Goal: Task Accomplishment & Management: Manage account settings

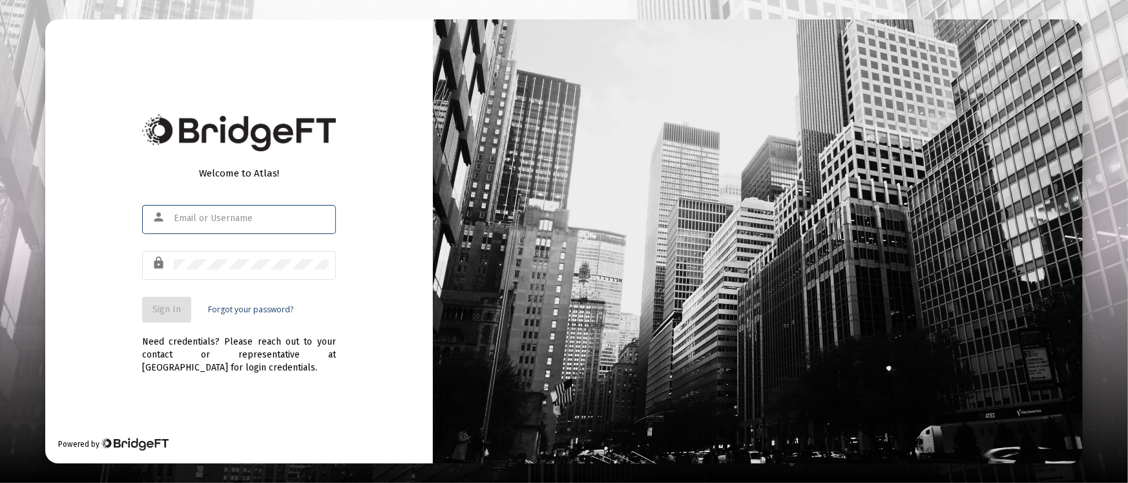
type input "[PERSON_NAME][EMAIL_ADDRESS][DOMAIN_NAME]"
click at [180, 299] on button "Sign In" at bounding box center [166, 310] width 49 height 26
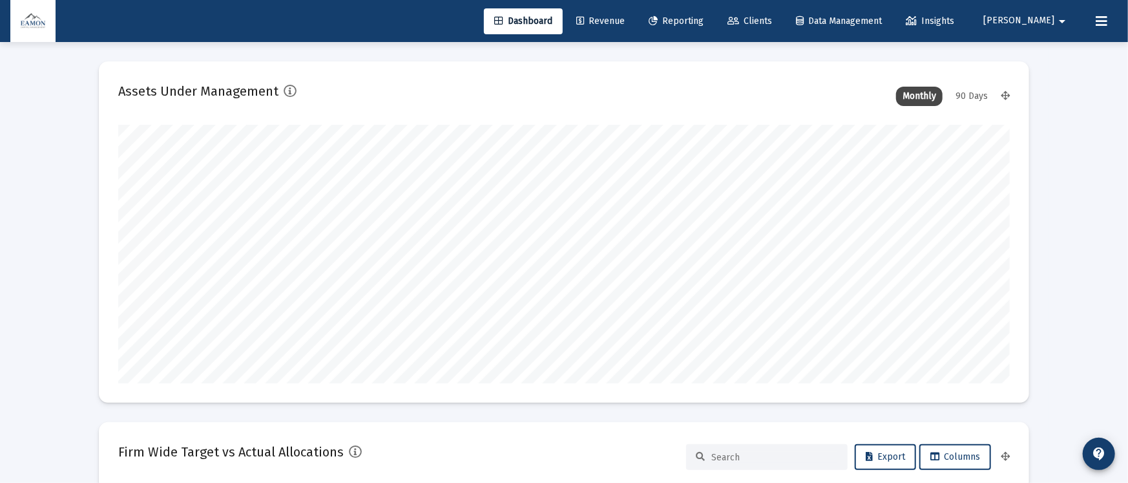
type input "2025-09-12"
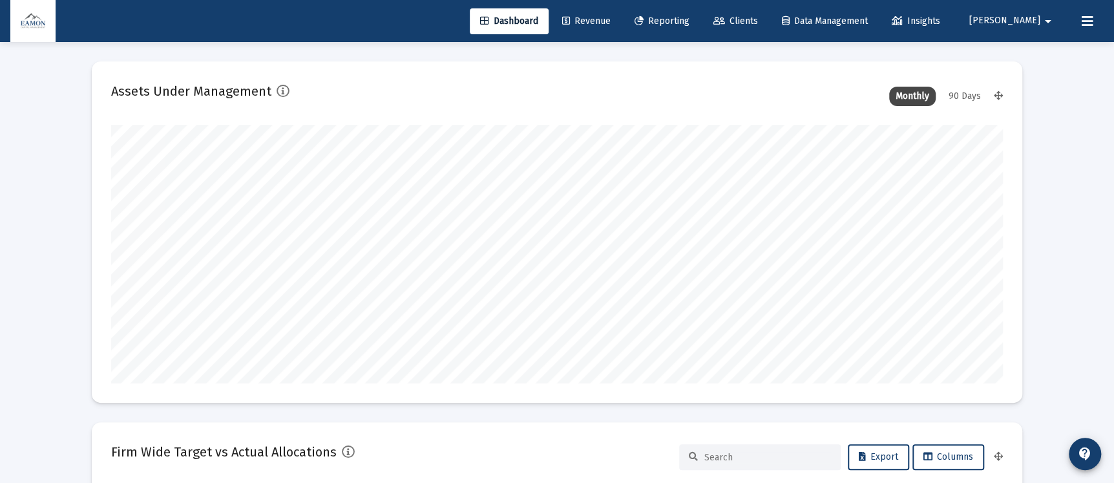
scroll to position [258, 480]
click at [621, 14] on link "Revenue" at bounding box center [586, 21] width 69 height 26
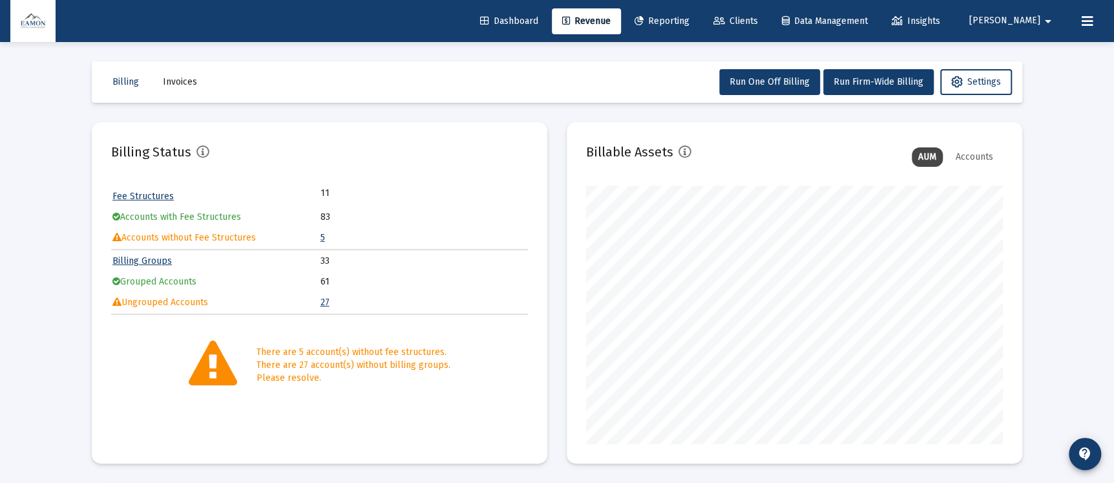
scroll to position [258, 416]
click at [782, 86] on span "Run One Off Billing" at bounding box center [769, 81] width 80 height 11
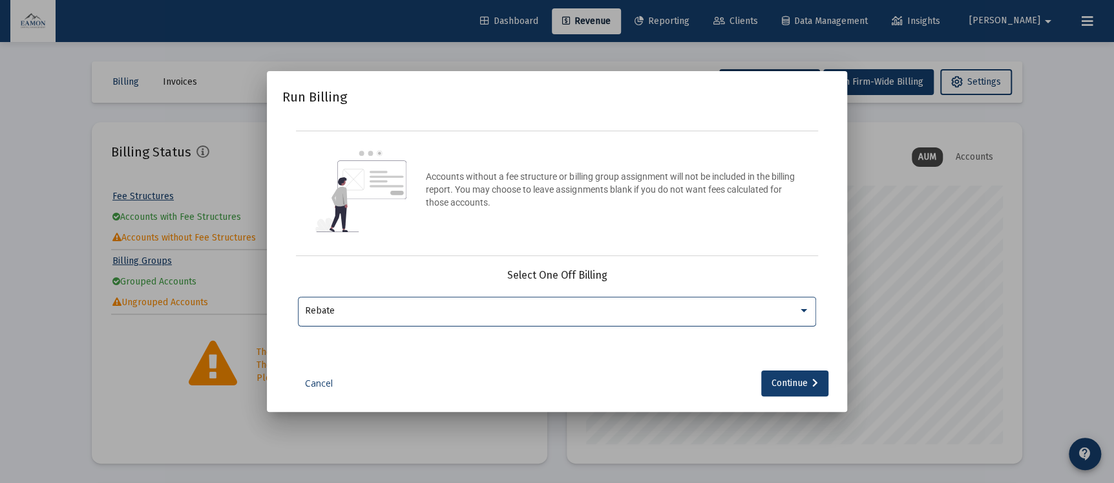
click at [312, 375] on div "Cancel Continue" at bounding box center [556, 383] width 549 height 26
click at [316, 382] on link "Cancel" at bounding box center [318, 383] width 65 height 13
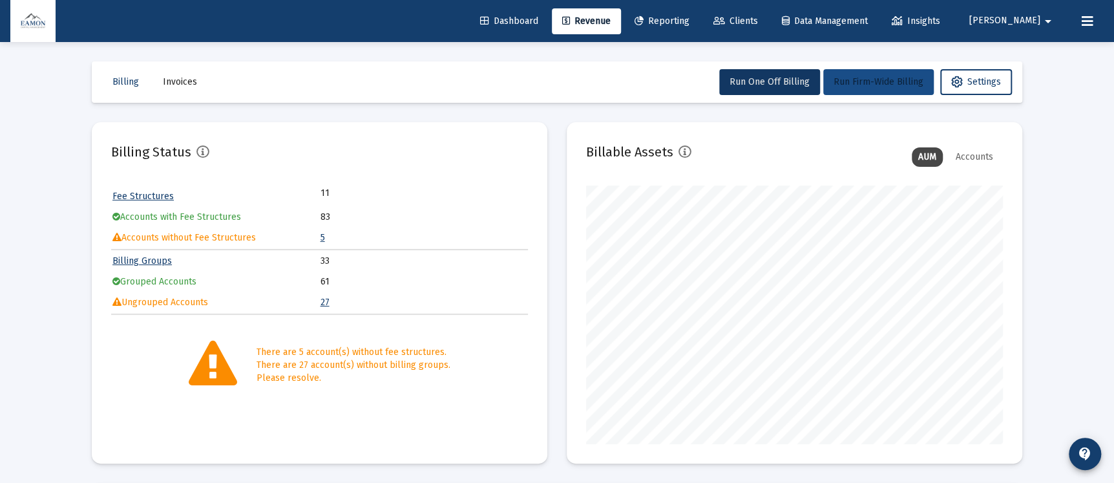
click at [853, 87] on span "Run Firm-Wide Billing" at bounding box center [878, 81] width 90 height 11
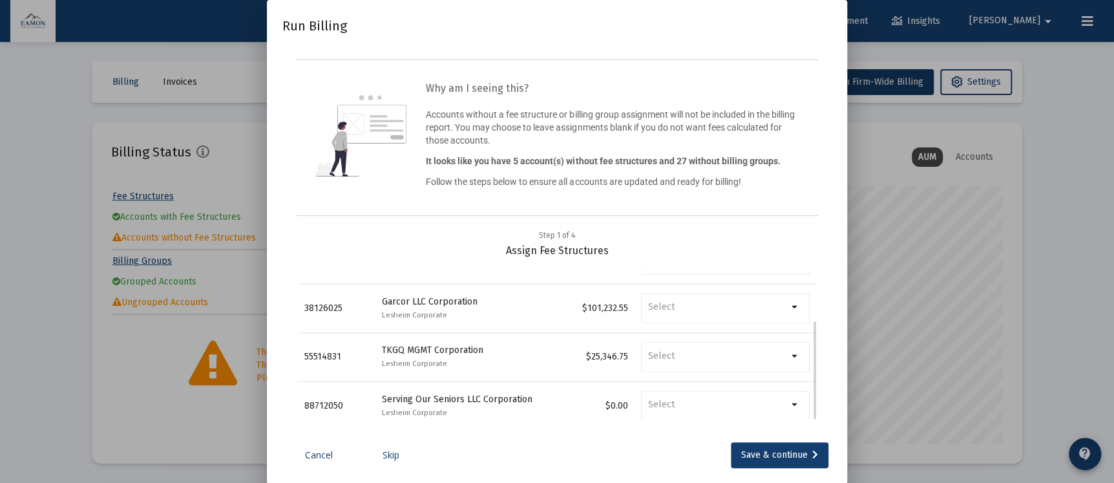
scroll to position [45, 0]
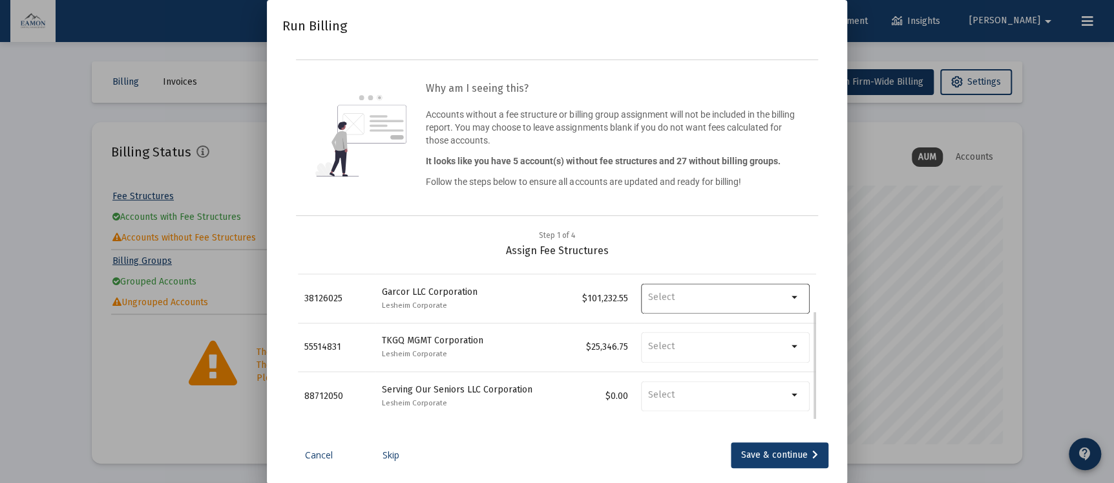
click at [761, 299] on input "Selection" at bounding box center [718, 298] width 140 height 12
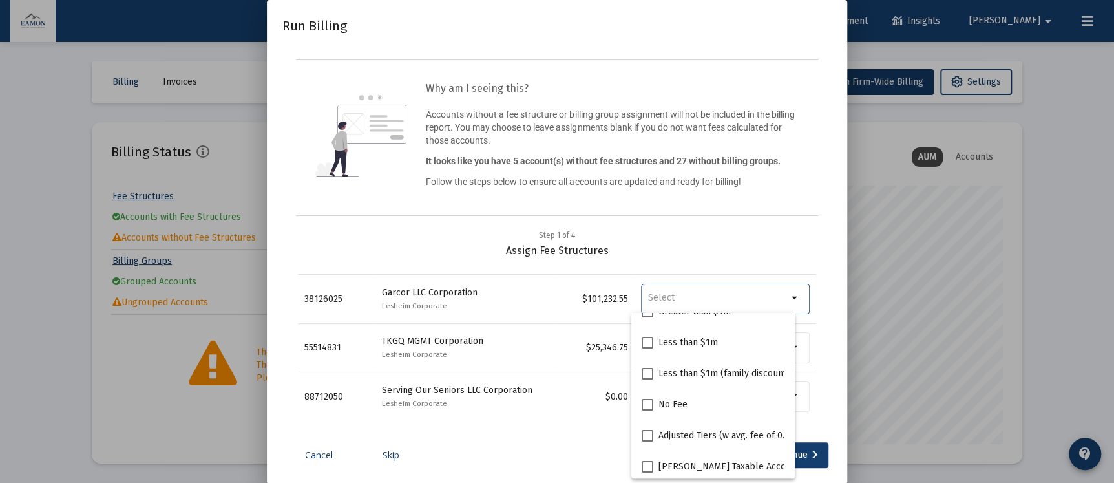
scroll to position [0, 0]
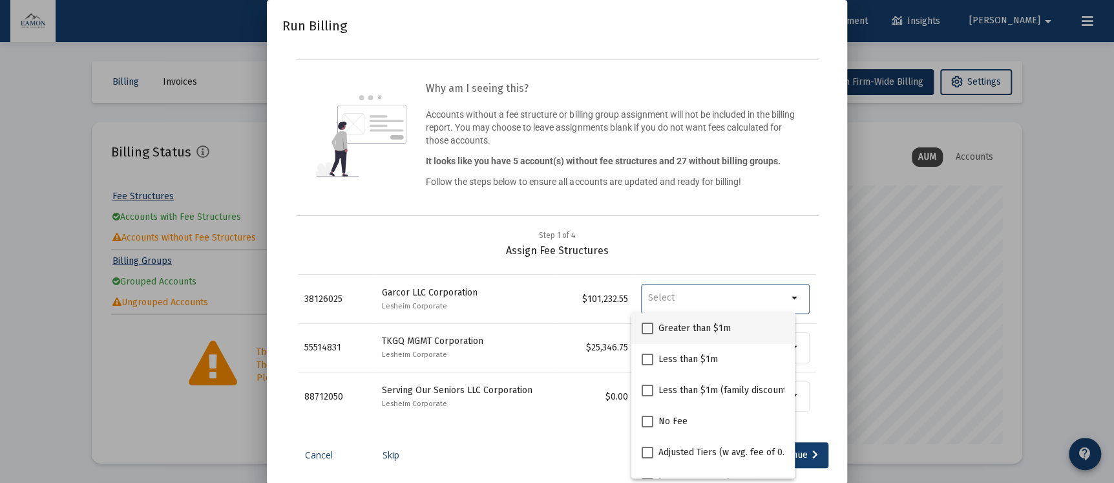
click at [650, 327] on span at bounding box center [648, 328] width 12 height 12
click at [647, 334] on input "Greater than $1m" at bounding box center [647, 334] width 1 height 1
checkbox input "true"
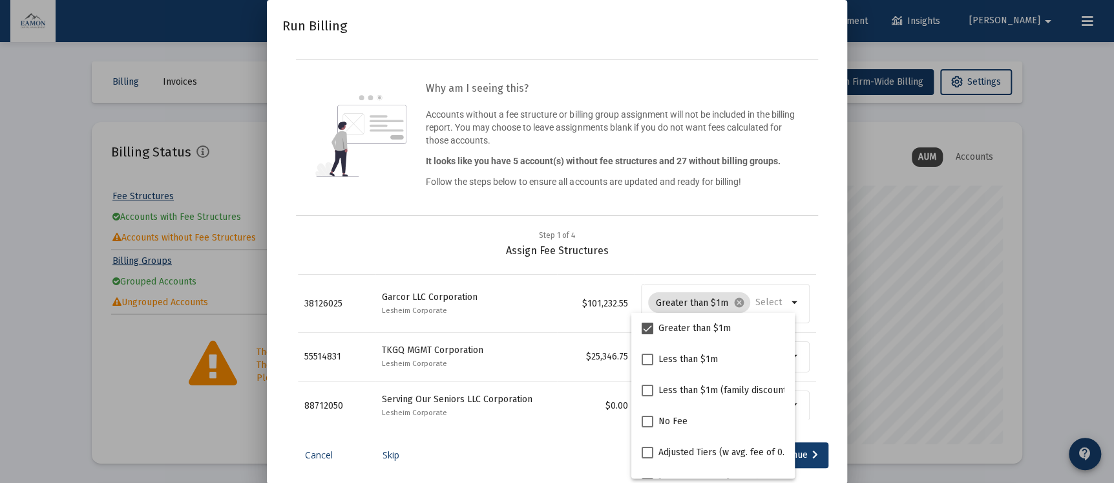
click at [707, 253] on div "Step 1 of 4 Assign Fee Structures" at bounding box center [557, 243] width 518 height 28
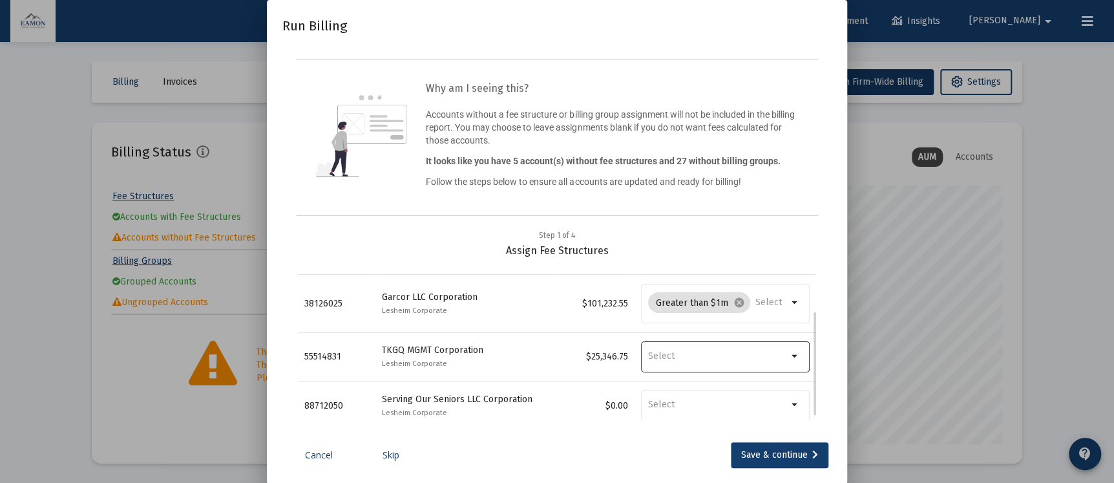
click at [686, 350] on input "Selection" at bounding box center [718, 356] width 140 height 12
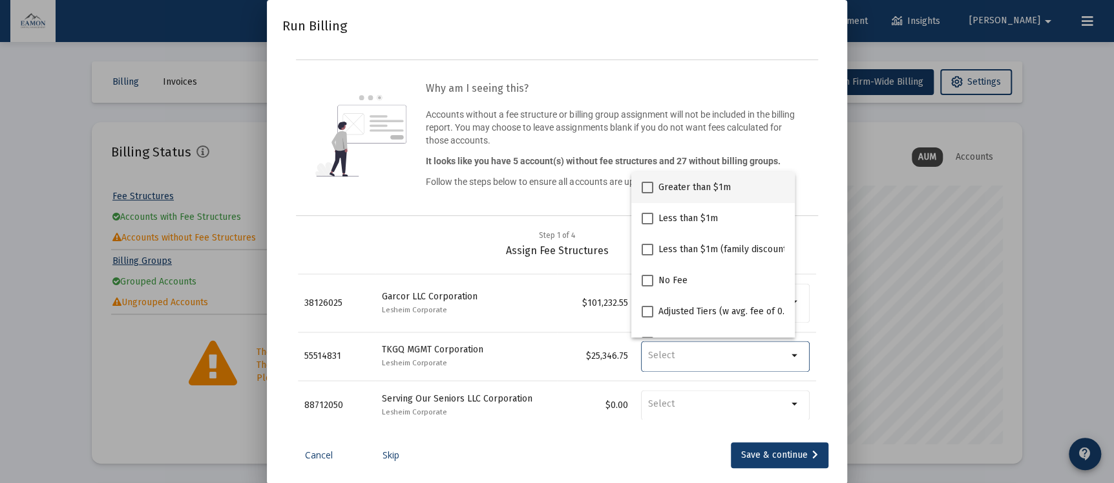
click at [645, 187] on span at bounding box center [648, 188] width 12 height 12
click at [647, 193] on input "Greater than $1m" at bounding box center [647, 193] width 1 height 1
checkbox input "true"
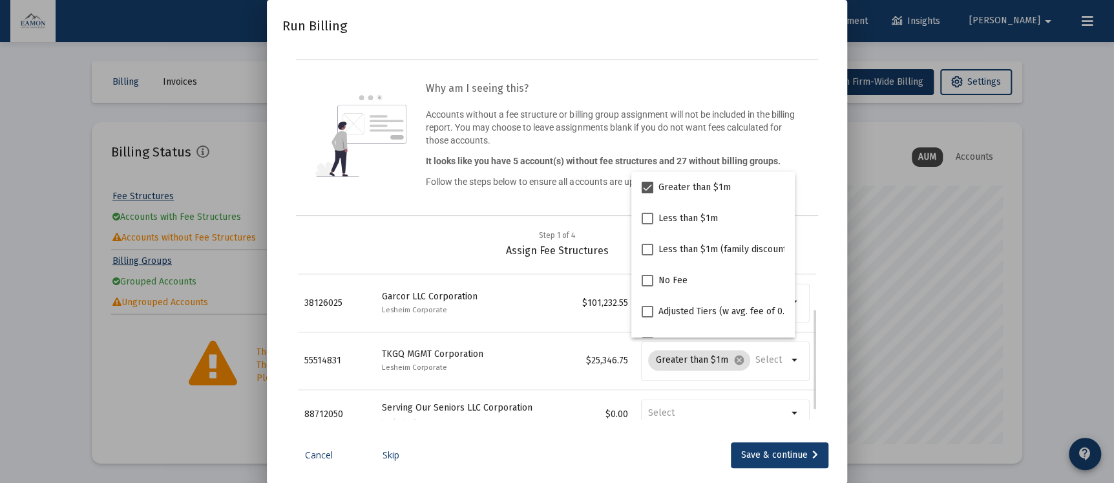
scroll to position [98, 0]
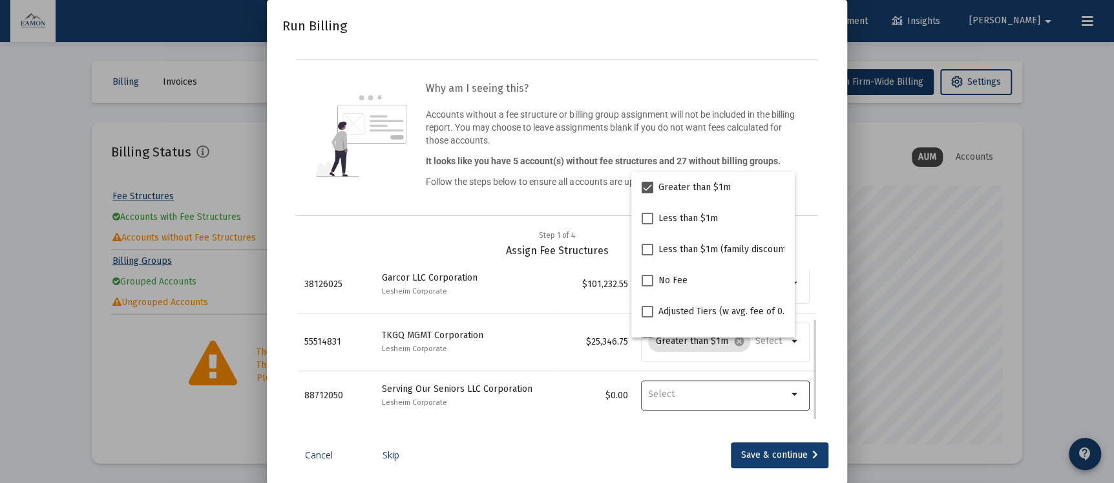
click at [676, 395] on input "Selection" at bounding box center [718, 395] width 140 height 12
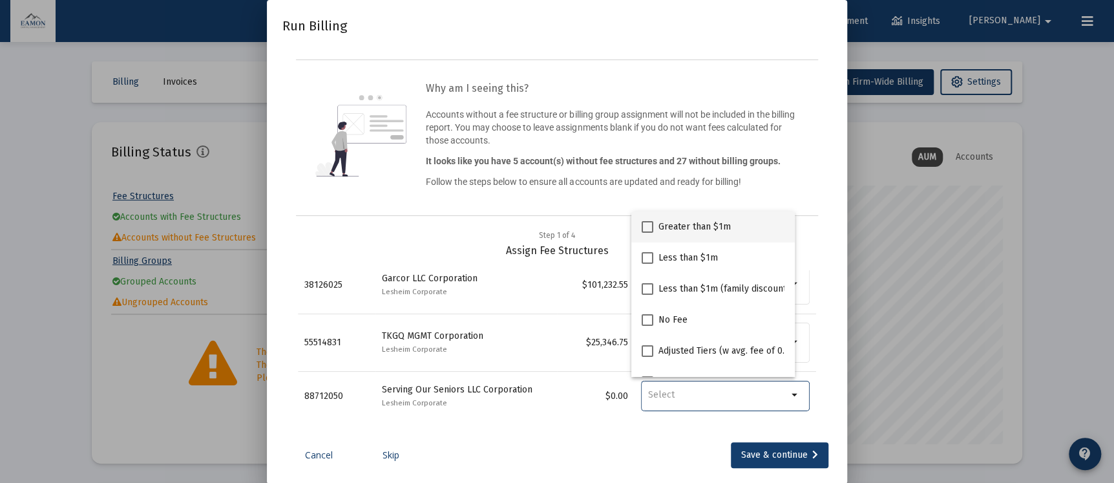
click at [642, 227] on span at bounding box center [648, 227] width 12 height 12
click at [647, 233] on input "Greater than $1m" at bounding box center [647, 233] width 1 height 1
checkbox input "true"
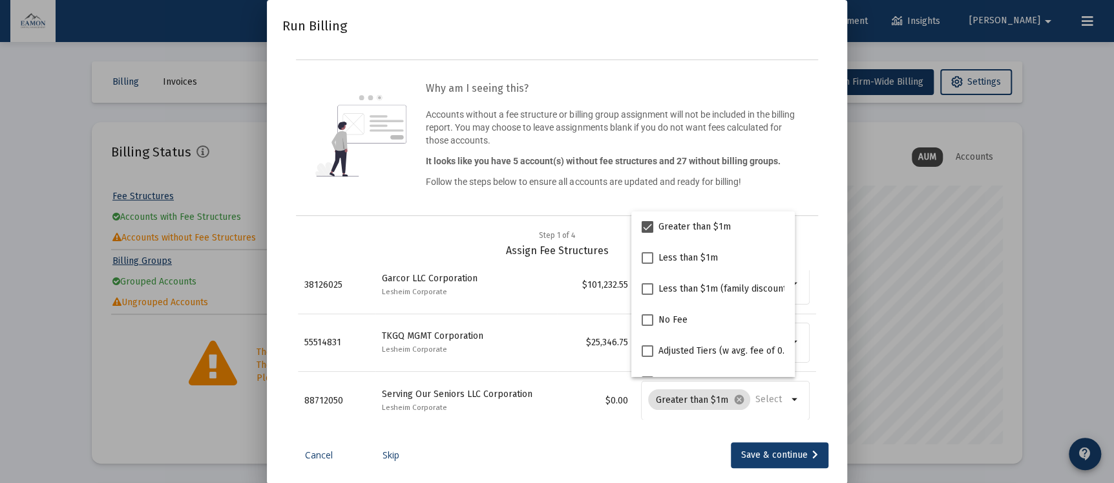
click at [452, 243] on div "Step 1 of 4 Assign Fee Structures" at bounding box center [557, 243] width 518 height 28
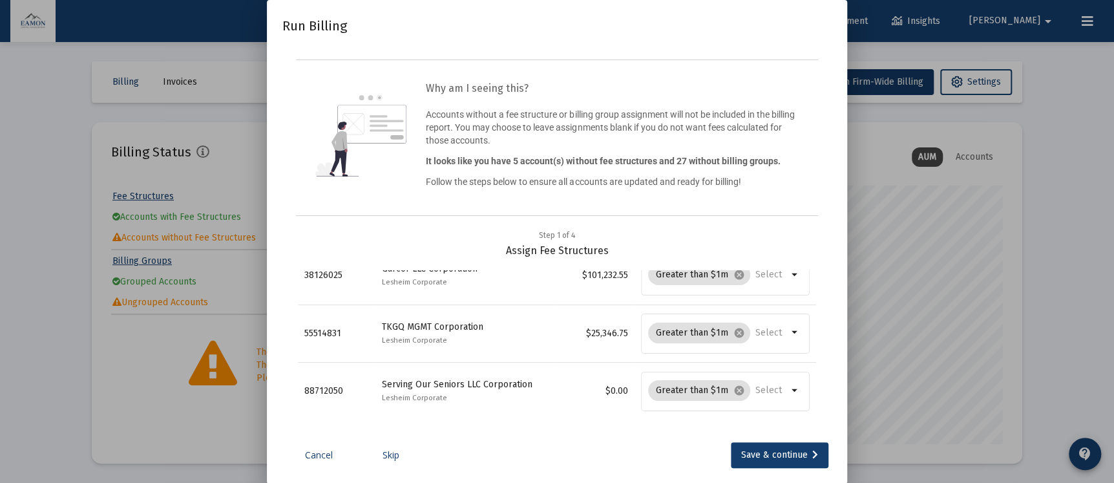
click at [306, 458] on link "Cancel" at bounding box center [318, 454] width 65 height 13
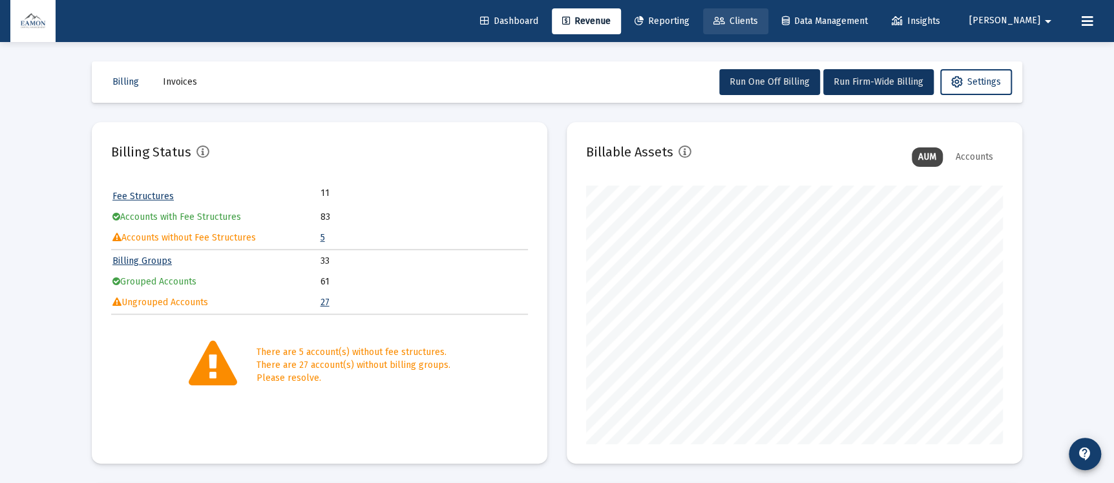
click at [758, 21] on span "Clients" at bounding box center [735, 21] width 45 height 11
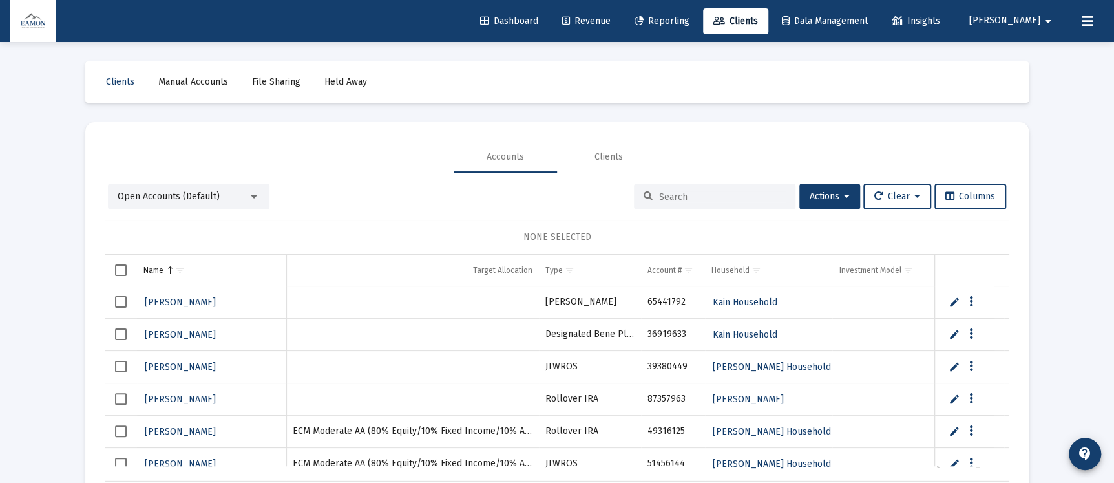
click at [209, 204] on div "Open Accounts (Default)" at bounding box center [189, 196] width 162 height 26
click at [209, 196] on span "Open Accounts (Default)" at bounding box center [169, 196] width 102 height 11
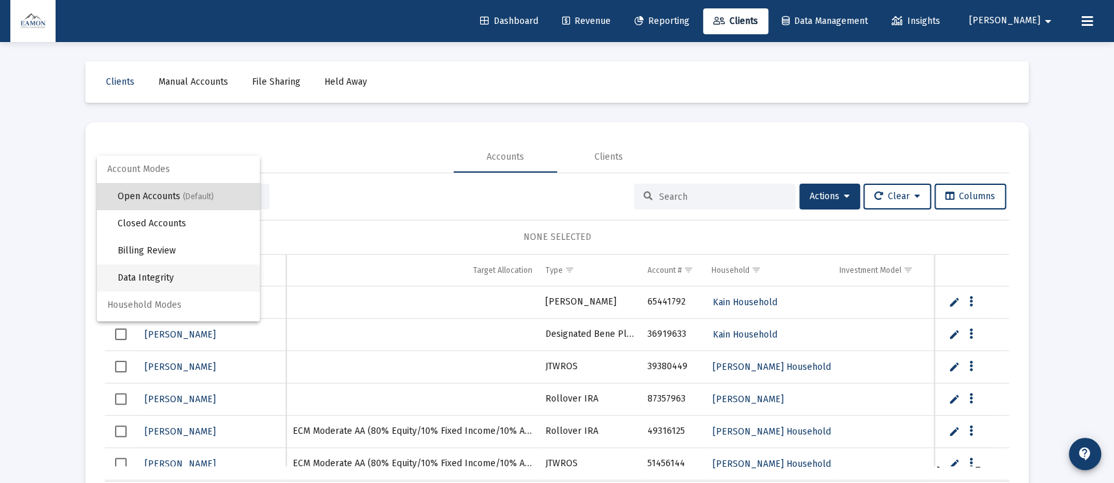
scroll to position [24, 0]
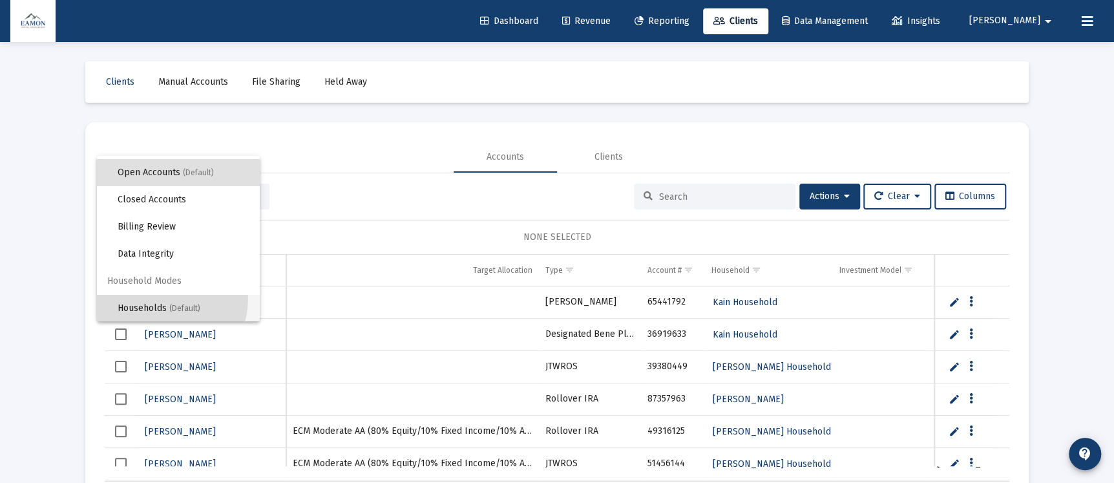
click at [158, 298] on span "Households (Default)" at bounding box center [184, 308] width 132 height 27
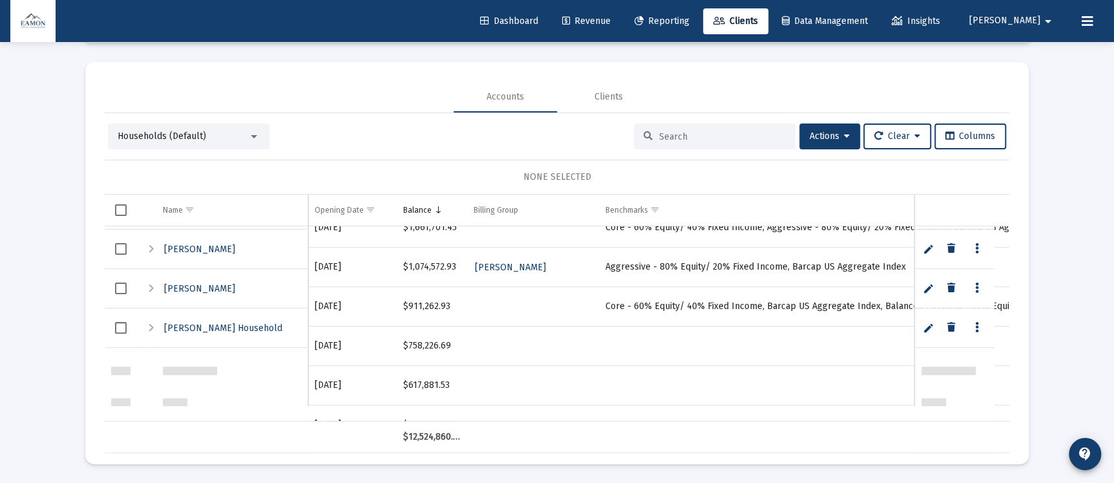
scroll to position [0, 0]
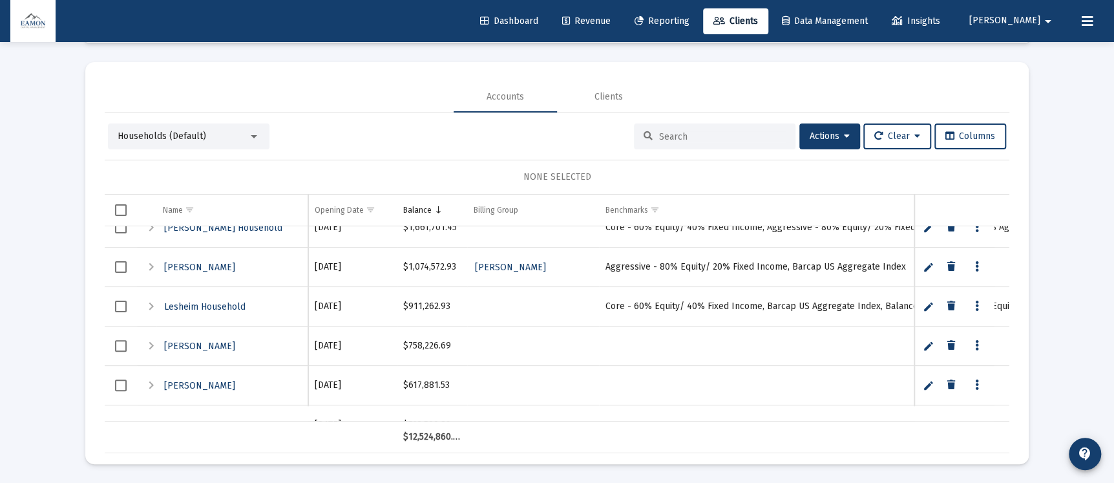
click at [148, 306] on div "Expand" at bounding box center [151, 307] width 16 height 16
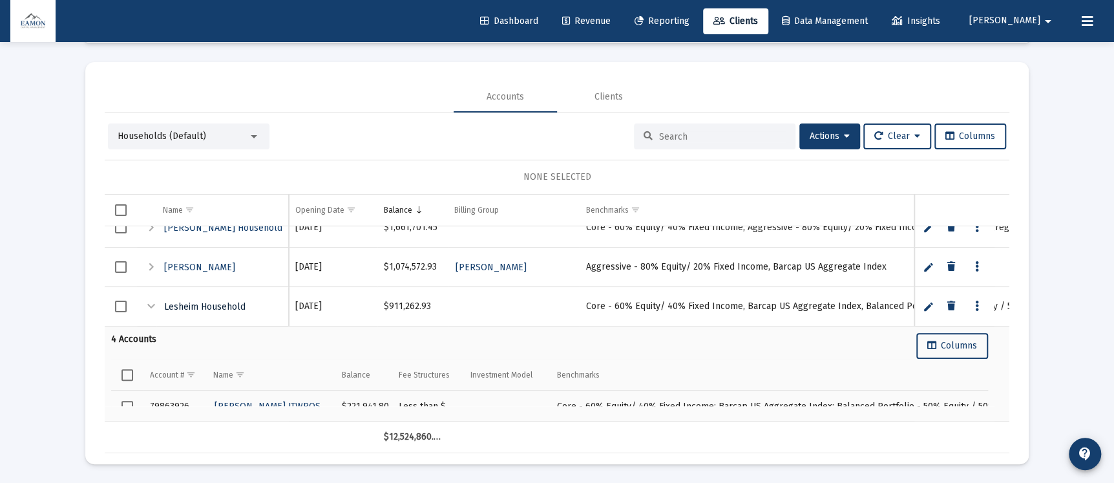
click at [197, 304] on span "Lesheim Household" at bounding box center [204, 306] width 81 height 11
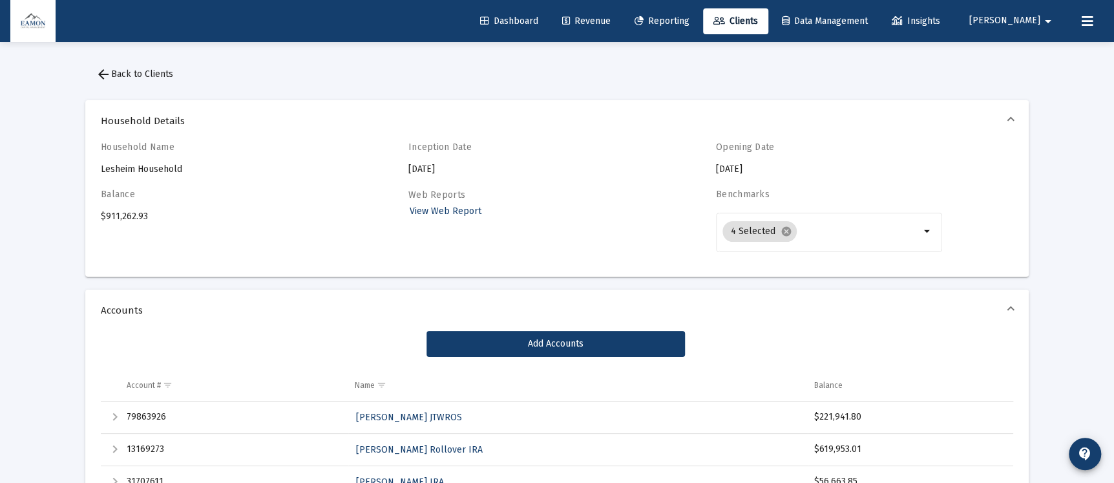
scroll to position [193, 0]
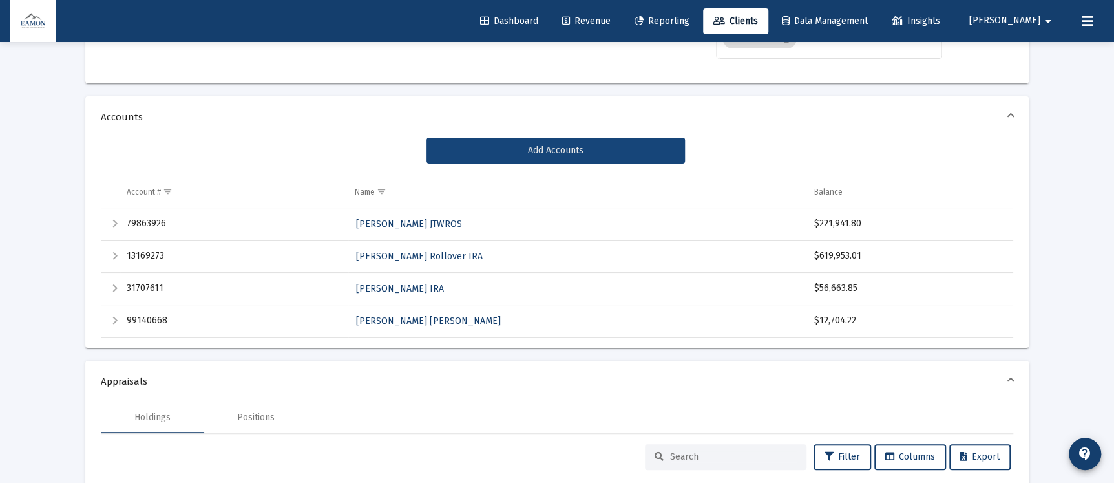
click at [573, 145] on span "Add Accounts" at bounding box center [556, 150] width 56 height 11
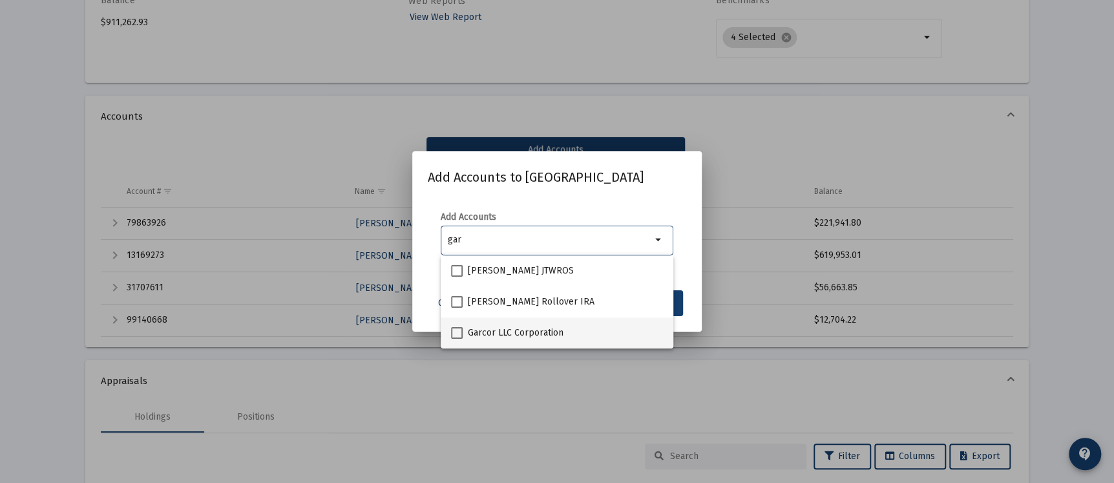
type input "gar"
click at [456, 332] on span at bounding box center [457, 333] width 12 height 12
click at [456, 339] on input "Garcor LLC Corporation" at bounding box center [456, 339] width 1 height 1
checkbox input "true"
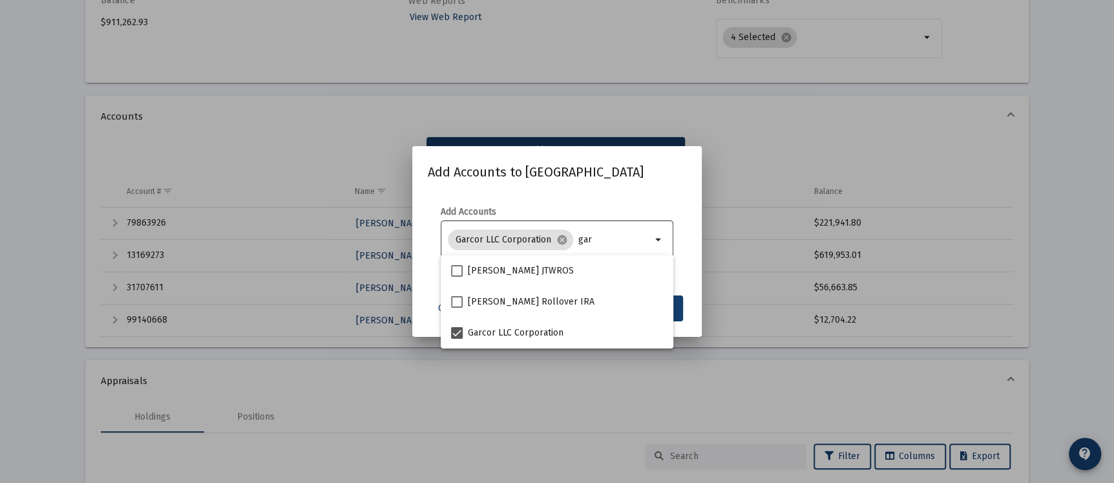
click at [607, 235] on input "gar" at bounding box center [626, 240] width 97 height 10
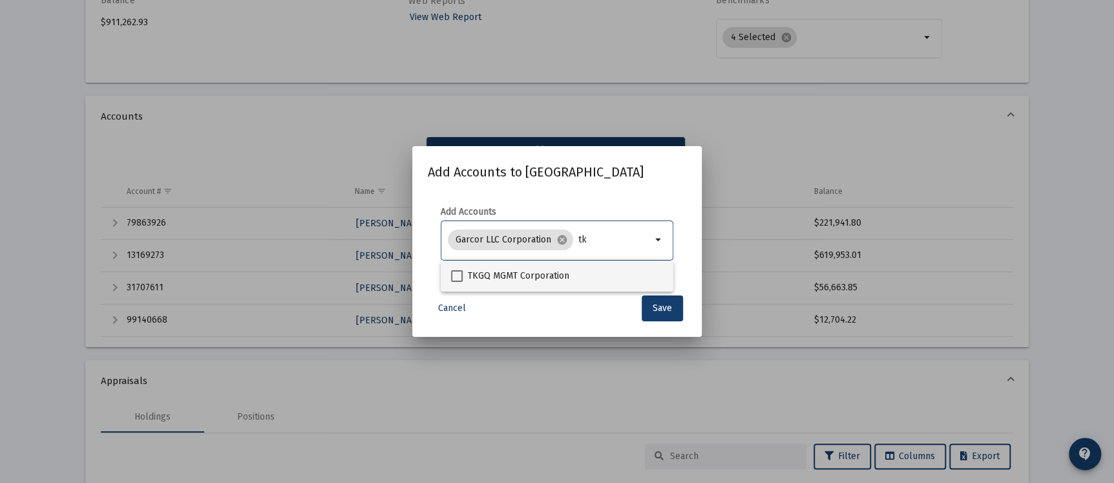
type input "tk"
click at [530, 269] on span "TKGQ MGMT Corporation" at bounding box center [518, 276] width 101 height 16
click at [457, 282] on input "TKGQ MGMT Corporation" at bounding box center [456, 282] width 1 height 1
checkbox input "true"
click at [578, 238] on input "tk" at bounding box center [589, 240] width 125 height 10
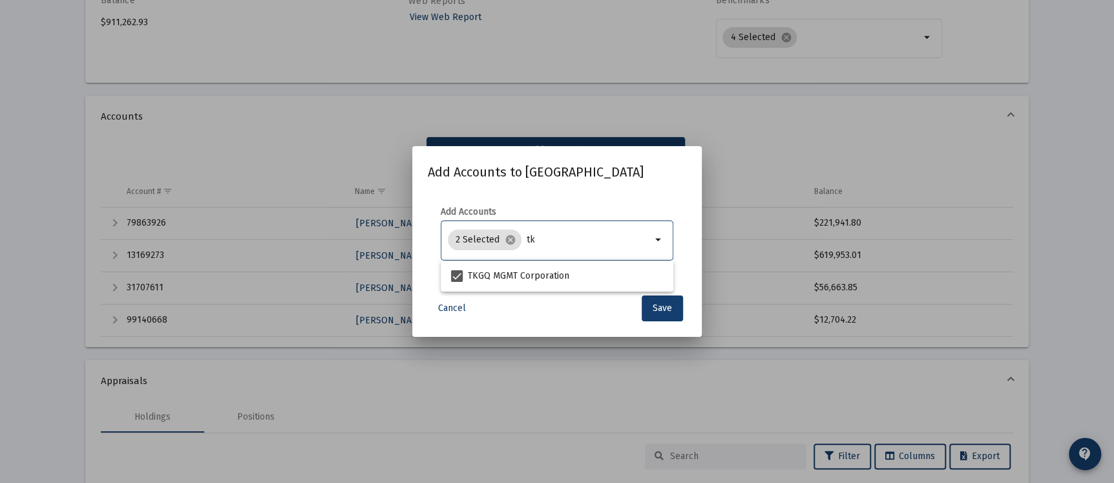
click at [578, 238] on input "tk" at bounding box center [589, 240] width 125 height 10
type input "ser"
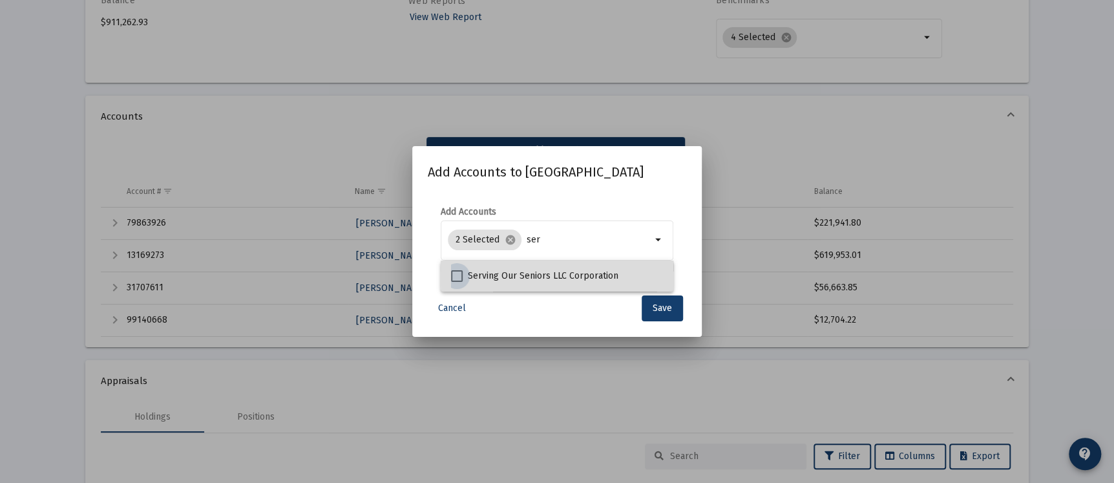
click at [501, 280] on span "Serving Our Seniors LLC Corporation" at bounding box center [543, 276] width 151 height 16
click at [457, 282] on input "Serving Our Seniors LLC Corporation" at bounding box center [456, 282] width 1 height 1
checkbox input "true"
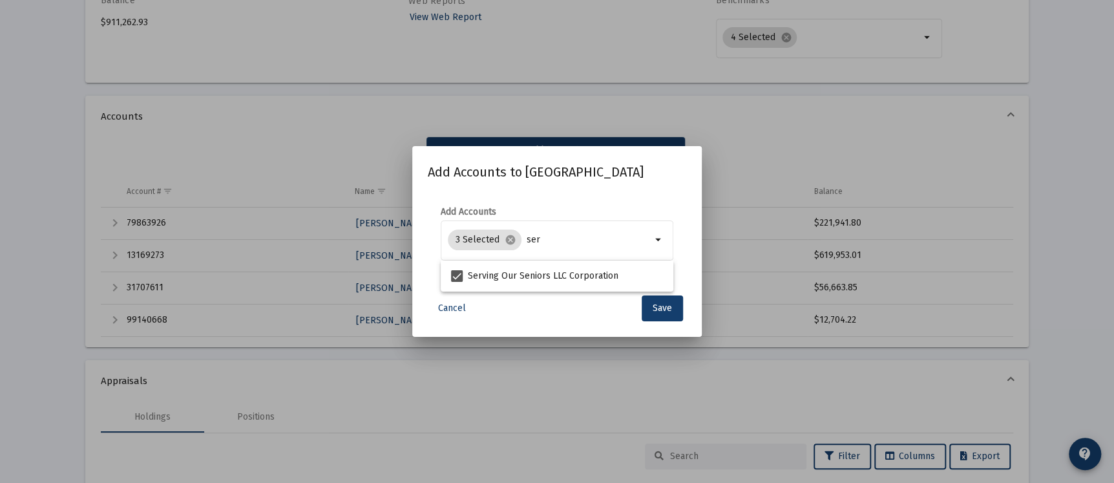
click at [518, 325] on mat-dialog-container "Add Accounts to Lesheim Household Add Accounts 3 Selected cancel ser arrow_drop…" at bounding box center [556, 241] width 289 height 191
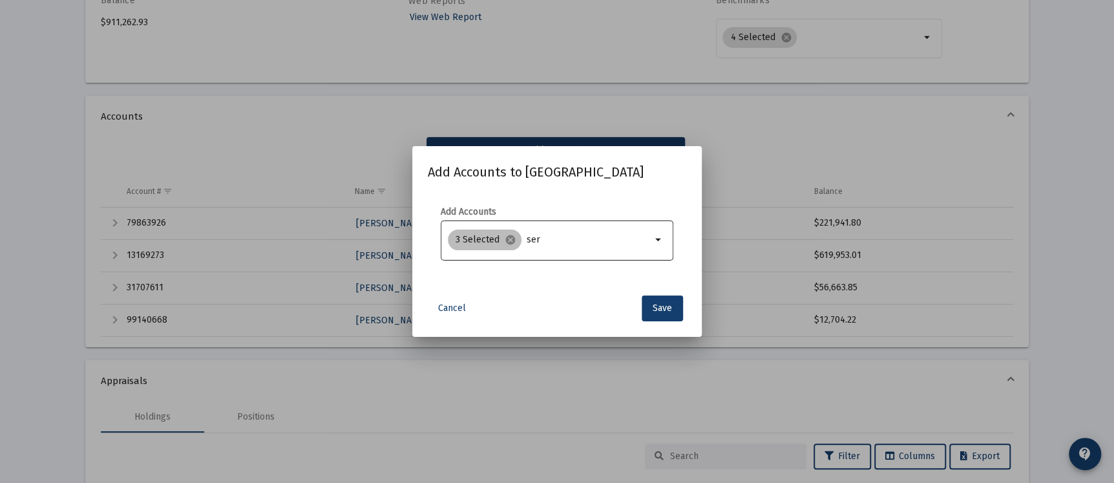
click at [563, 246] on div "3 Selected cancel ser" at bounding box center [549, 240] width 209 height 26
click at [561, 241] on input "ser" at bounding box center [589, 240] width 125 height 10
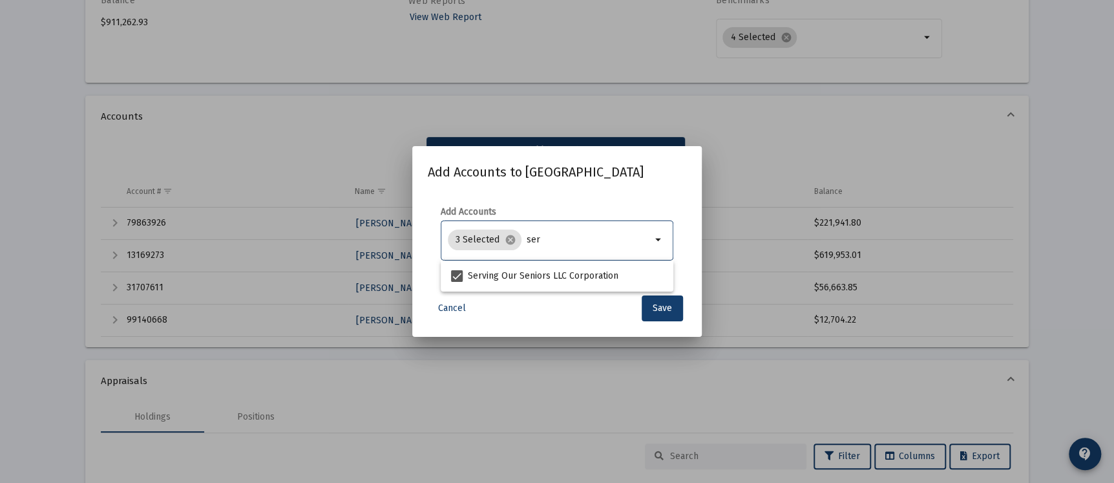
click at [561, 241] on input "ser" at bounding box center [589, 240] width 125 height 10
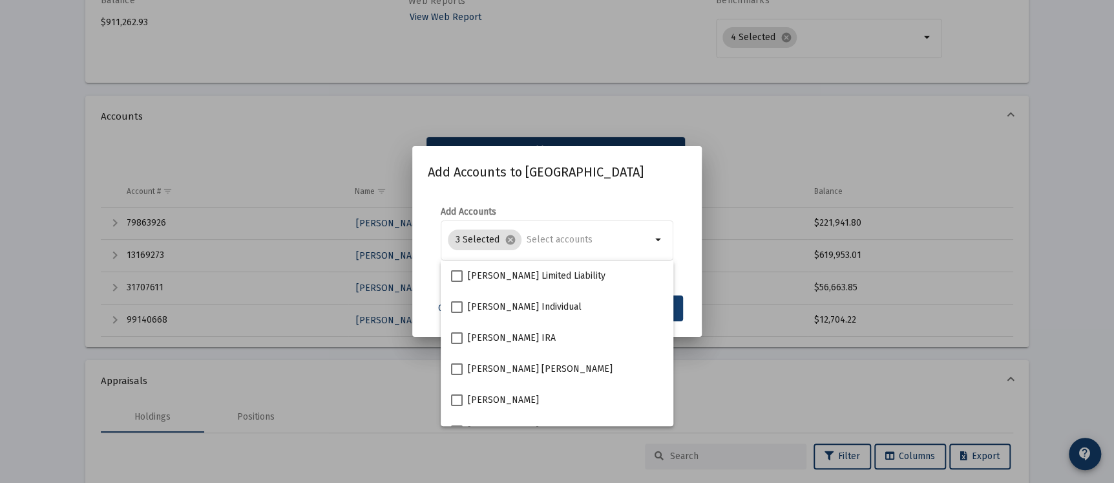
click at [696, 297] on mat-dialog-container "Add Accounts to Lesheim Household Add Accounts 3 Selected cancel arrow_drop_dow…" at bounding box center [556, 241] width 289 height 191
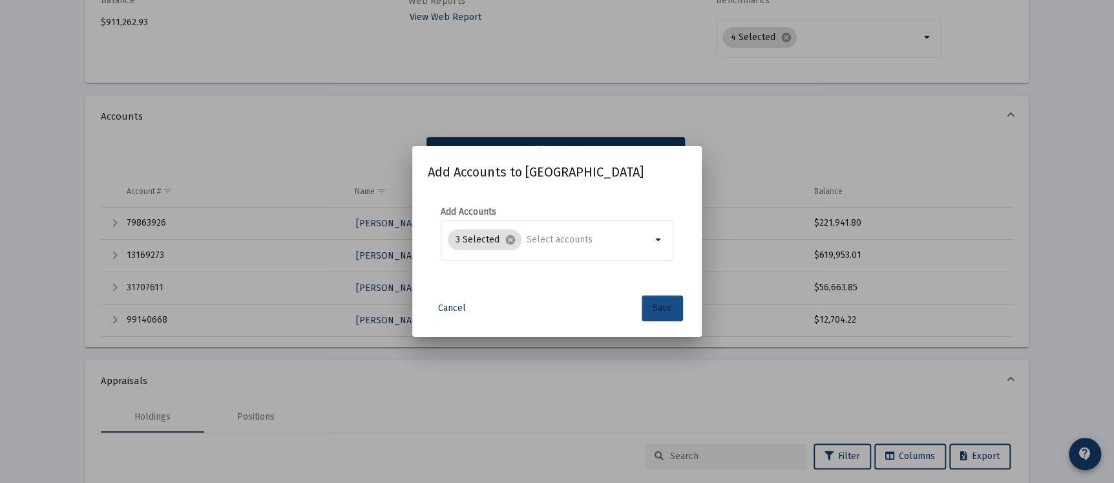
click at [667, 308] on span "Save" at bounding box center [662, 307] width 19 height 11
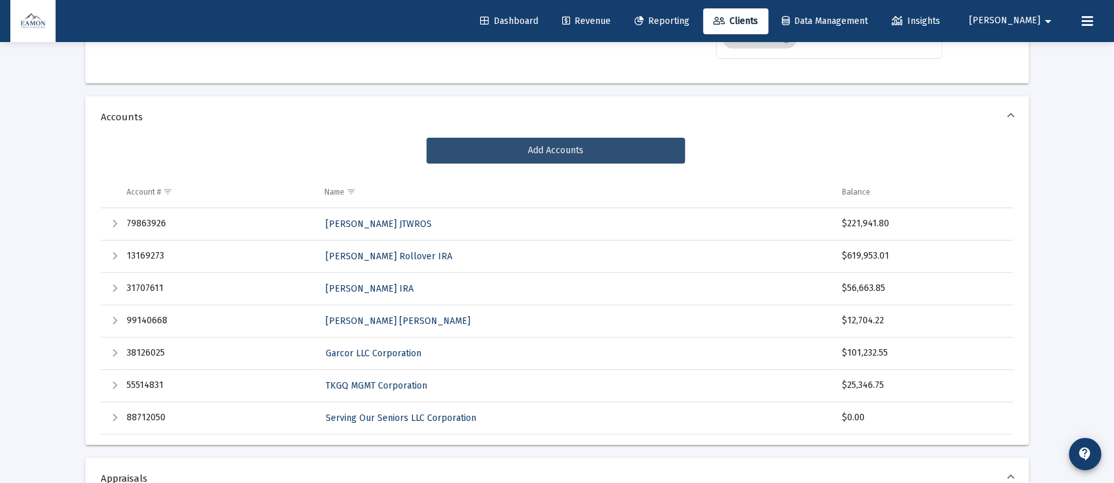
scroll to position [193, 0]
click at [112, 220] on div "Expand" at bounding box center [115, 224] width 16 height 16
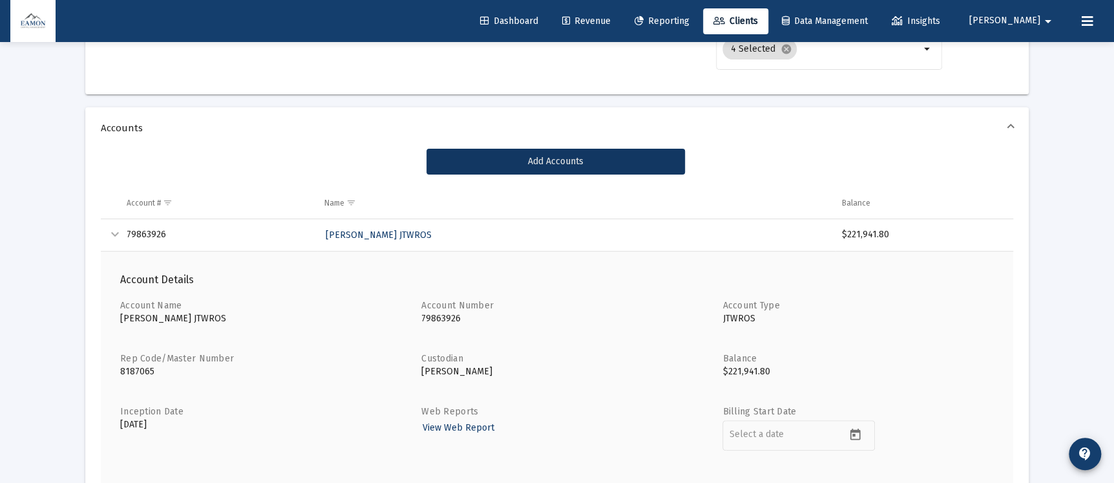
scroll to position [180, 0]
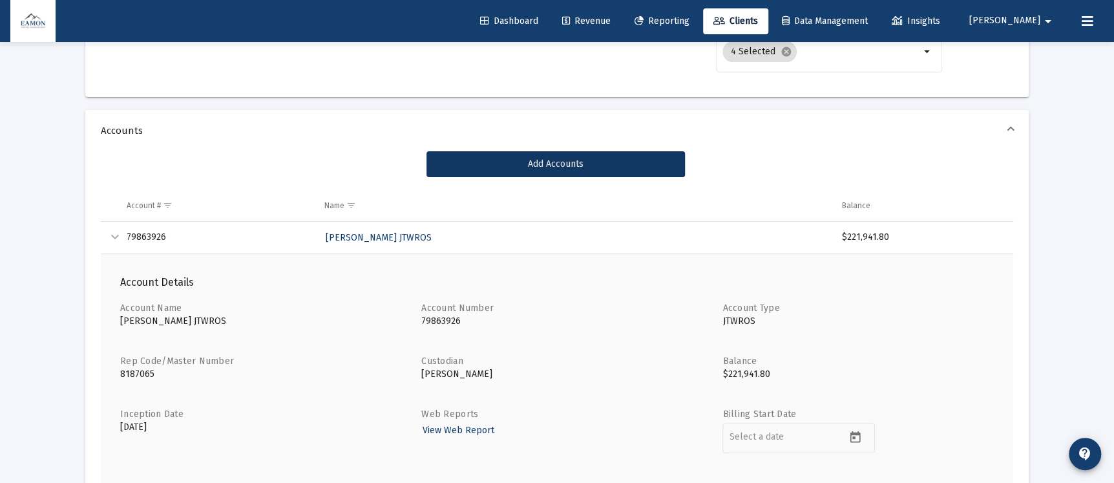
click at [118, 233] on div "Collapse" at bounding box center [115, 237] width 16 height 16
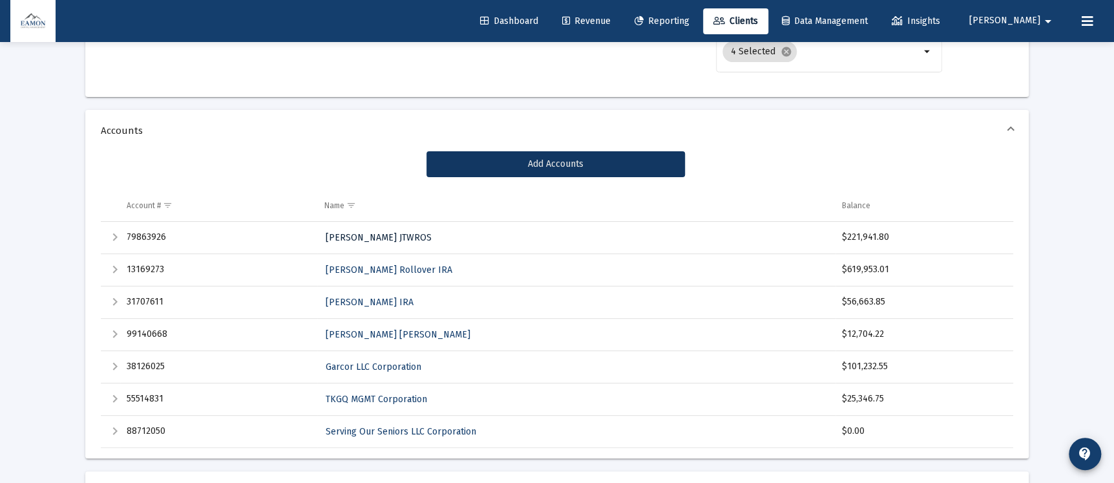
click at [374, 240] on span "[PERSON_NAME] JTWROS" at bounding box center [378, 237] width 106 height 11
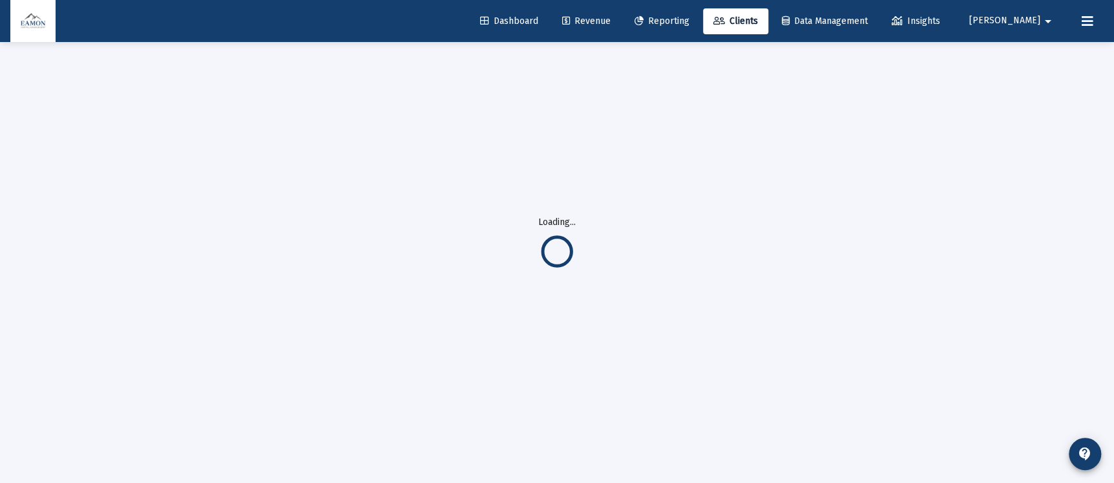
scroll to position [42, 0]
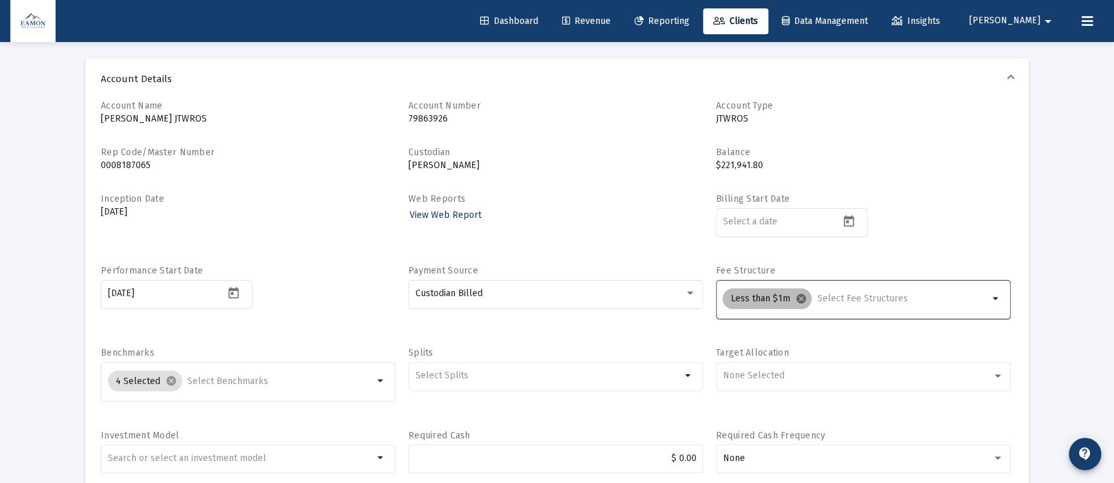
click at [800, 296] on mat-icon "cancel" at bounding box center [801, 299] width 12 height 12
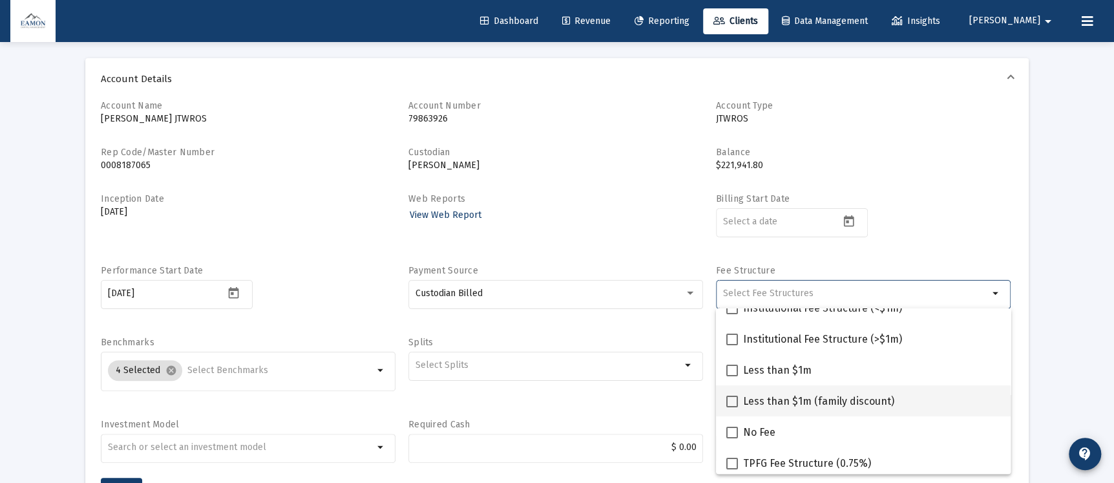
scroll to position [0, 0]
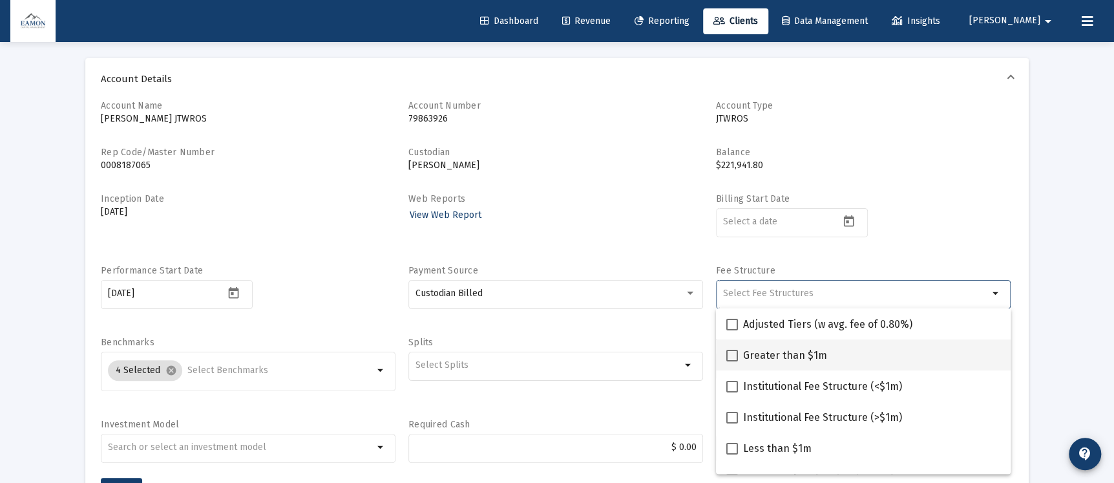
click at [729, 354] on span at bounding box center [732, 356] width 12 height 12
click at [731, 361] on input "Greater than $1m" at bounding box center [731, 361] width 1 height 1
checkbox input "true"
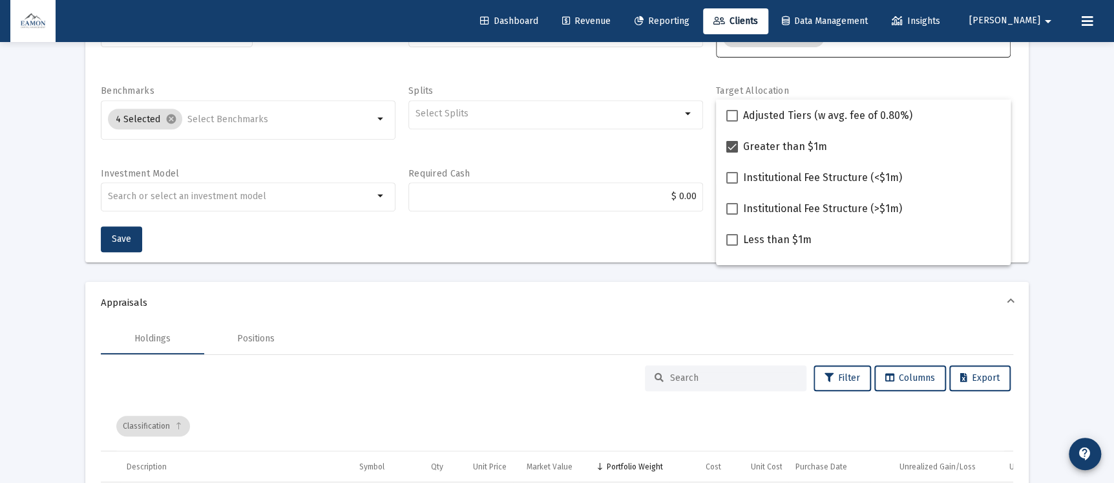
scroll to position [333, 0]
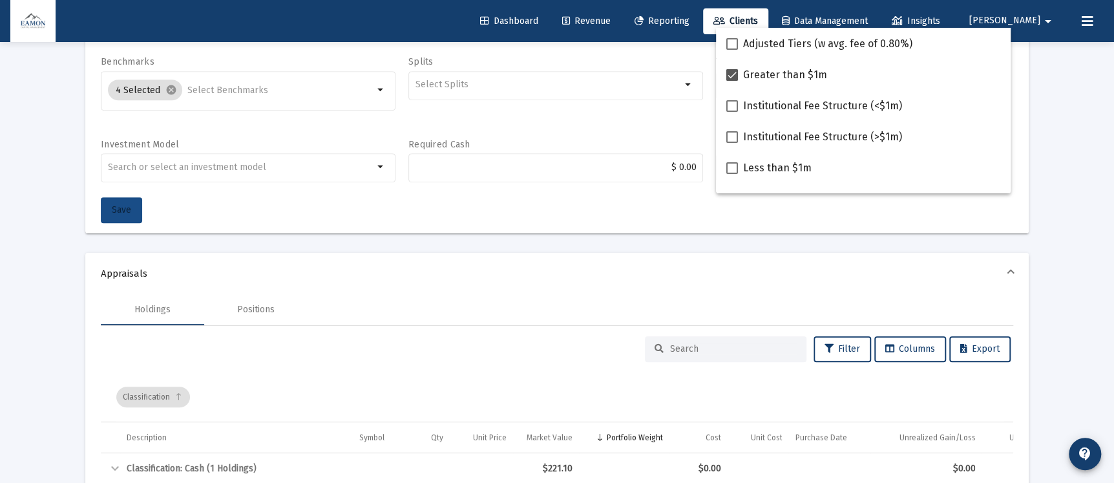
click at [125, 211] on span "Save" at bounding box center [121, 209] width 19 height 11
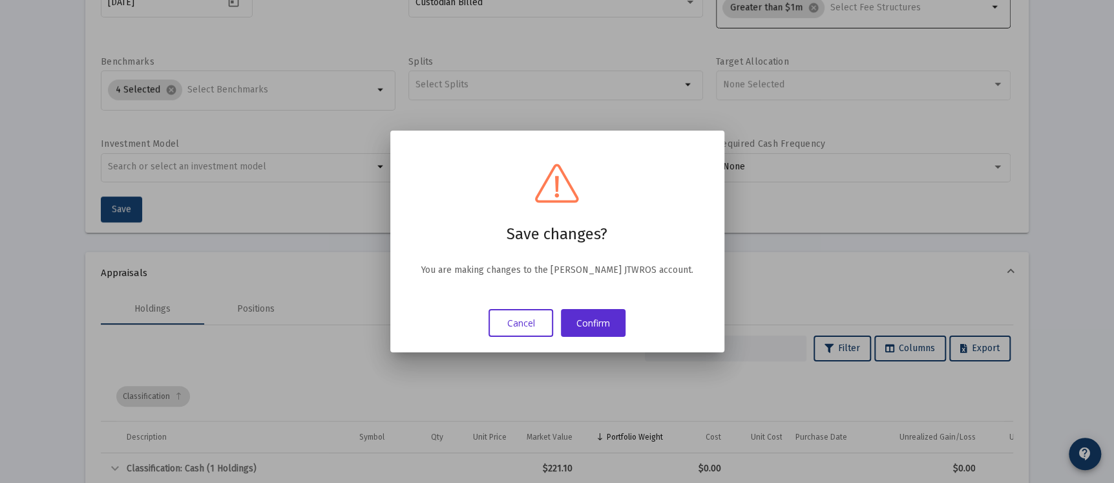
scroll to position [0, 0]
click at [620, 322] on button "Confirm" at bounding box center [593, 323] width 65 height 28
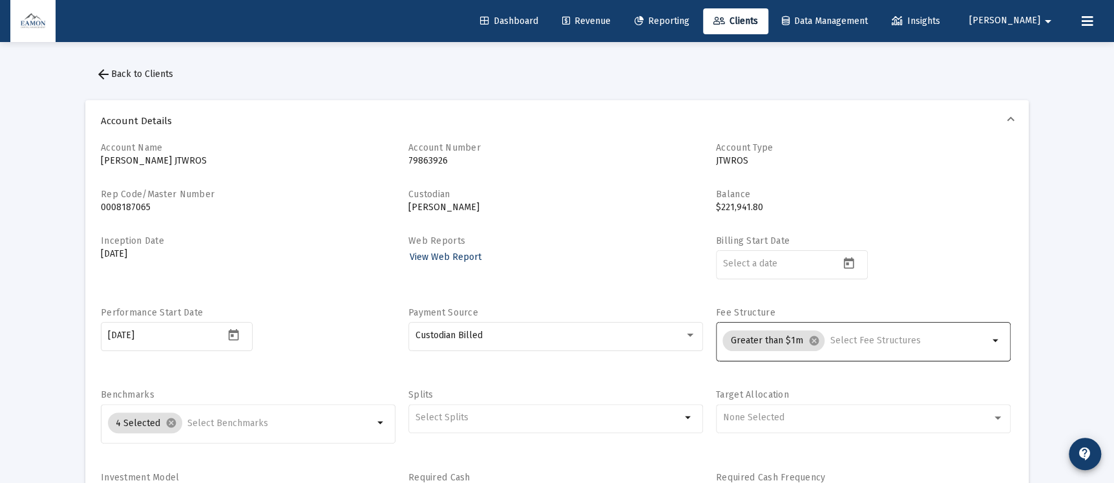
click at [94, 76] on button "arrow_back Back to Clients" at bounding box center [134, 74] width 98 height 26
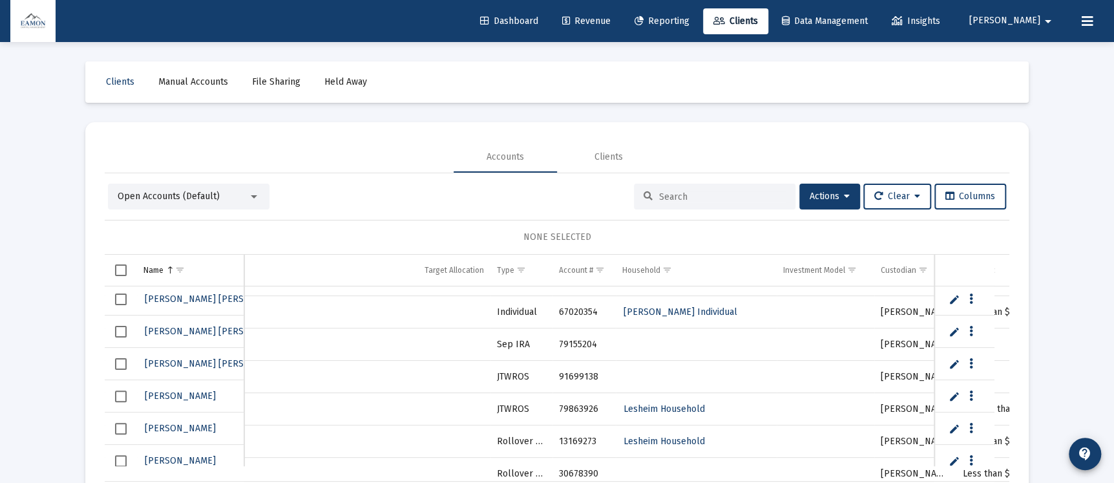
scroll to position [775, 0]
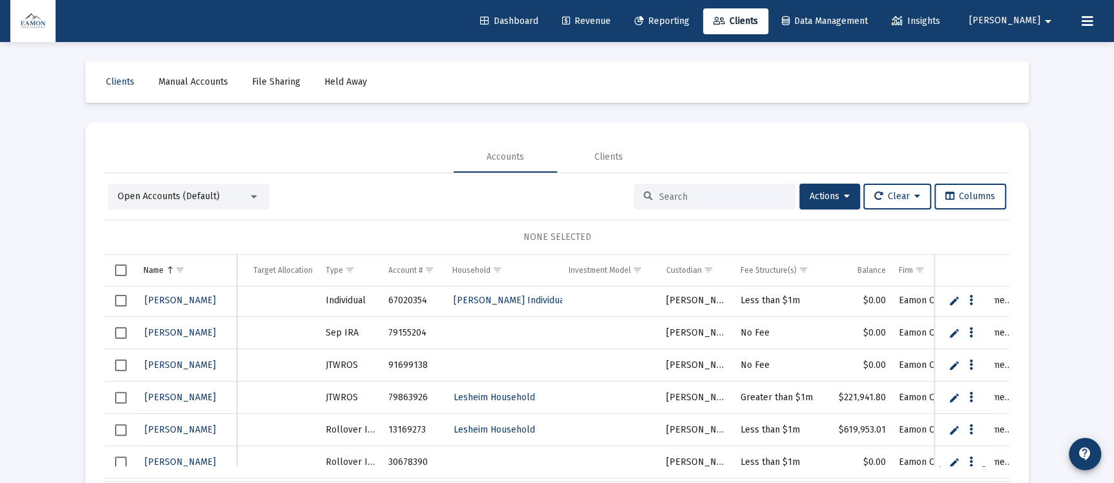
click at [664, 199] on input at bounding box center [722, 196] width 127 height 11
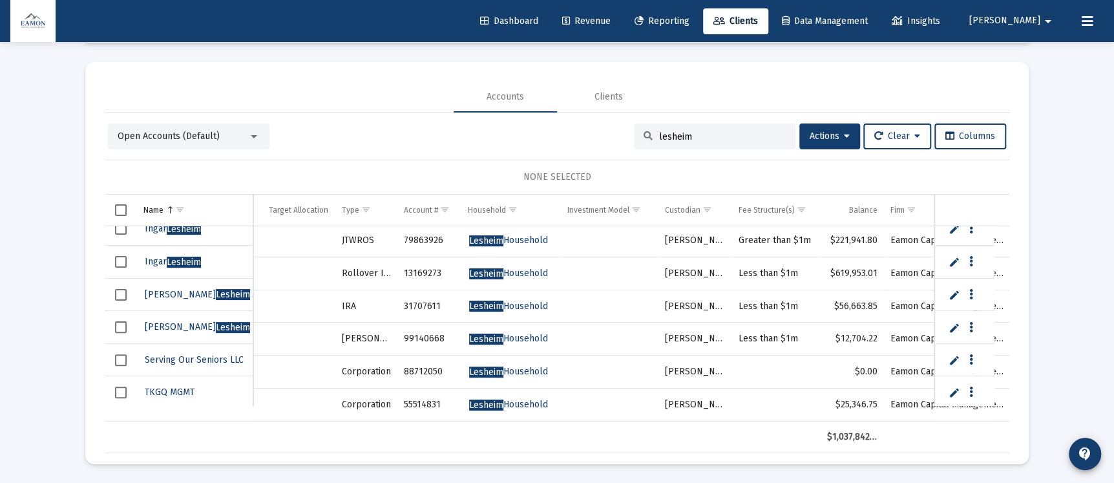
type input "lesheim"
click at [121, 206] on span "Select all" at bounding box center [121, 210] width 12 height 12
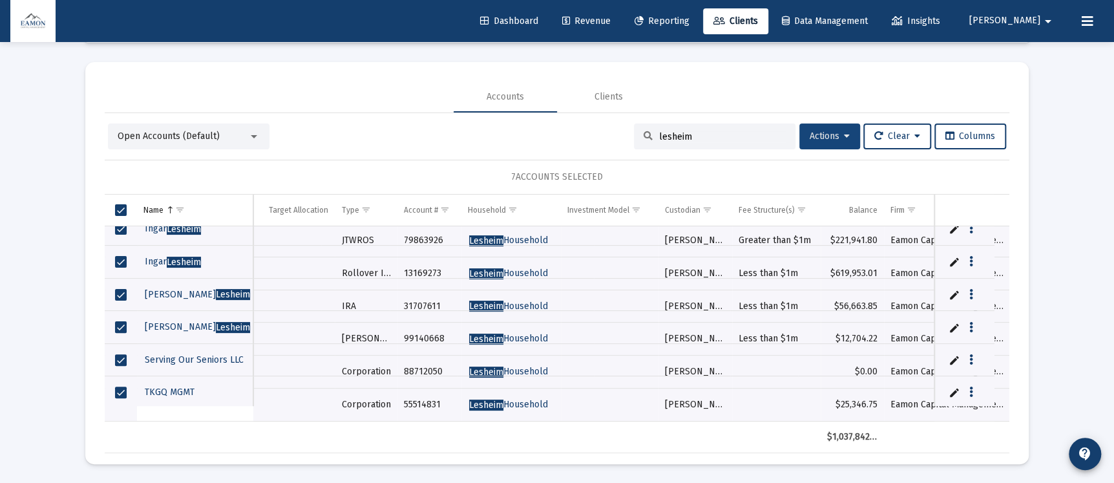
click at [848, 138] on button "Actions" at bounding box center [829, 136] width 61 height 26
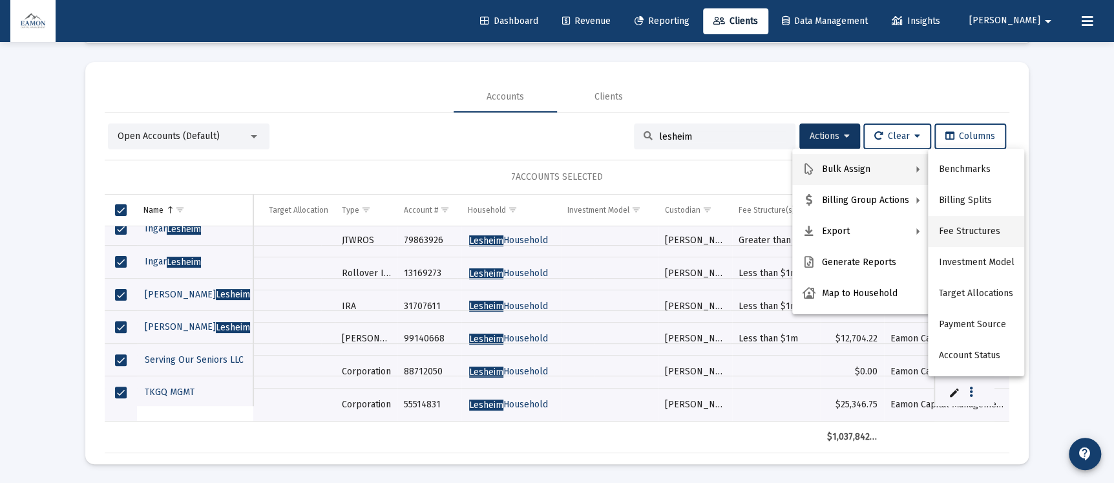
click at [972, 236] on button "Fee Structures" at bounding box center [976, 231] width 96 height 31
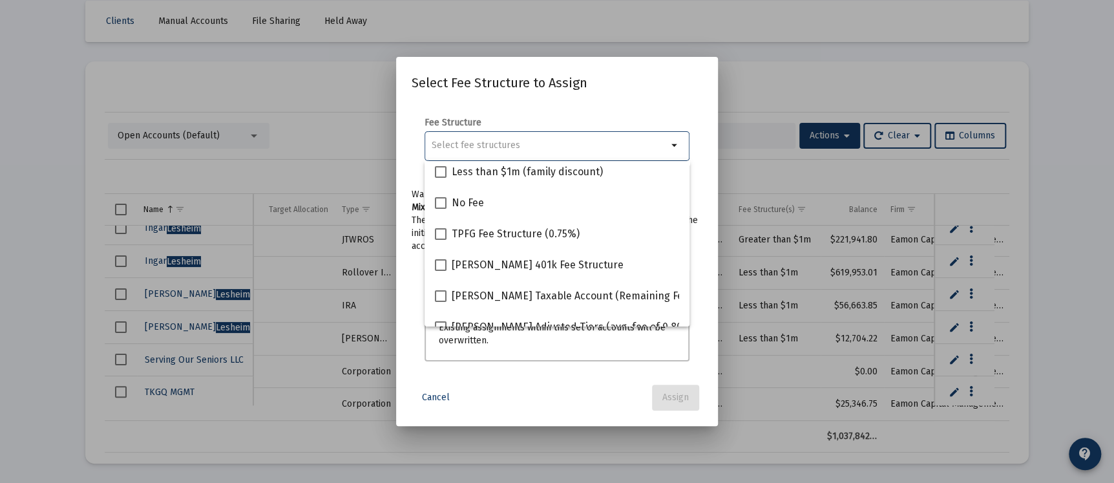
scroll to position [175, 0]
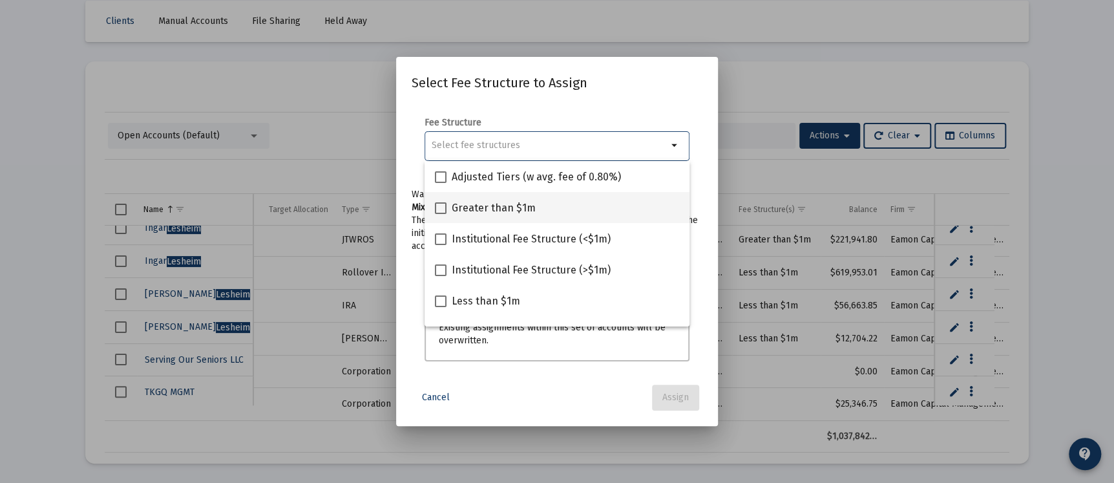
click at [439, 209] on span at bounding box center [441, 208] width 12 height 12
click at [440, 214] on input "Greater than $1m" at bounding box center [440, 214] width 1 height 1
checkbox input "true"
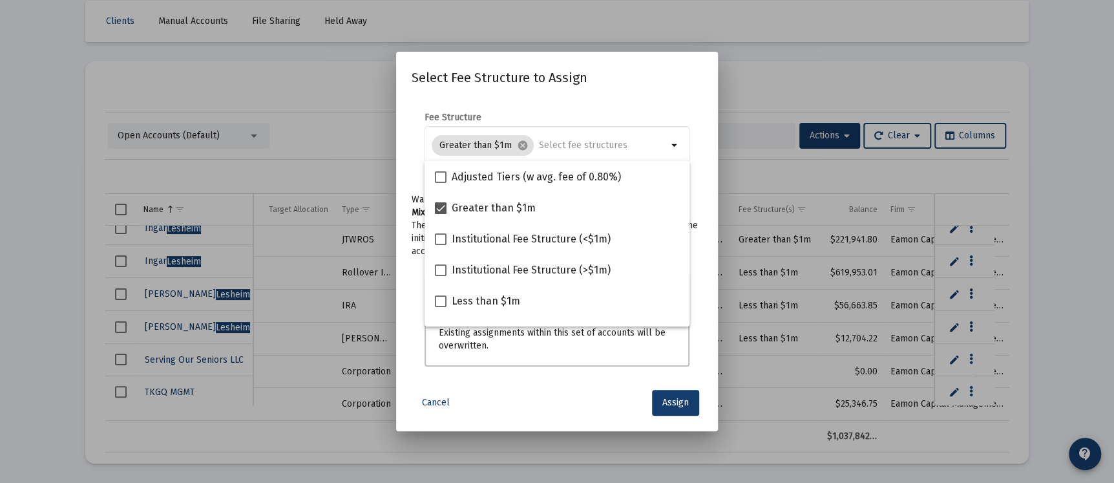
click at [517, 396] on div "Cancel Assign" at bounding box center [557, 403] width 291 height 26
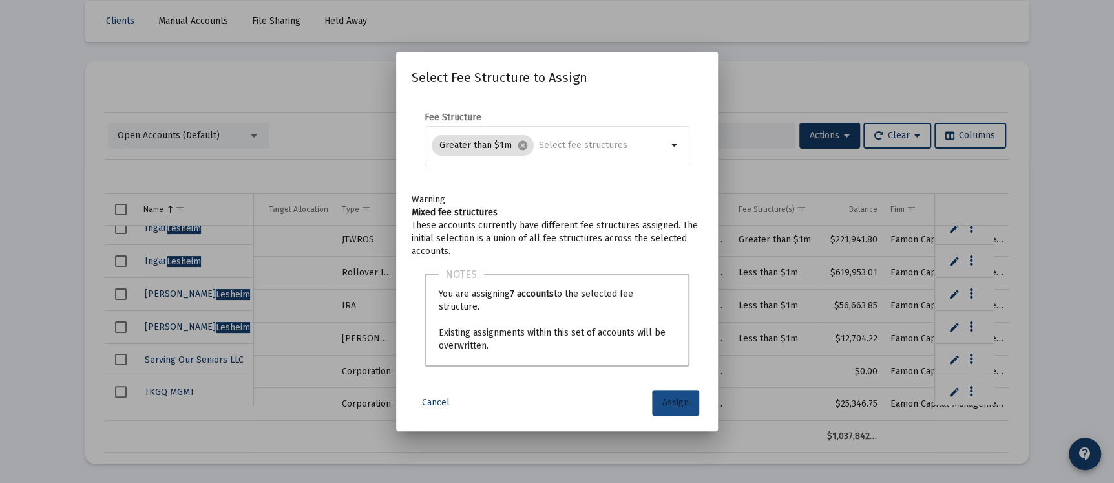
click at [678, 406] on span "Assign" at bounding box center [675, 402] width 26 height 11
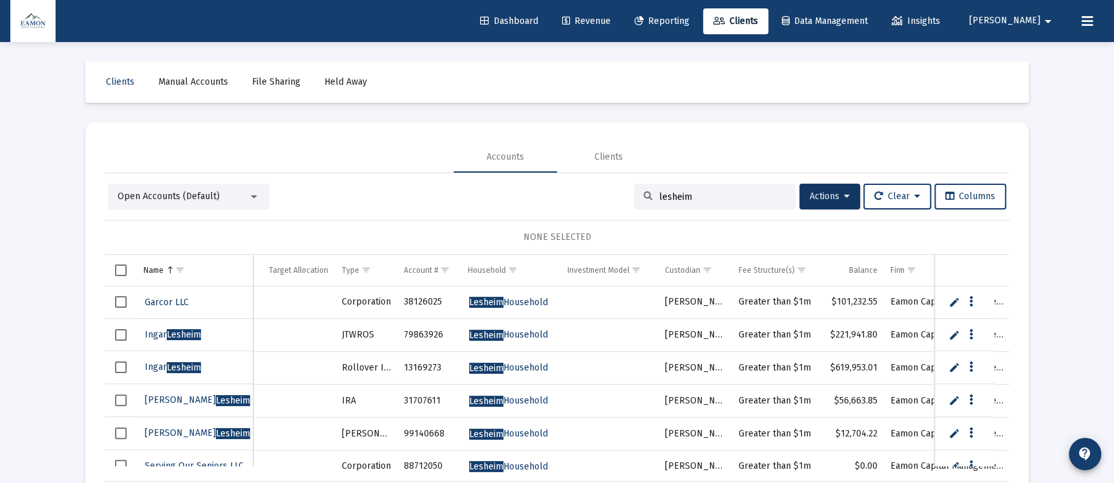
click at [186, 196] on span "Open Accounts (Default)" at bounding box center [169, 196] width 102 height 11
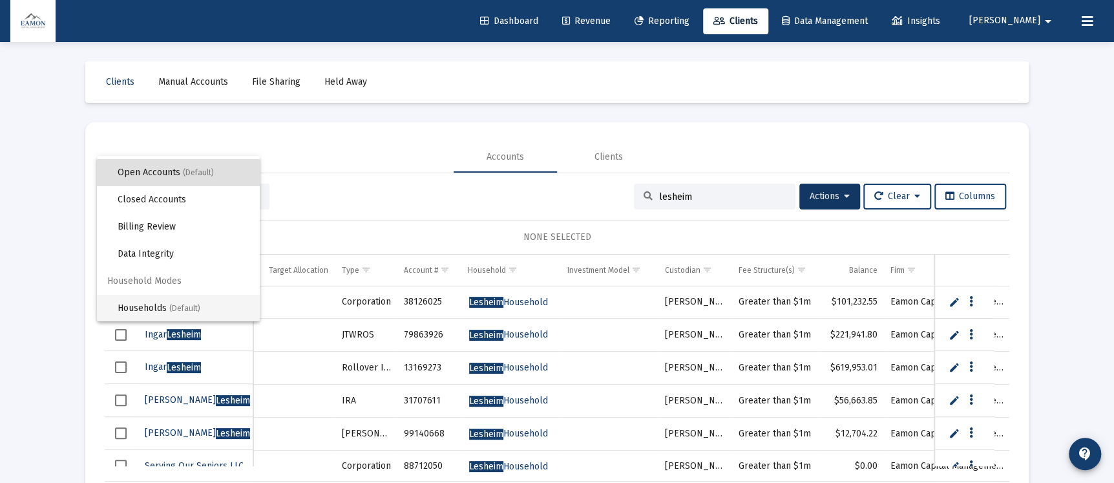
click at [148, 301] on span "Households (Default)" at bounding box center [184, 308] width 132 height 27
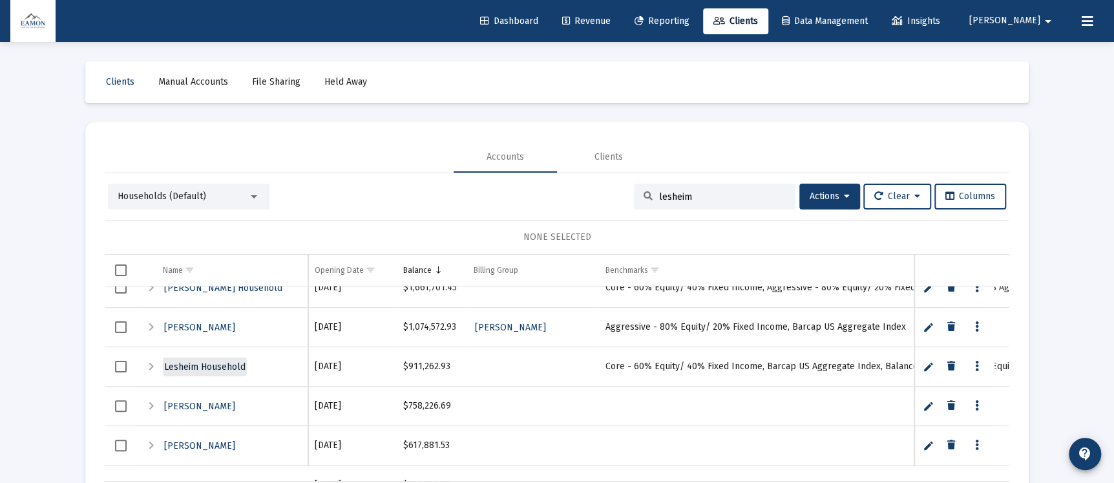
click at [193, 357] on link "Lesheim Household" at bounding box center [205, 366] width 84 height 19
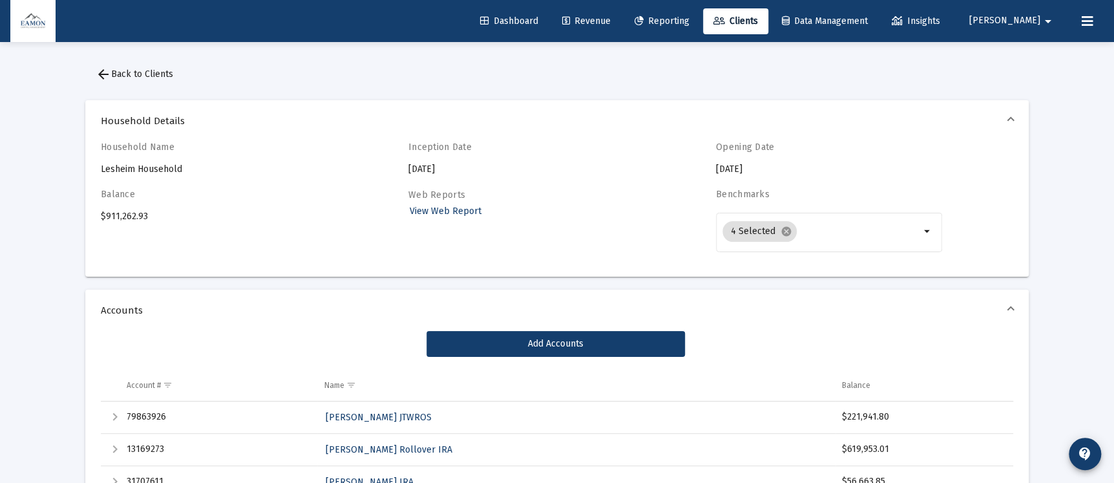
click at [621, 13] on link "Revenue" at bounding box center [586, 21] width 69 height 26
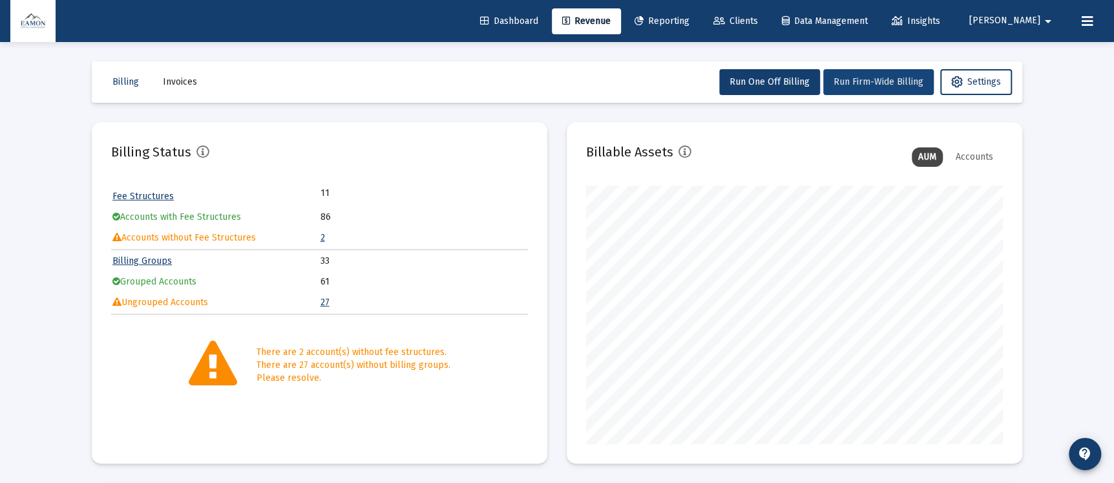
click at [862, 76] on button "Run Firm-Wide Billing" at bounding box center [878, 82] width 110 height 26
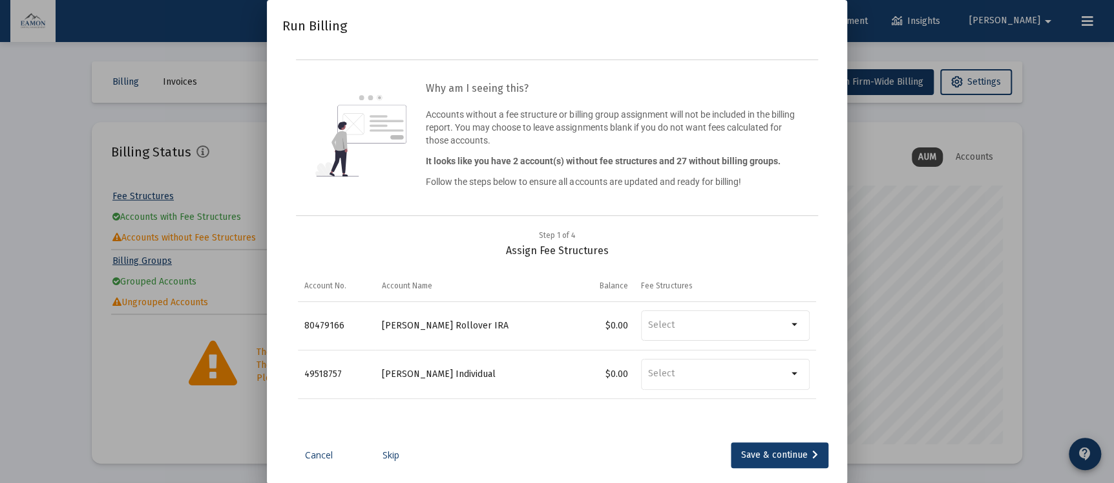
click at [382, 456] on link "Skip" at bounding box center [391, 454] width 65 height 13
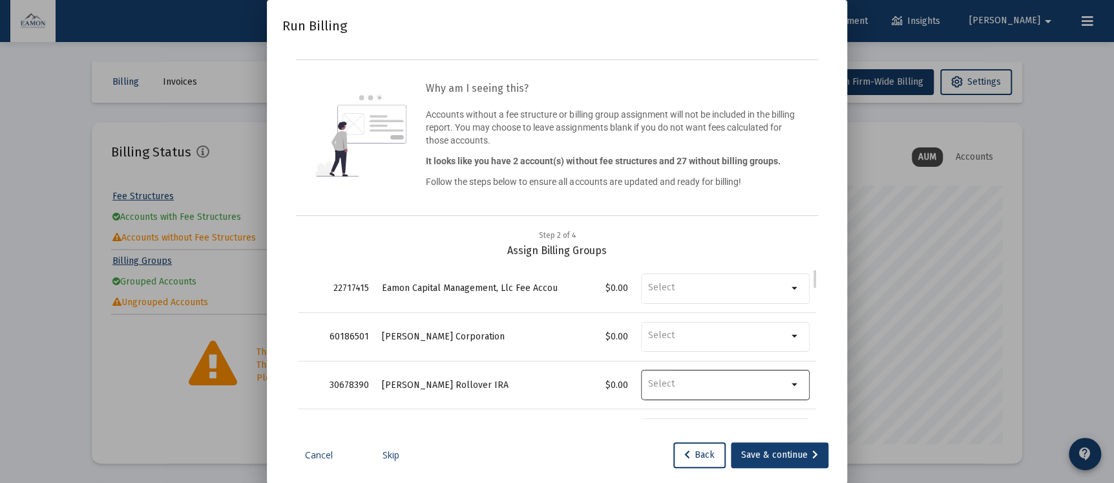
click at [788, 379] on mat-icon "arrow_drop_down" at bounding box center [796, 385] width 16 height 16
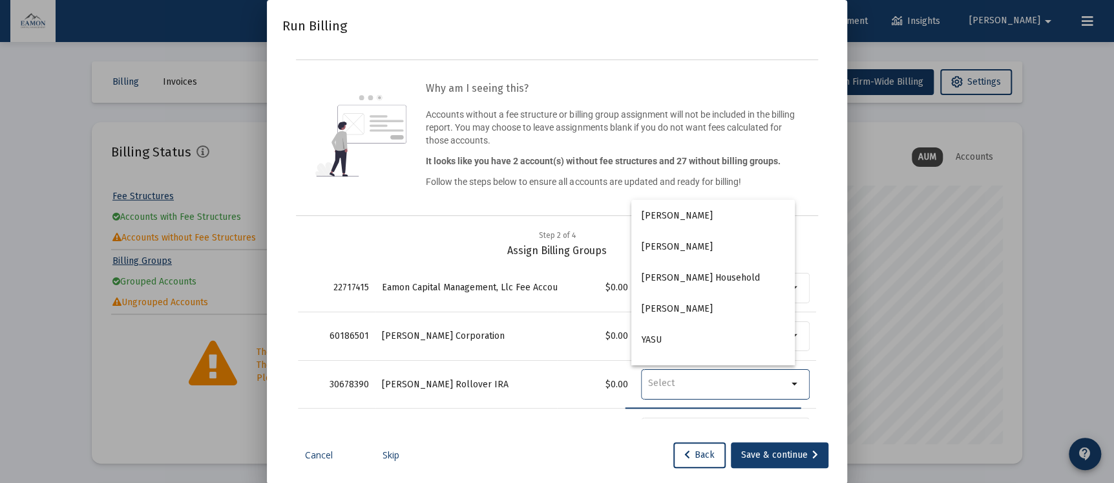
click at [558, 421] on div "Step 2 of 4 Assign Fee Structures Account No. Account Name Balance Fee Structur…" at bounding box center [556, 331] width 549 height 205
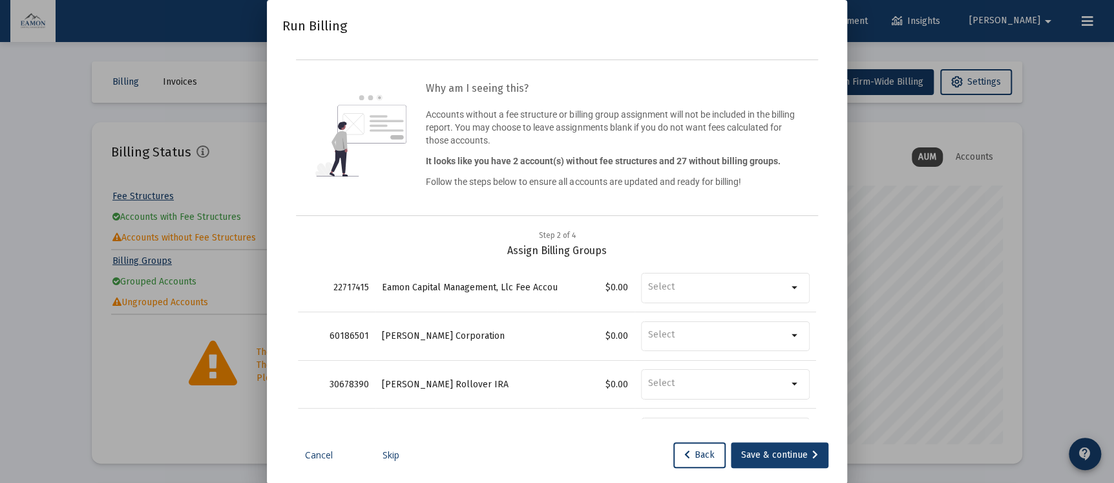
click at [384, 451] on link "Skip" at bounding box center [391, 454] width 65 height 13
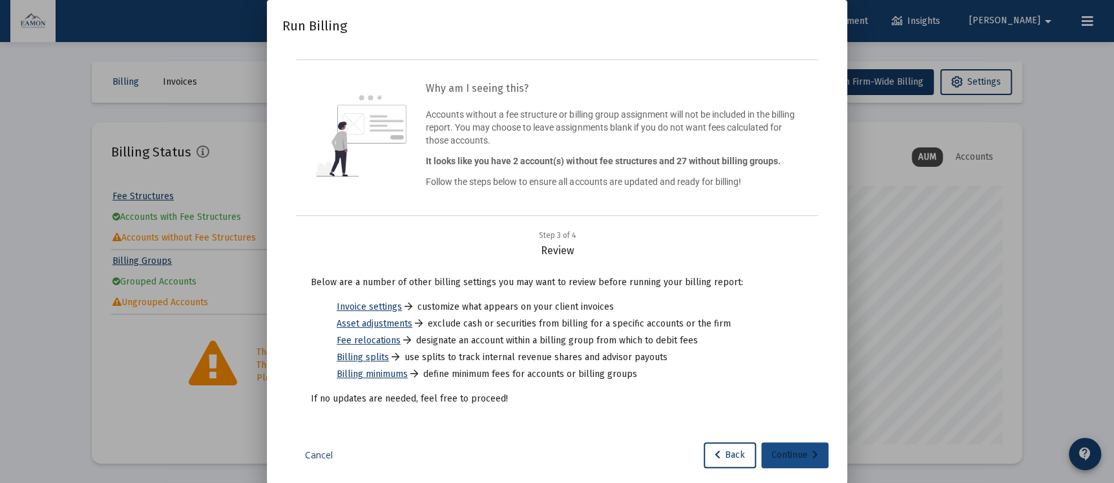
click at [780, 457] on div "Continue" at bounding box center [794, 455] width 47 height 26
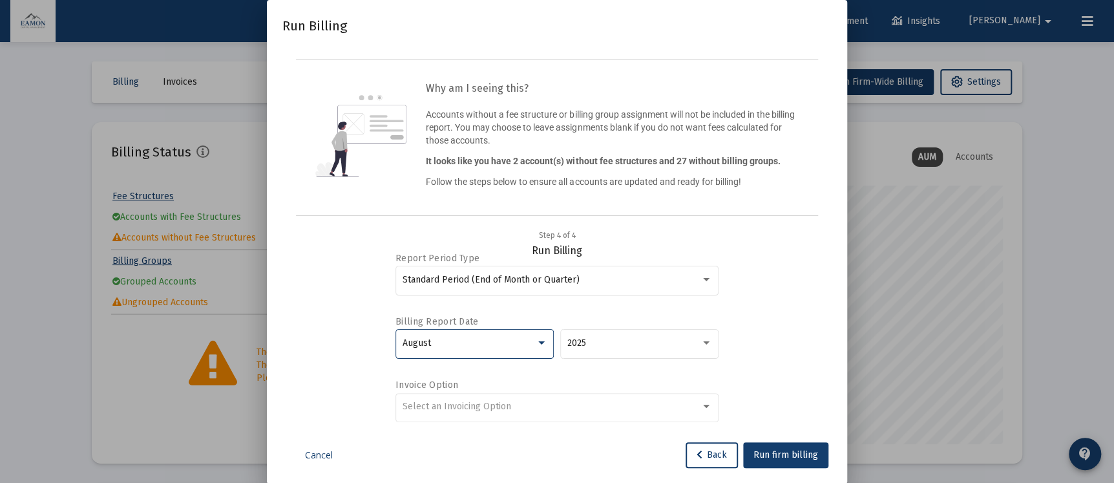
click at [481, 347] on div "August" at bounding box center [469, 343] width 133 height 10
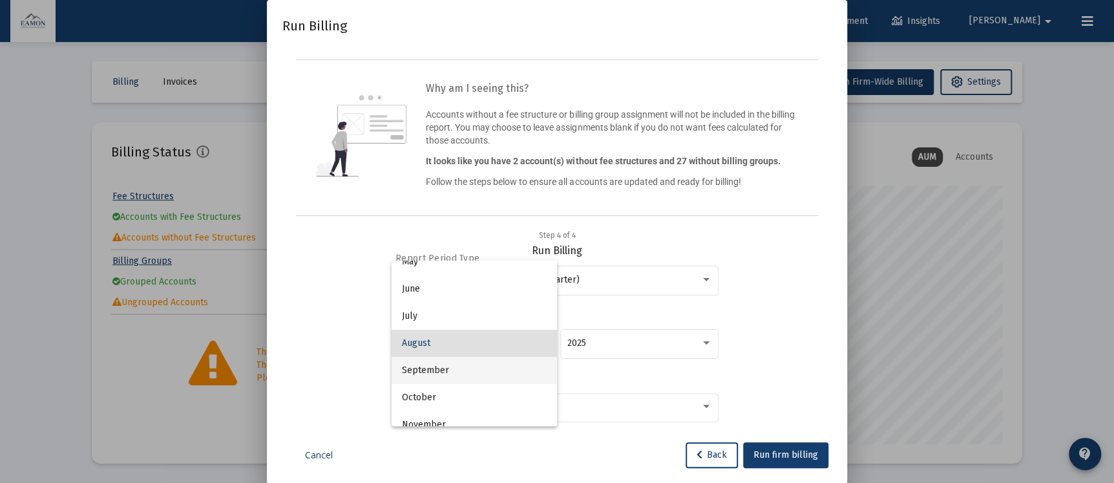
click at [454, 368] on span "September" at bounding box center [474, 370] width 145 height 27
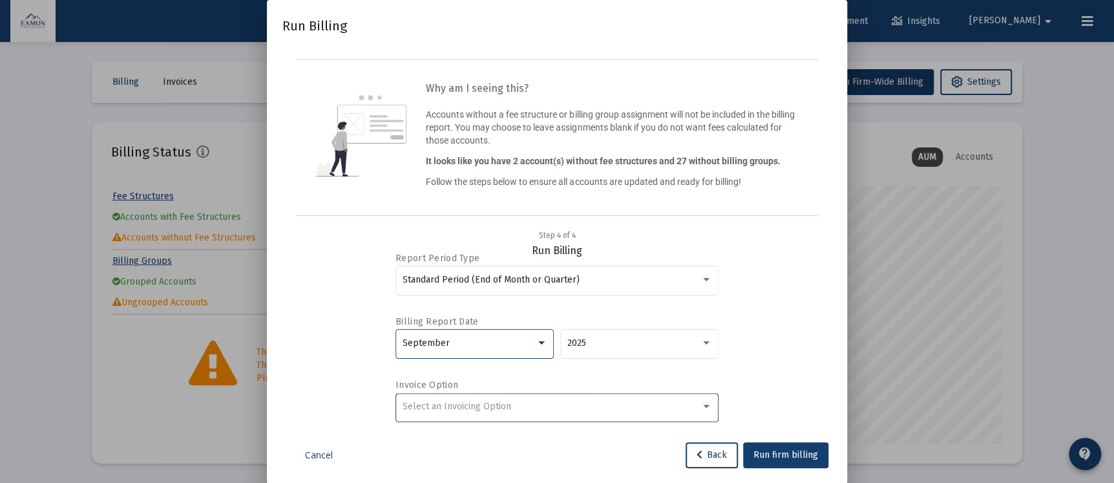
click at [439, 403] on span "Select an Invoicing Option" at bounding box center [457, 406] width 109 height 11
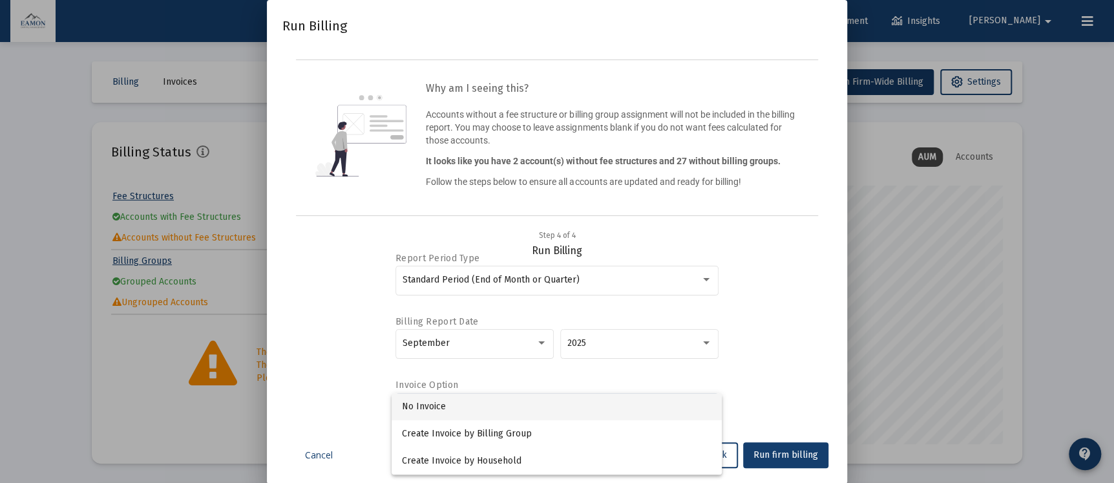
click at [430, 409] on span "No Invoice" at bounding box center [556, 406] width 309 height 27
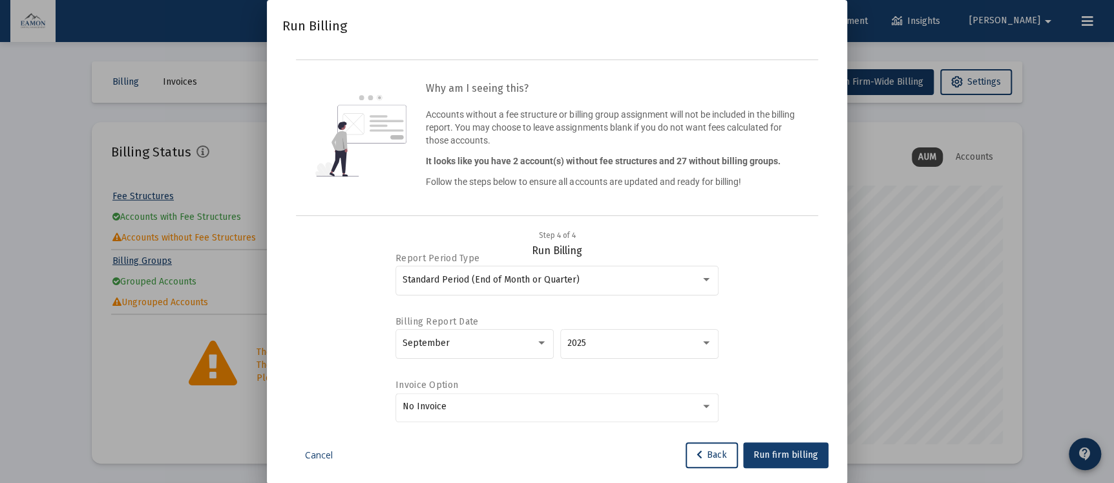
click at [352, 378] on div "Report Period Type Standard Period (End of Month or Quarter) Billing Report Dat…" at bounding box center [557, 338] width 518 height 162
click at [825, 450] on button "Run firm billing" at bounding box center [785, 455] width 85 height 26
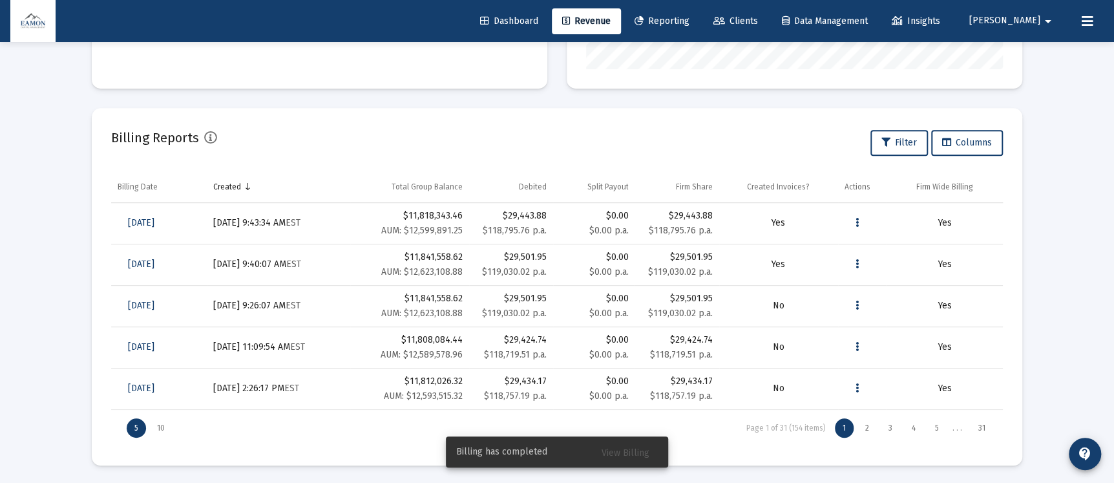
scroll to position [375, 0]
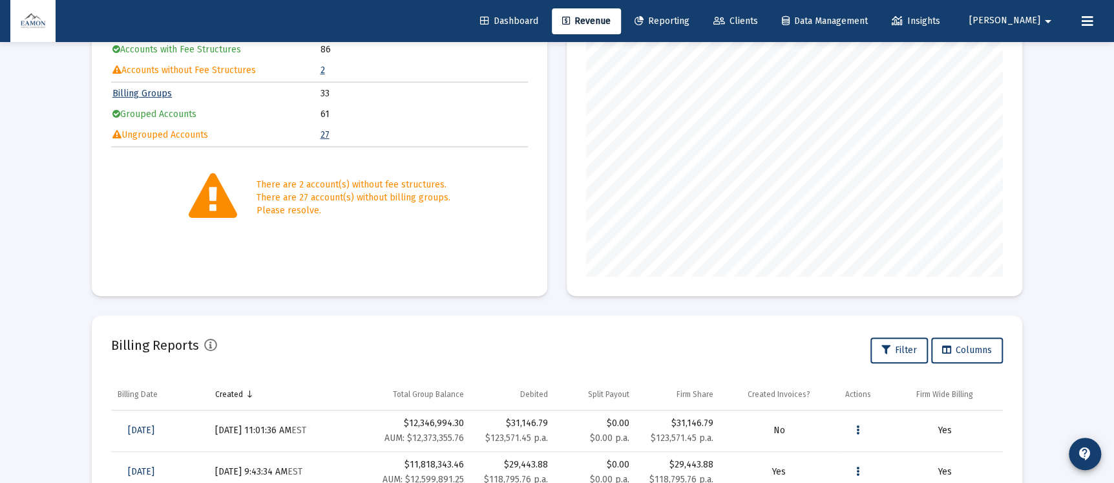
scroll to position [375, 0]
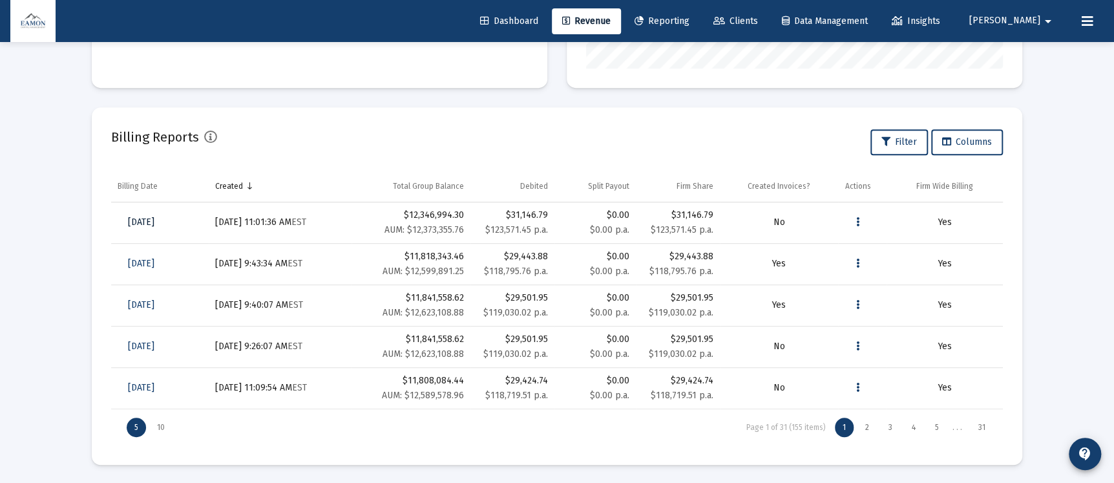
click at [154, 219] on span "[DATE]" at bounding box center [141, 221] width 26 height 11
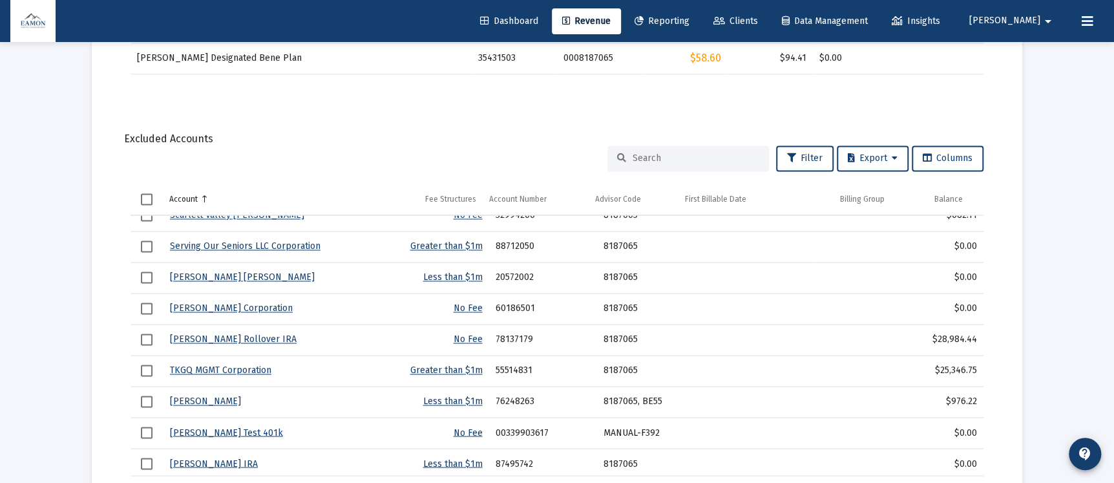
scroll to position [701, 0]
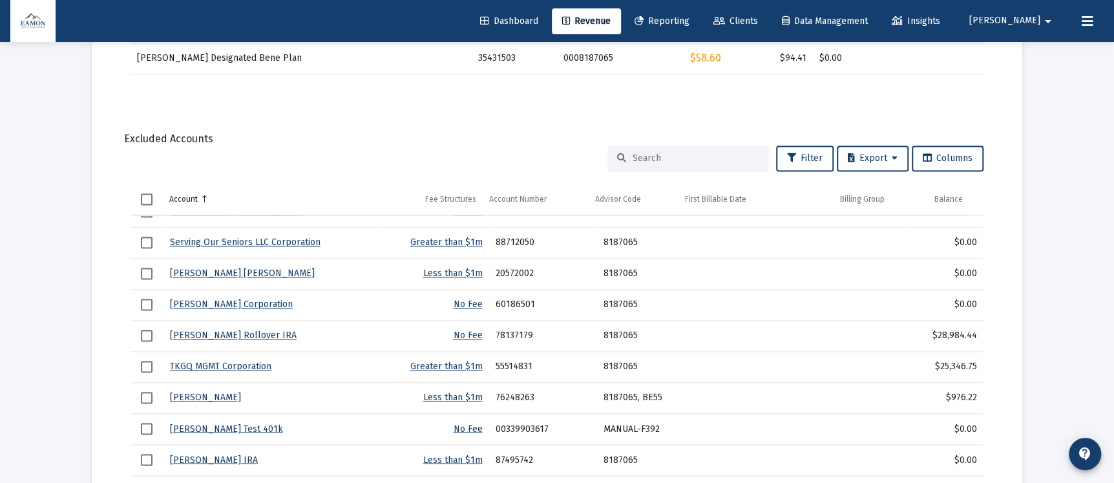
click at [219, 366] on link "TKGQ MGMT Corporation" at bounding box center [220, 366] width 101 height 11
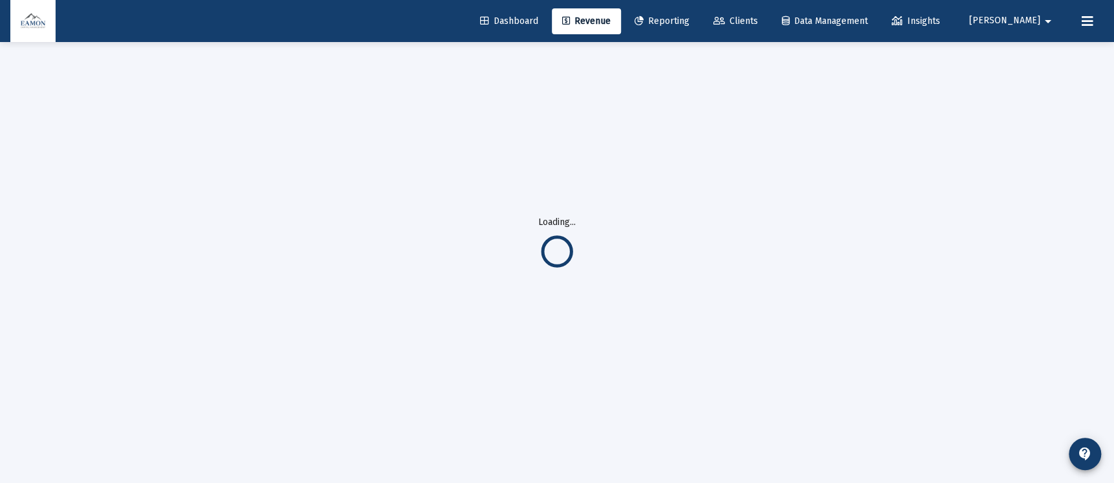
scroll to position [42, 0]
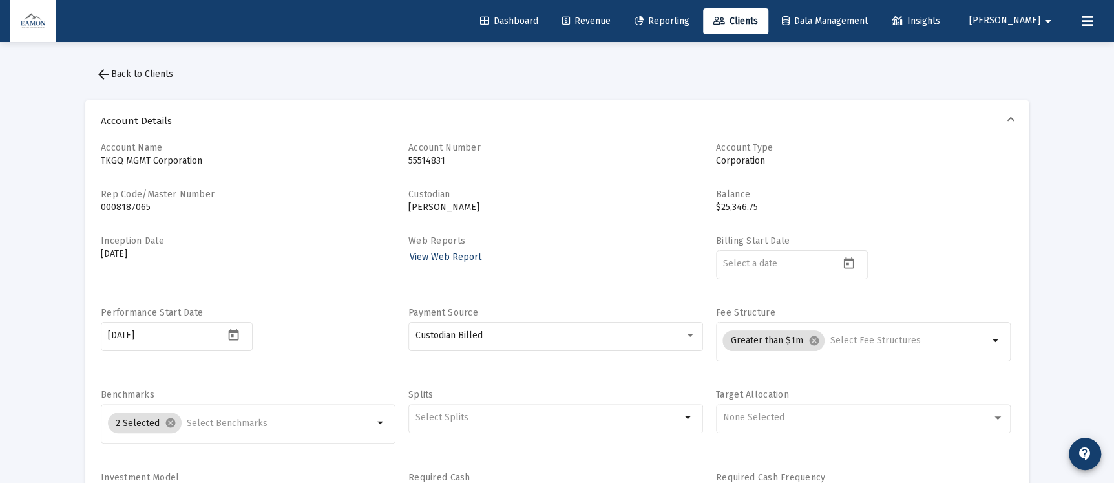
click at [103, 77] on mat-icon "arrow_back" at bounding box center [104, 75] width 16 height 16
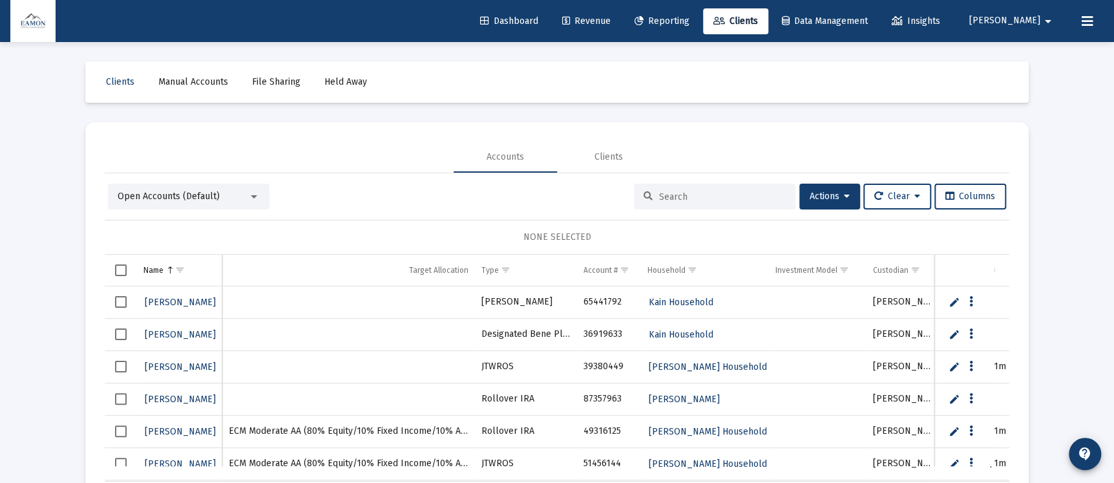
click at [689, 16] on span "Reporting" at bounding box center [661, 21] width 55 height 11
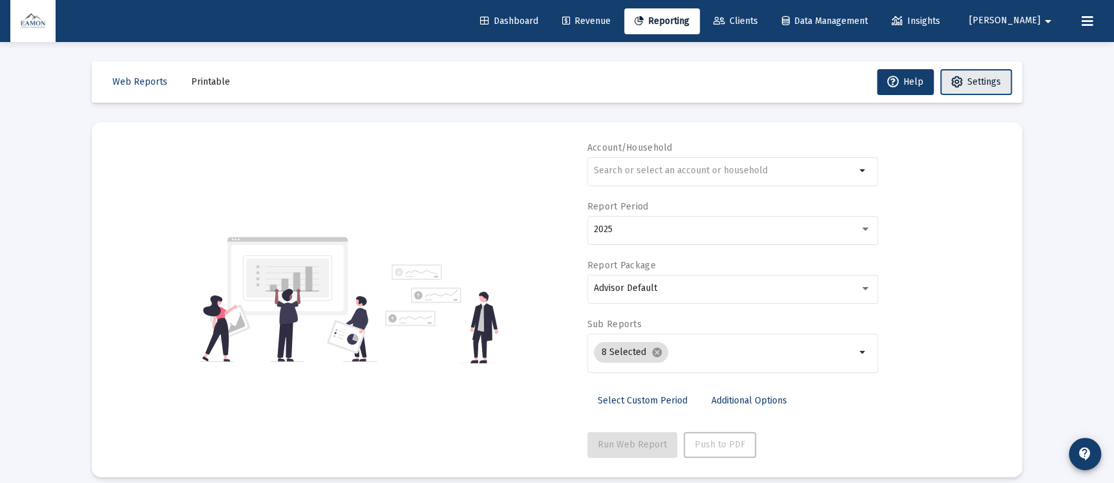
click at [982, 72] on button "Settings" at bounding box center [976, 82] width 72 height 26
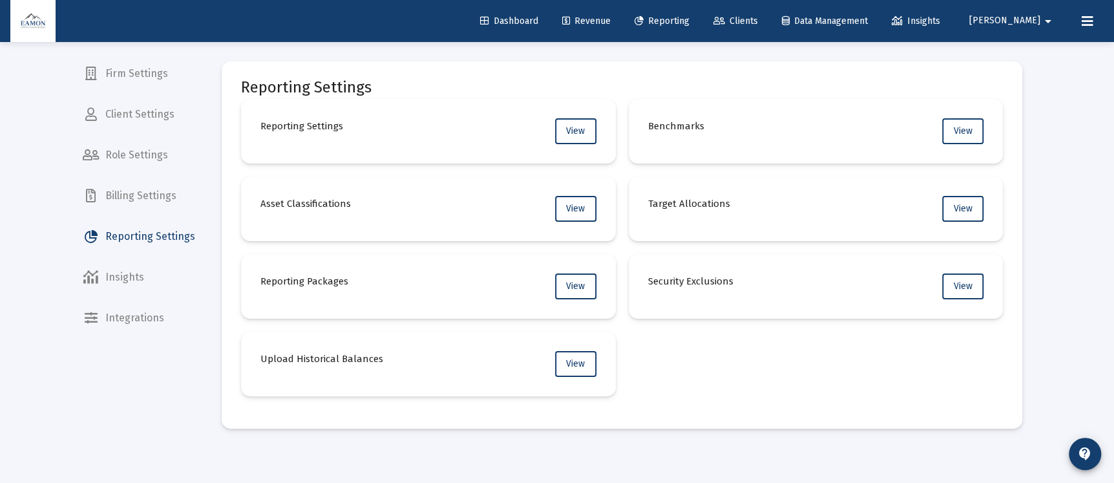
click at [149, 103] on span "Client Settings" at bounding box center [138, 114] width 133 height 31
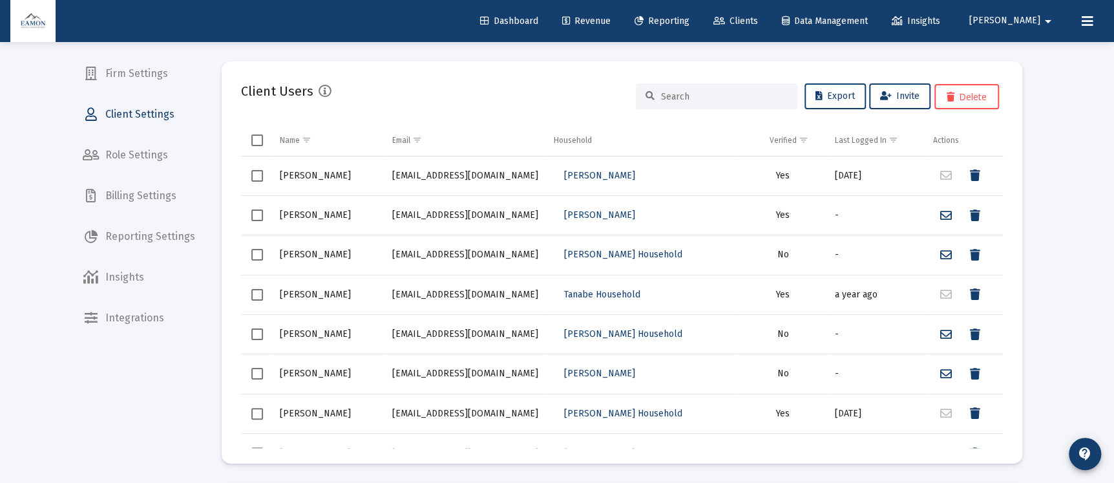
click at [689, 16] on span "Reporting" at bounding box center [661, 21] width 55 height 11
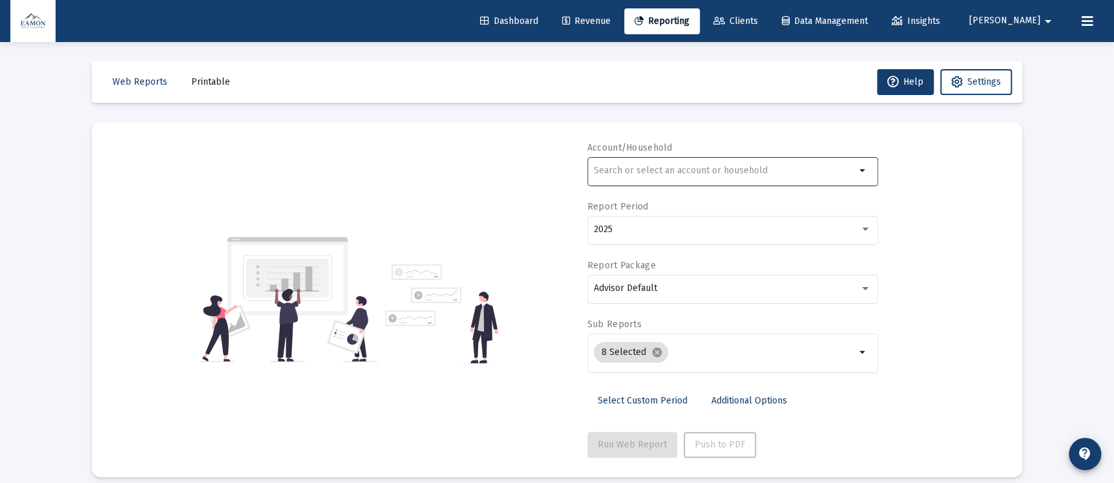
click at [641, 171] on input "text" at bounding box center [725, 170] width 262 height 10
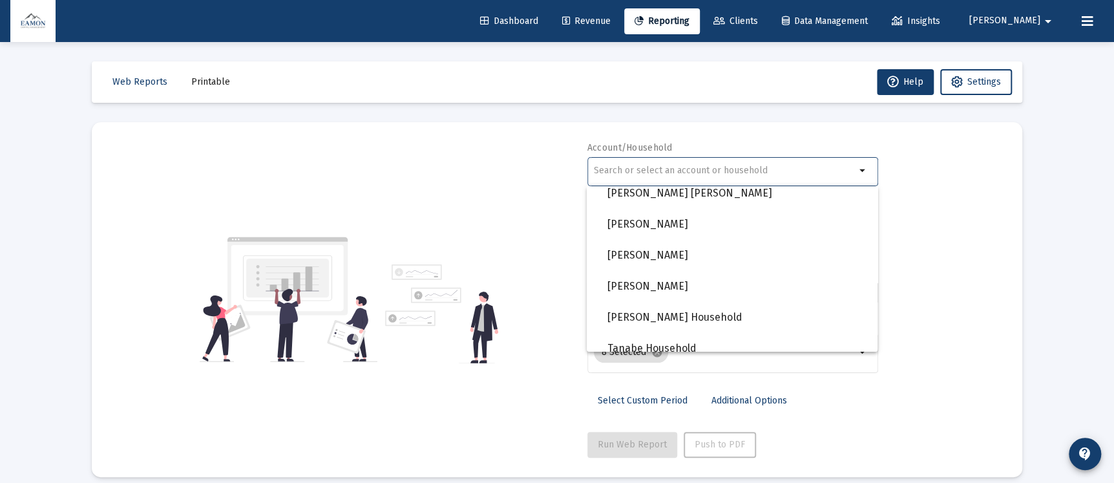
scroll to position [1065, 0]
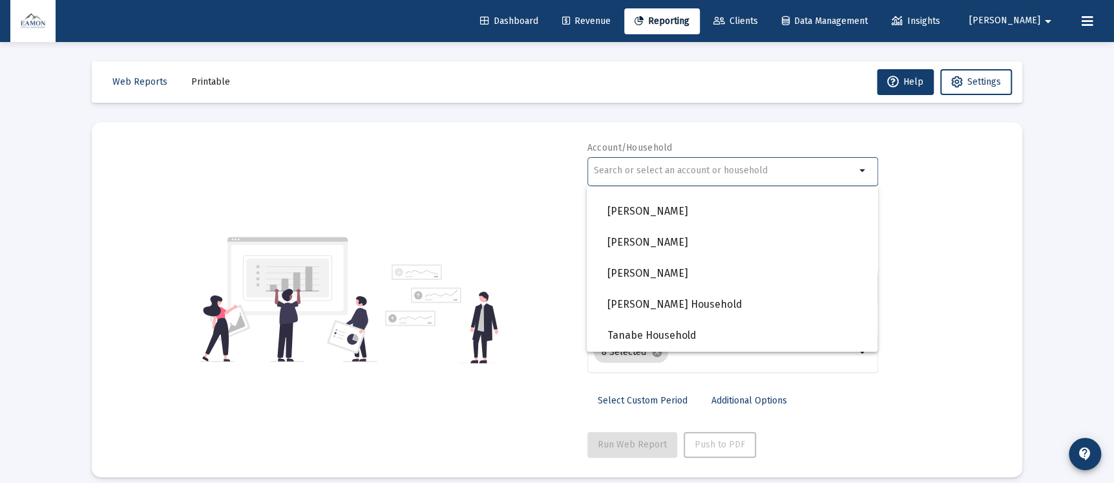
click at [611, 21] on span "Revenue" at bounding box center [586, 21] width 48 height 11
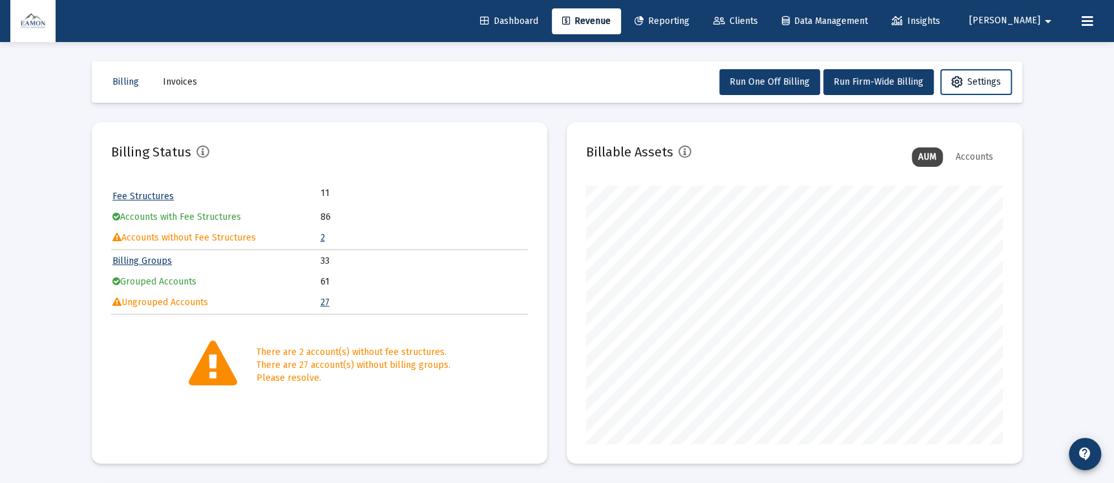
click at [968, 74] on button "Settings" at bounding box center [976, 82] width 72 height 26
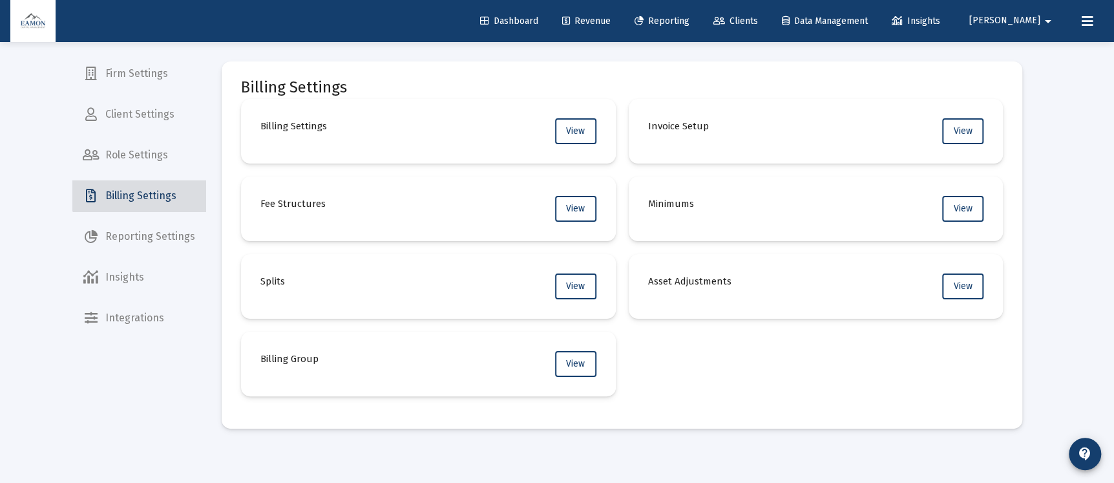
click at [145, 194] on span "Billing Settings" at bounding box center [138, 195] width 133 height 31
click at [568, 123] on button "View" at bounding box center [575, 131] width 41 height 26
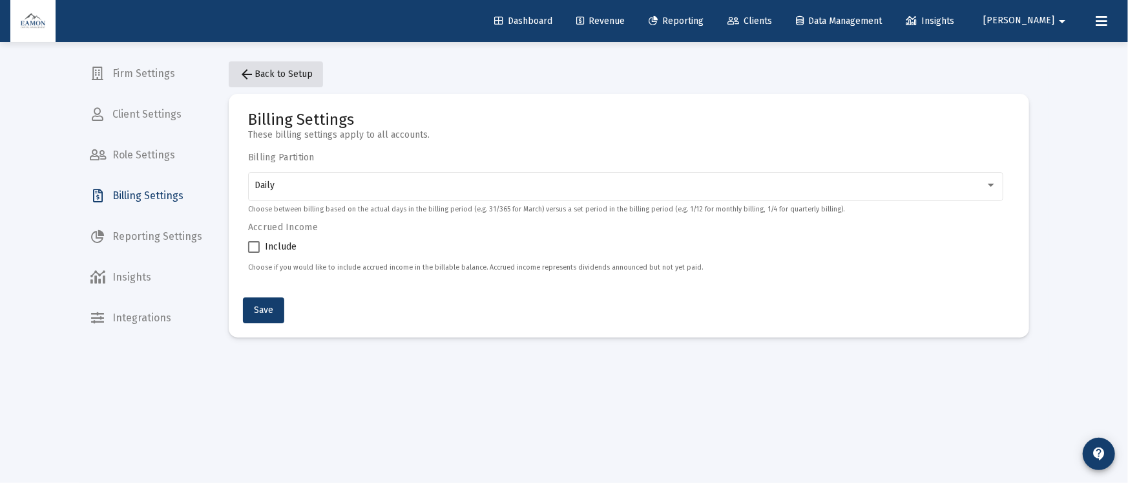
click at [251, 72] on mat-icon "arrow_back" at bounding box center [247, 75] width 16 height 16
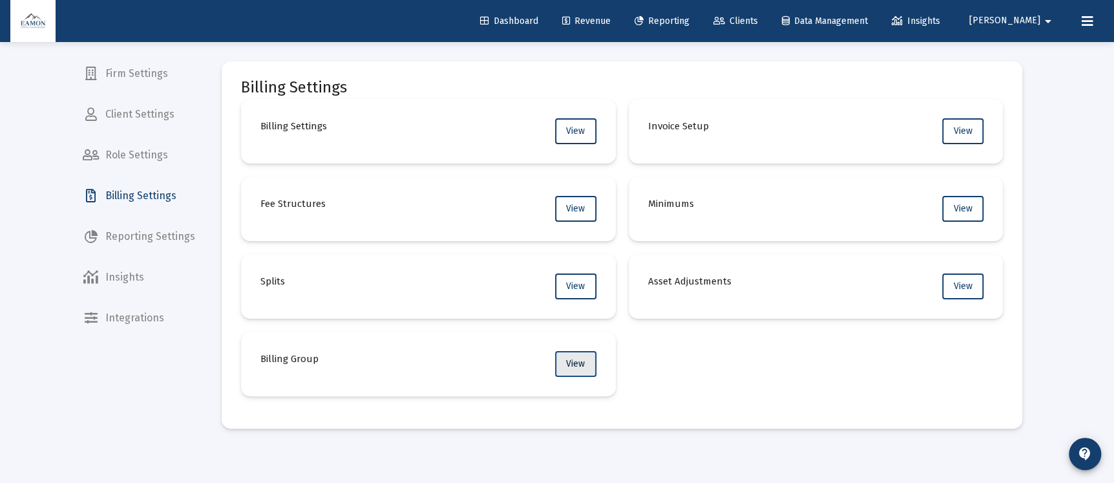
click at [572, 360] on span "View" at bounding box center [575, 363] width 19 height 11
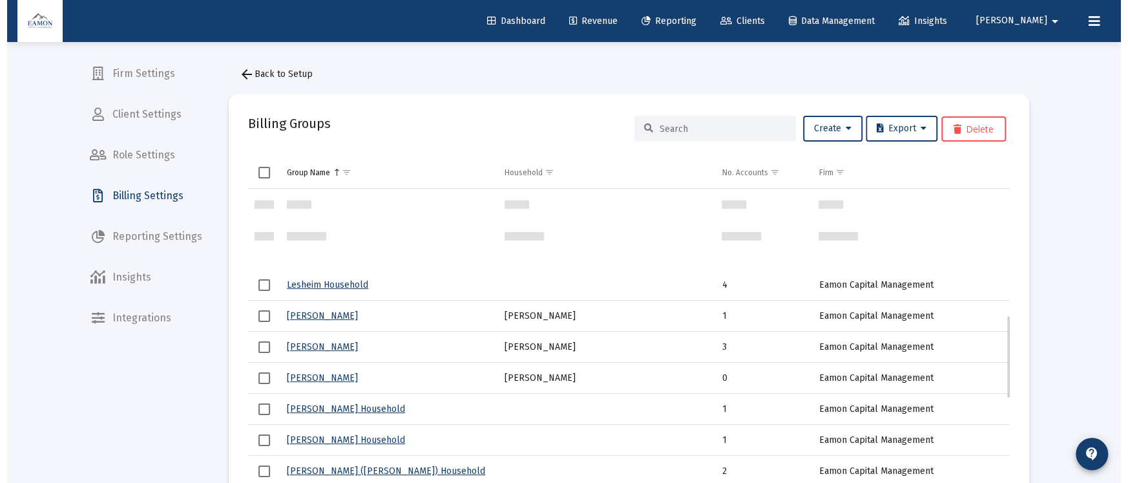
scroll to position [442, 0]
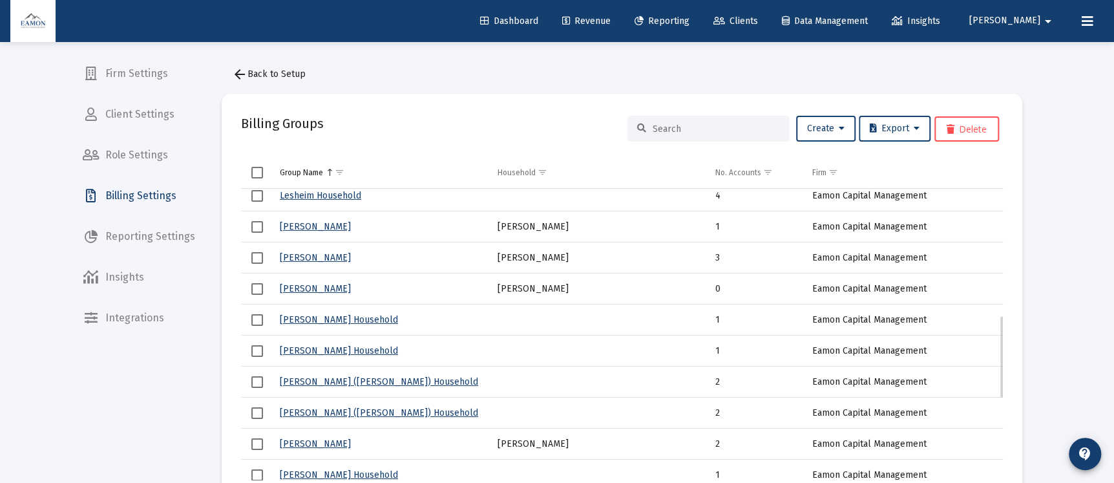
click at [329, 194] on link "Lesheim Household" at bounding box center [320, 194] width 81 height 11
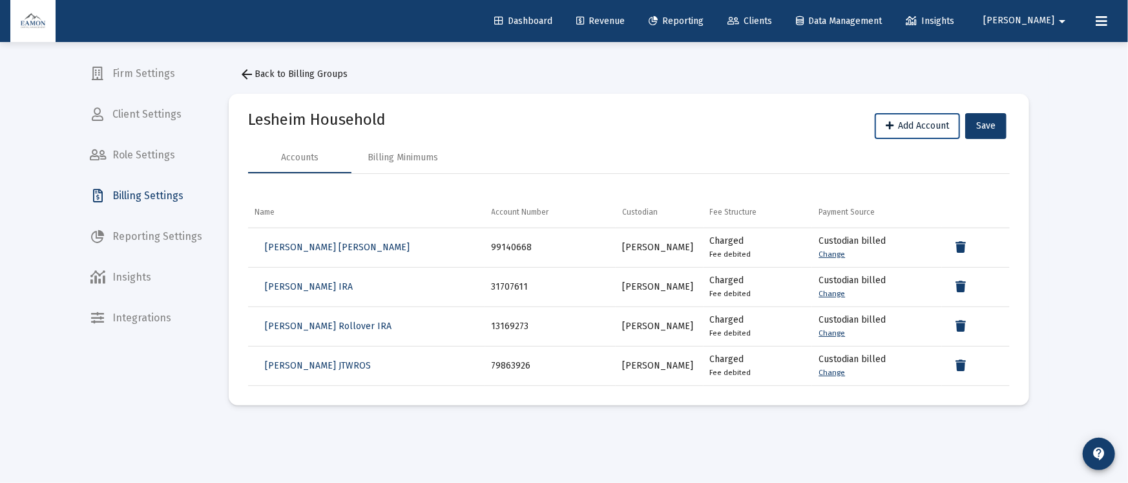
click at [906, 123] on span "Add Account" at bounding box center [917, 125] width 63 height 11
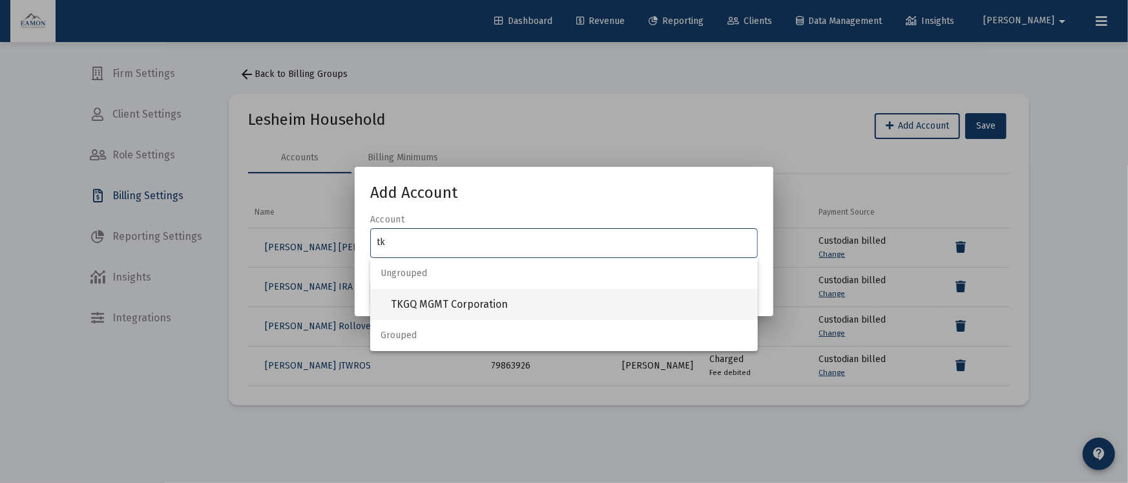
click at [471, 311] on span "TKGQ MGMT Corporation" at bounding box center [569, 304] width 357 height 31
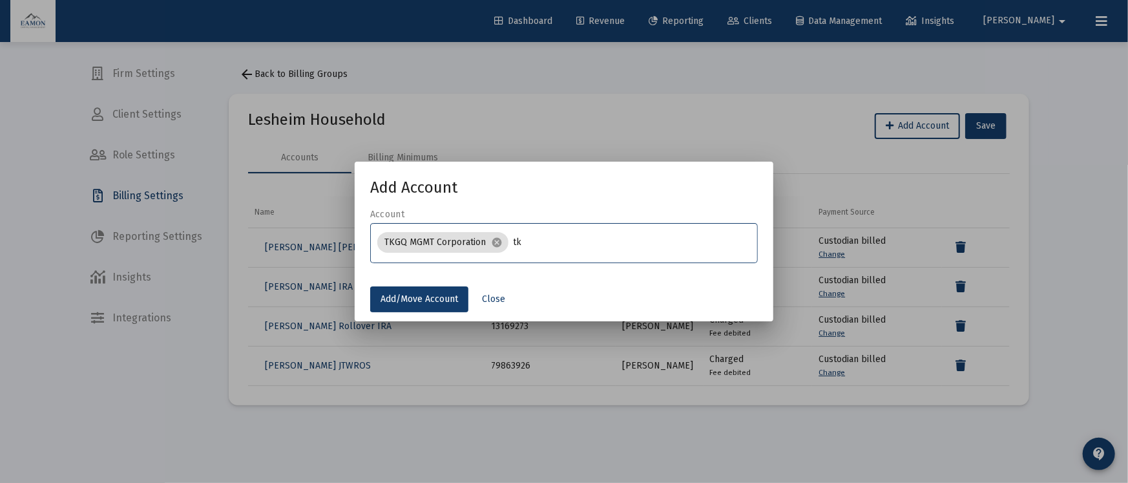
click at [532, 240] on input "tk" at bounding box center [633, 242] width 238 height 10
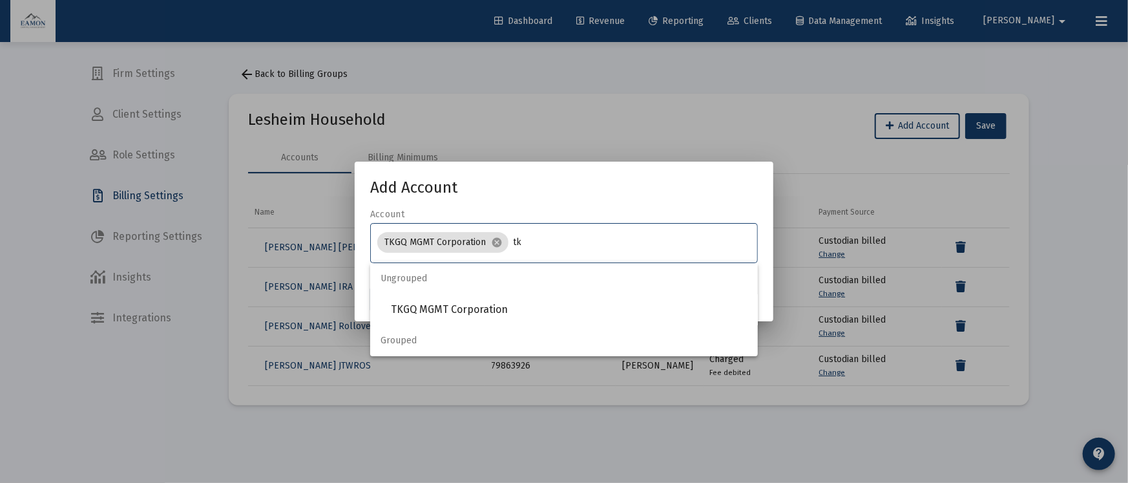
click at [532, 240] on input "tk" at bounding box center [633, 242] width 238 height 10
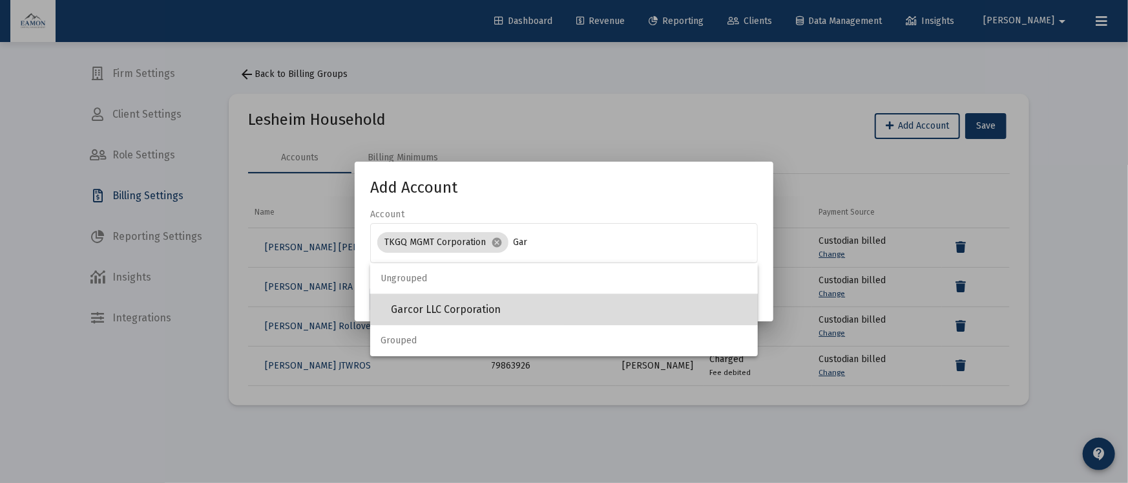
click at [415, 302] on span "Garcor LLC Corporation" at bounding box center [569, 309] width 357 height 31
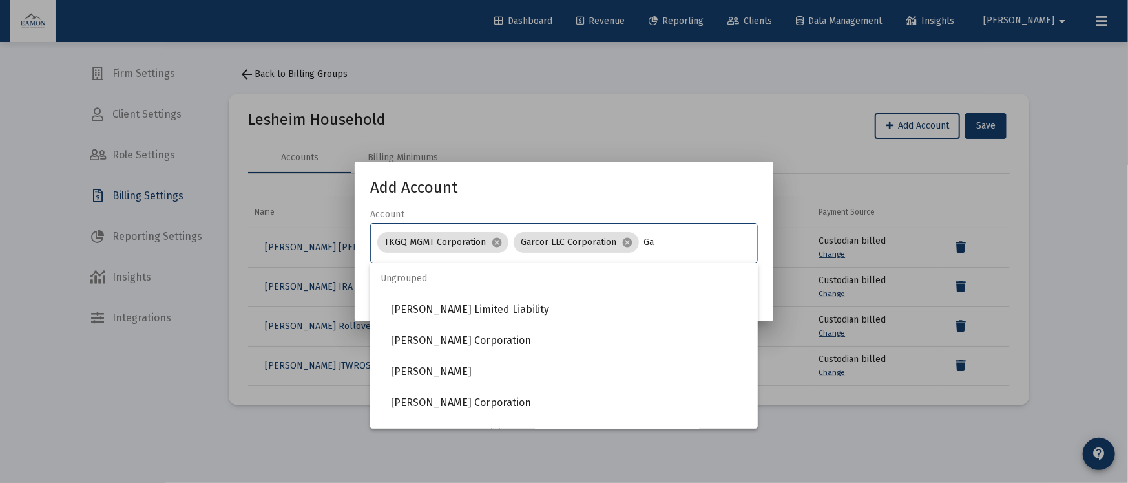
type input "G"
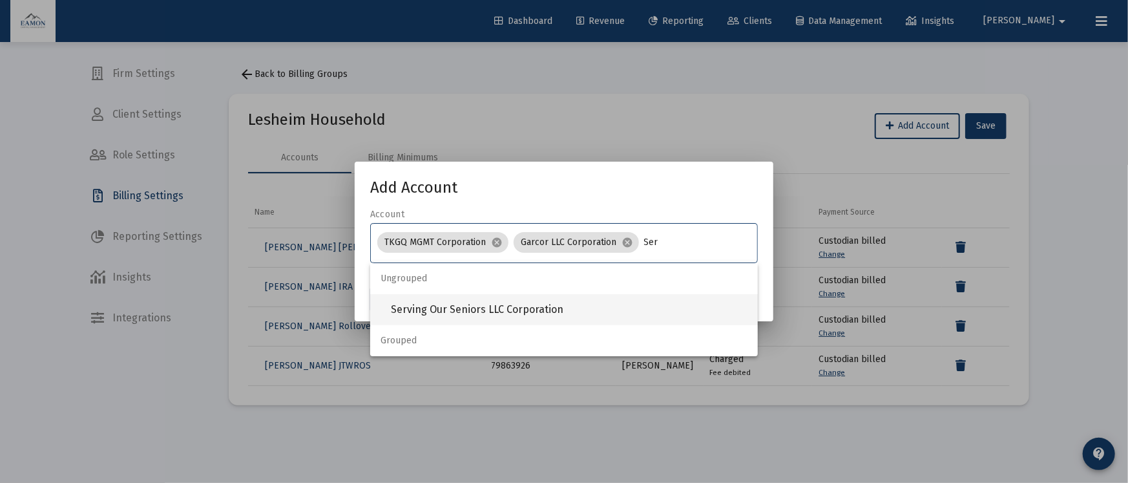
click at [565, 295] on span "Serving Our Seniors LLC Corporation" at bounding box center [569, 309] width 357 height 31
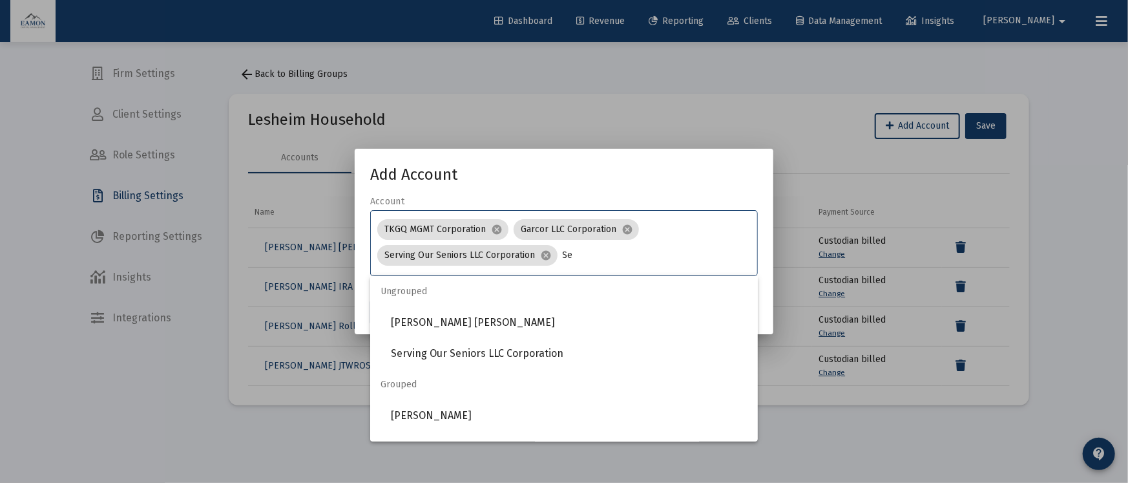
type input "S"
click at [563, 167] on h1 "Add Account" at bounding box center [564, 174] width 388 height 21
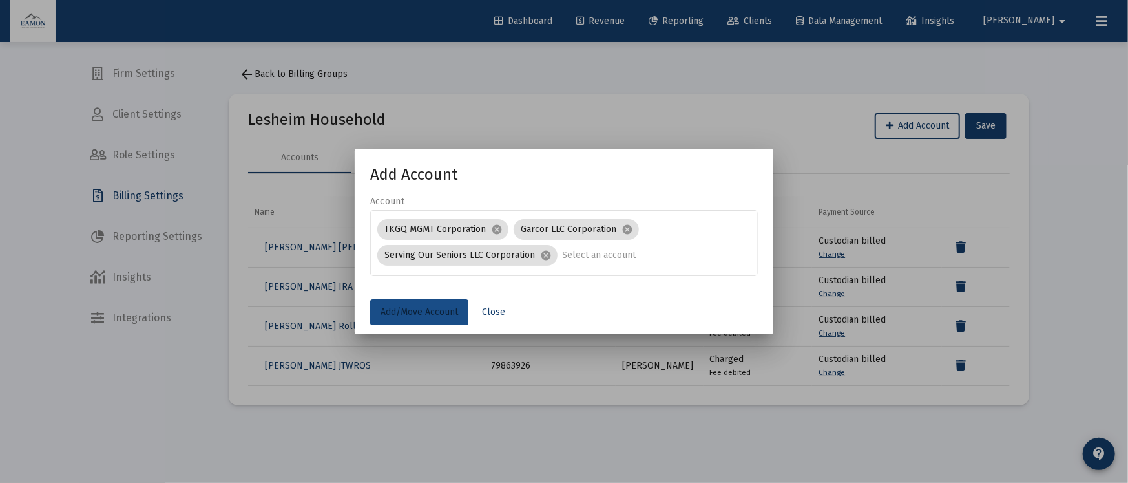
click at [452, 314] on span "Add/Move Account" at bounding box center [420, 311] width 78 height 11
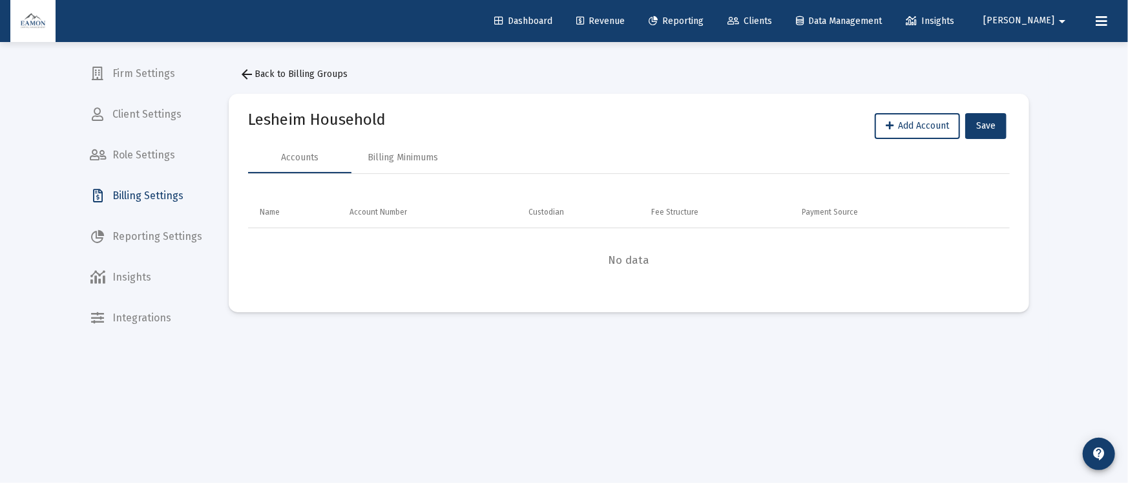
click at [309, 74] on span "arrow_back Back to Billing Groups" at bounding box center [293, 73] width 109 height 11
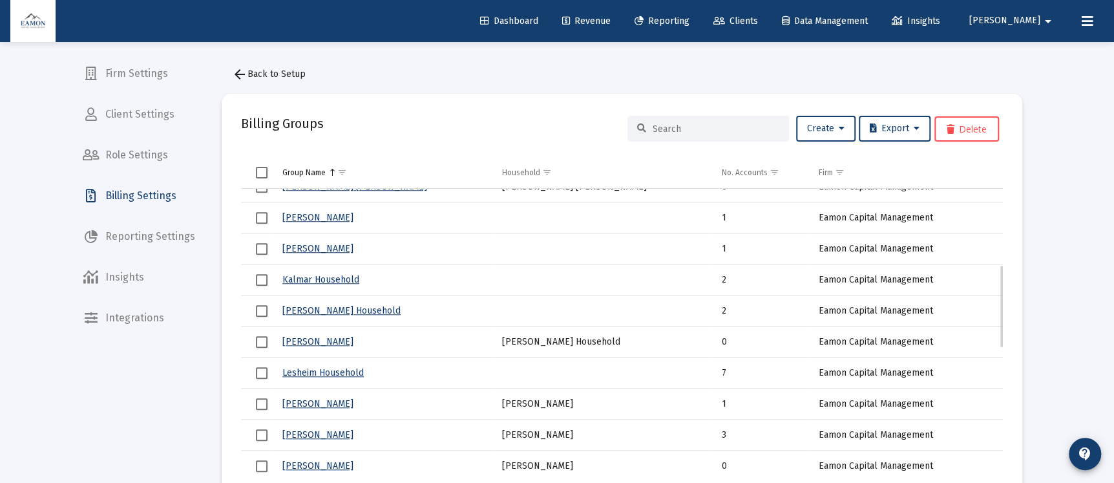
scroll to position [265, 0]
click at [352, 370] on link "Lesheim Household" at bounding box center [322, 371] width 81 height 11
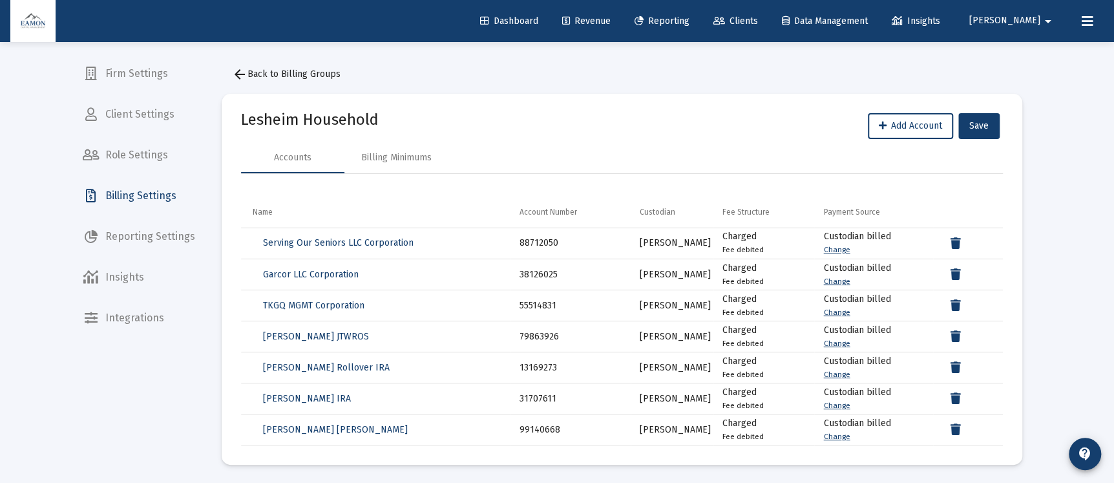
click at [621, 12] on link "Revenue" at bounding box center [586, 21] width 69 height 26
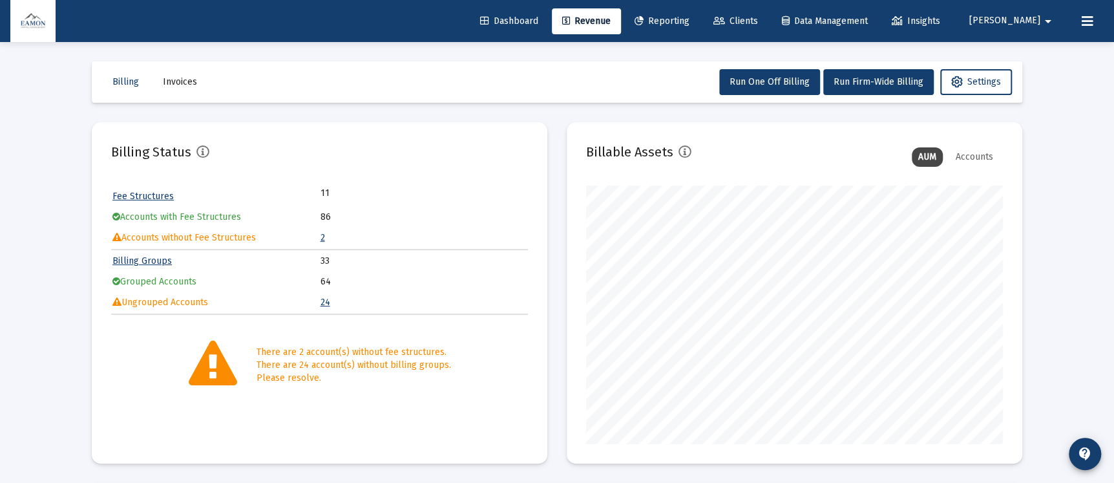
scroll to position [258, 416]
click at [889, 77] on span "Run Firm-Wide Billing" at bounding box center [878, 81] width 90 height 11
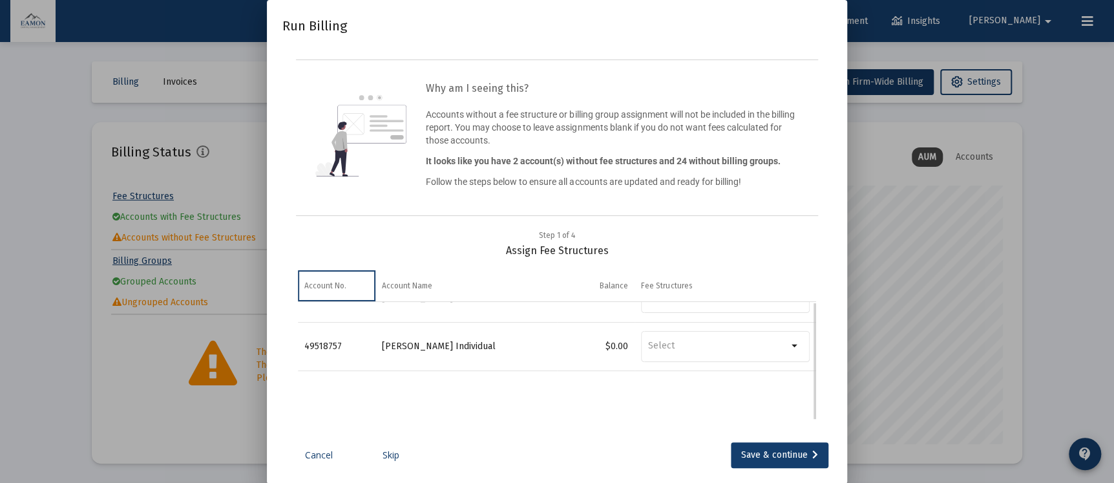
scroll to position [0, 0]
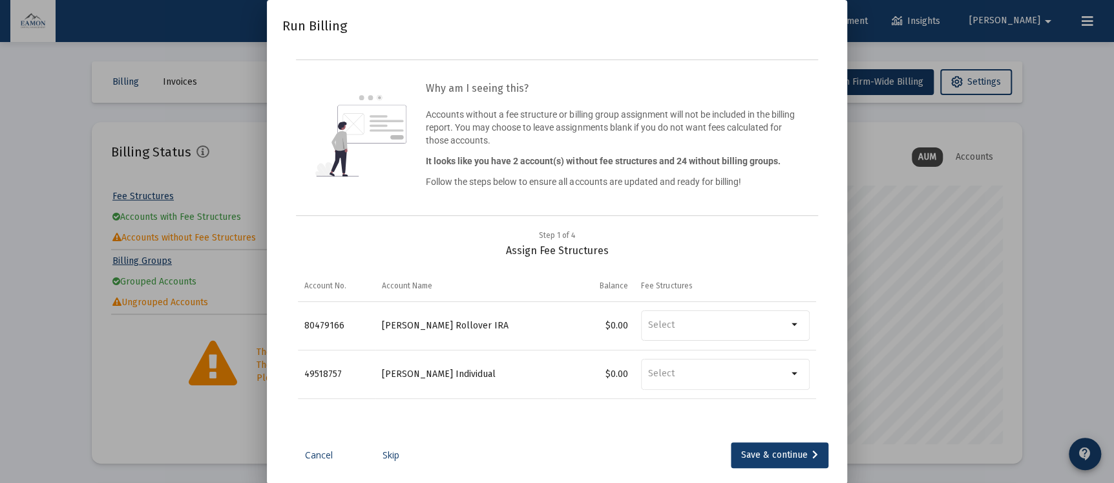
click at [382, 457] on link "Skip" at bounding box center [391, 454] width 65 height 13
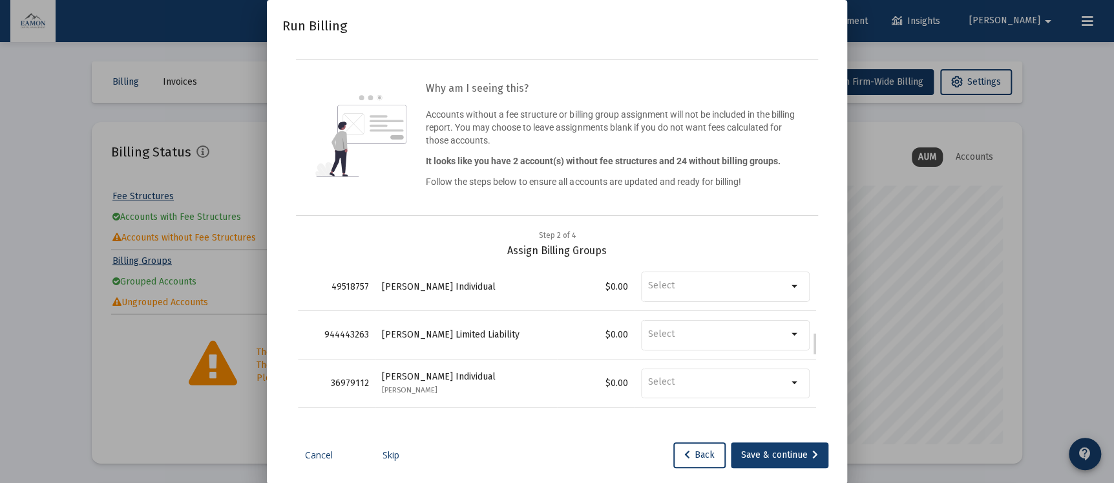
scroll to position [530, 0]
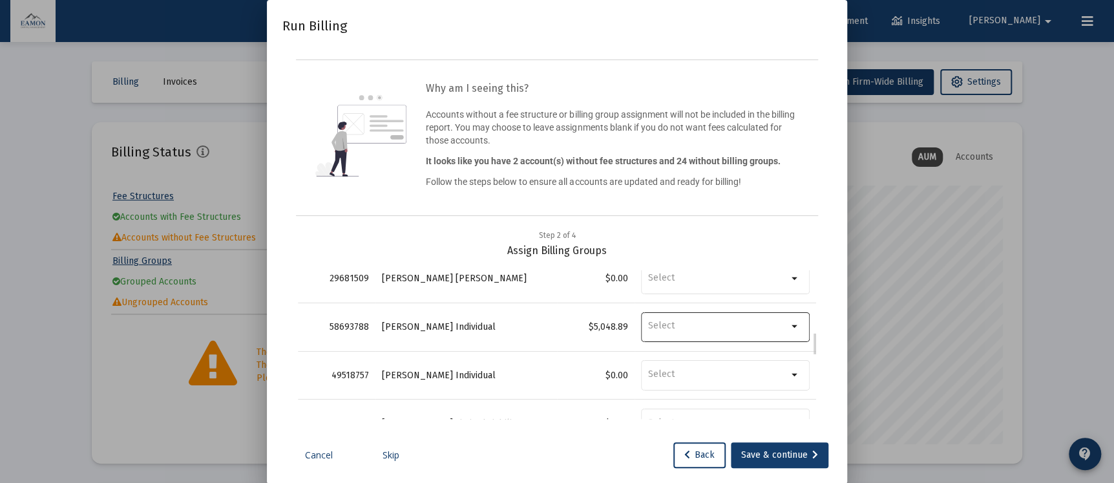
click at [759, 314] on div "Data grid" at bounding box center [718, 325] width 140 height 32
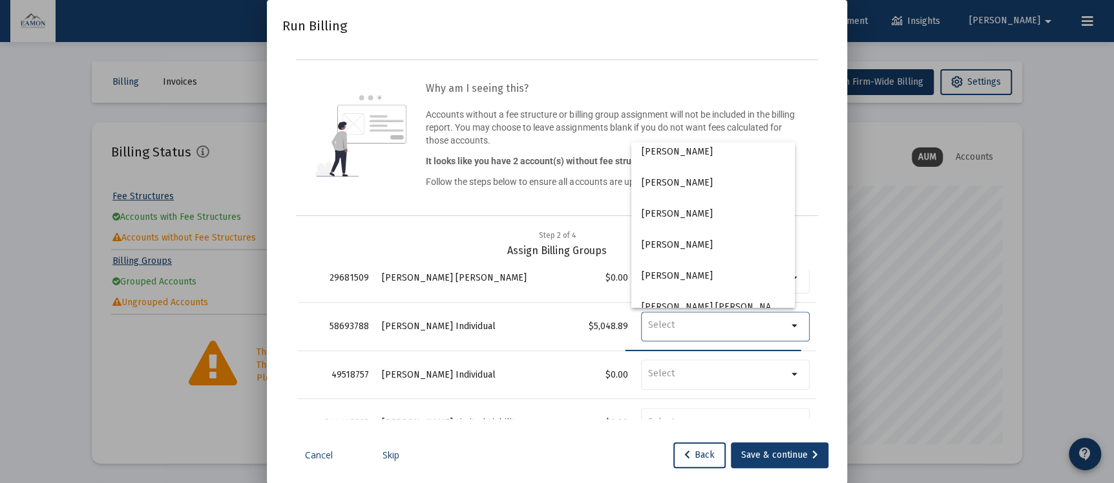
scroll to position [0, 0]
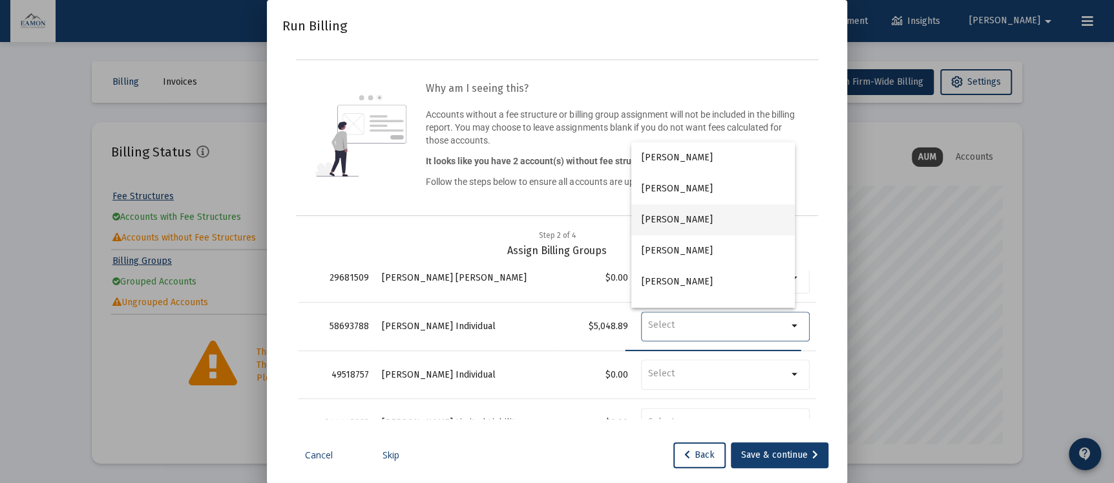
click at [698, 213] on span "[PERSON_NAME]" at bounding box center [713, 219] width 143 height 31
type input "[PERSON_NAME]"
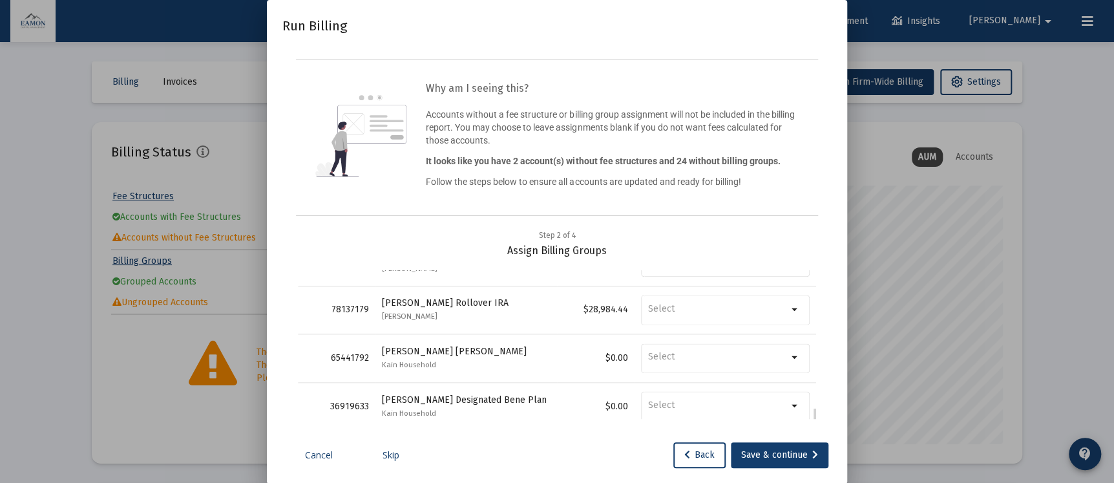
scroll to position [45, 0]
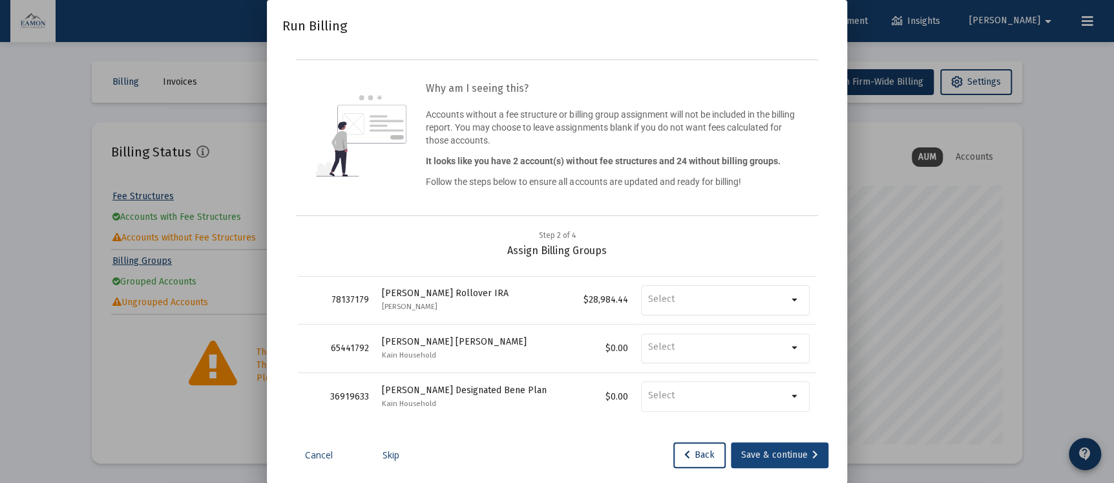
click at [775, 456] on div "Save & continue" at bounding box center [779, 455] width 77 height 26
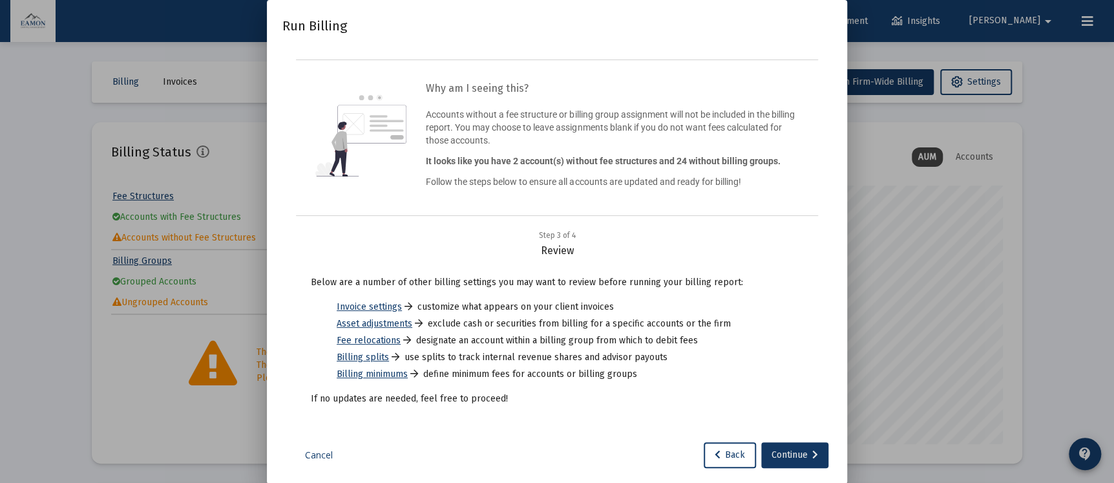
click at [775, 456] on div "Continue" at bounding box center [794, 455] width 47 height 26
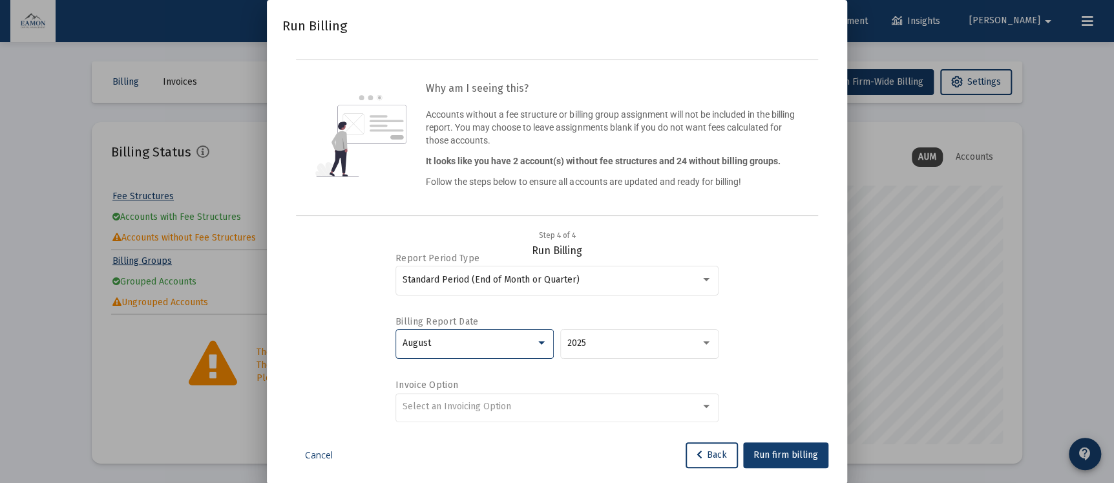
click at [498, 343] on div "August" at bounding box center [469, 343] width 133 height 10
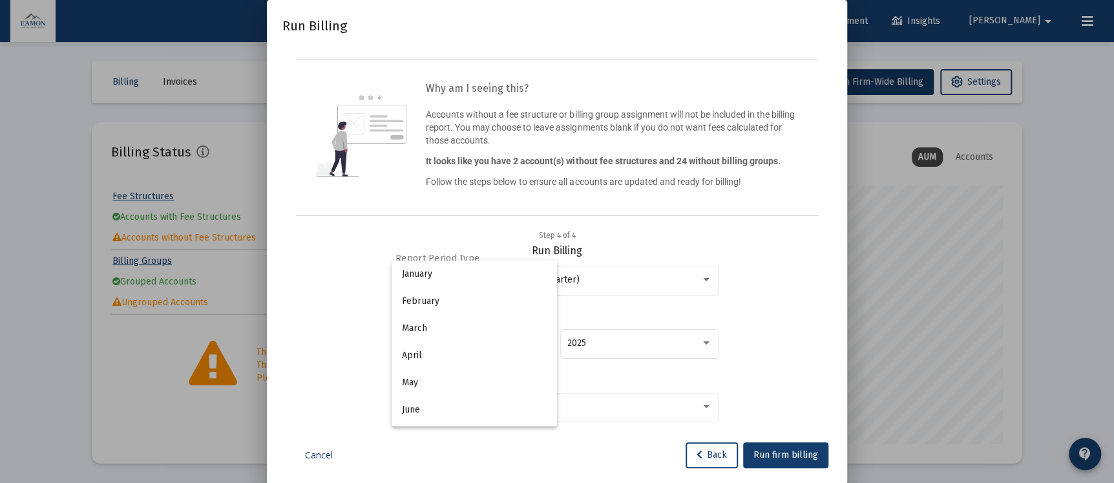
scroll to position [121, 0]
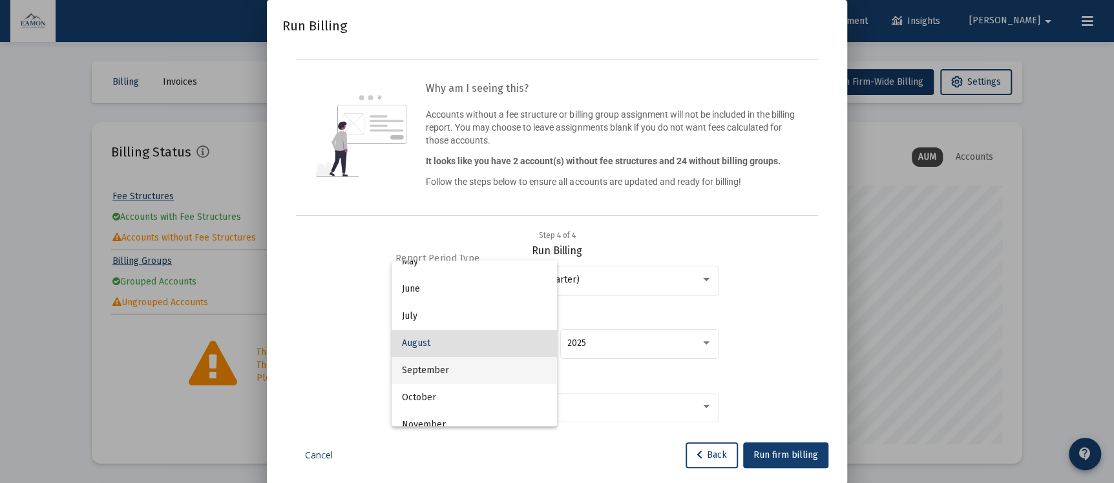
click at [468, 364] on span "September" at bounding box center [474, 370] width 145 height 27
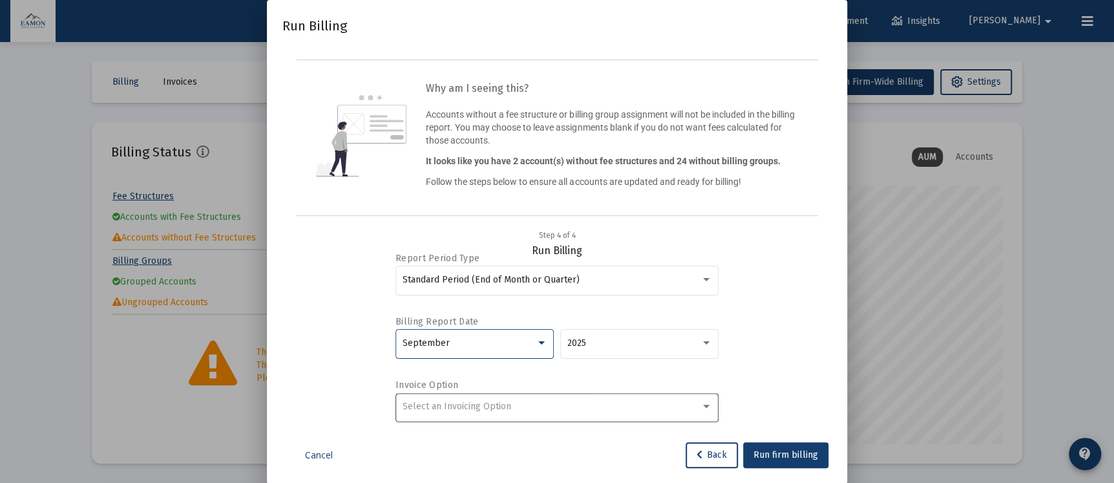
click at [457, 415] on div "Select an Invoicing Option" at bounding box center [557, 406] width 309 height 32
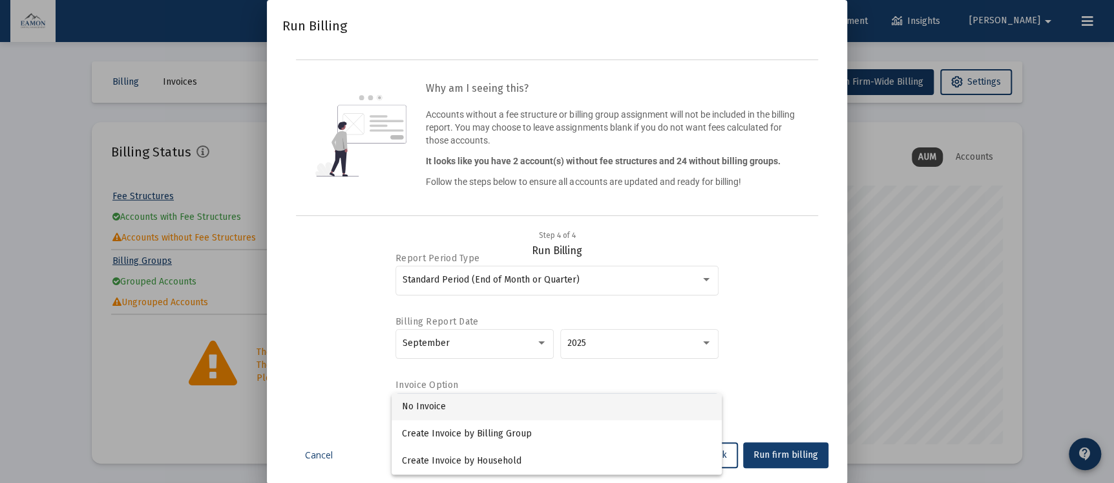
click at [457, 412] on span "No Invoice" at bounding box center [556, 406] width 309 height 27
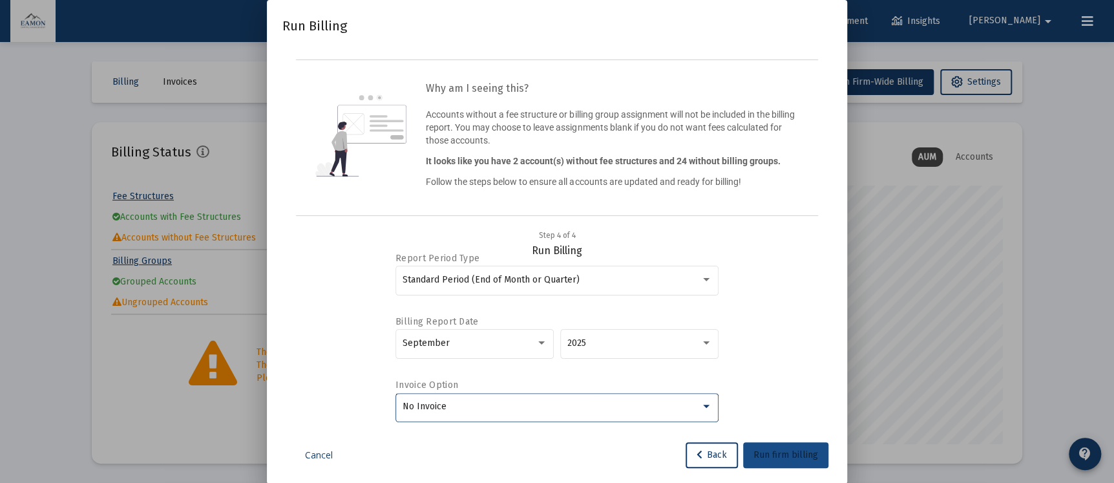
click at [791, 446] on button "Run firm billing" at bounding box center [785, 455] width 85 height 26
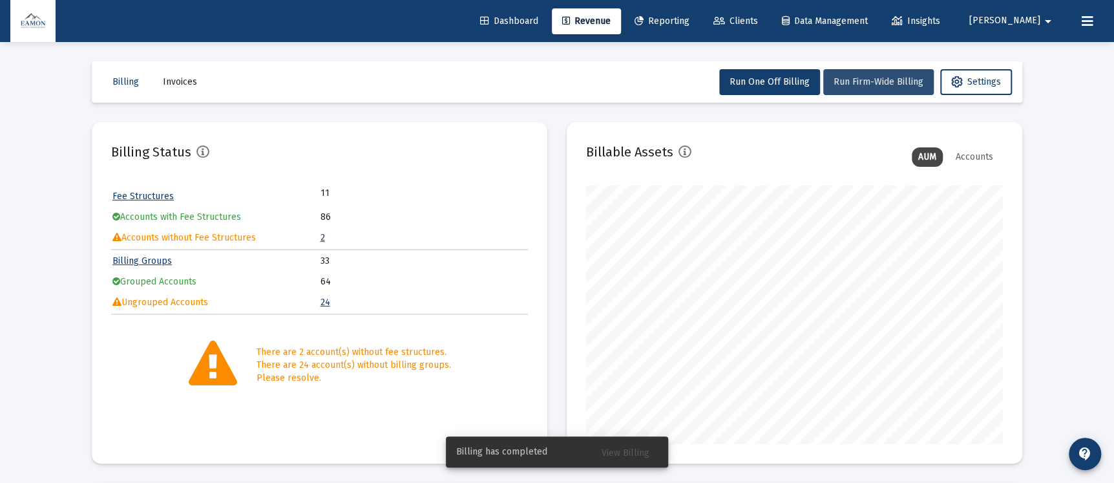
scroll to position [375, 0]
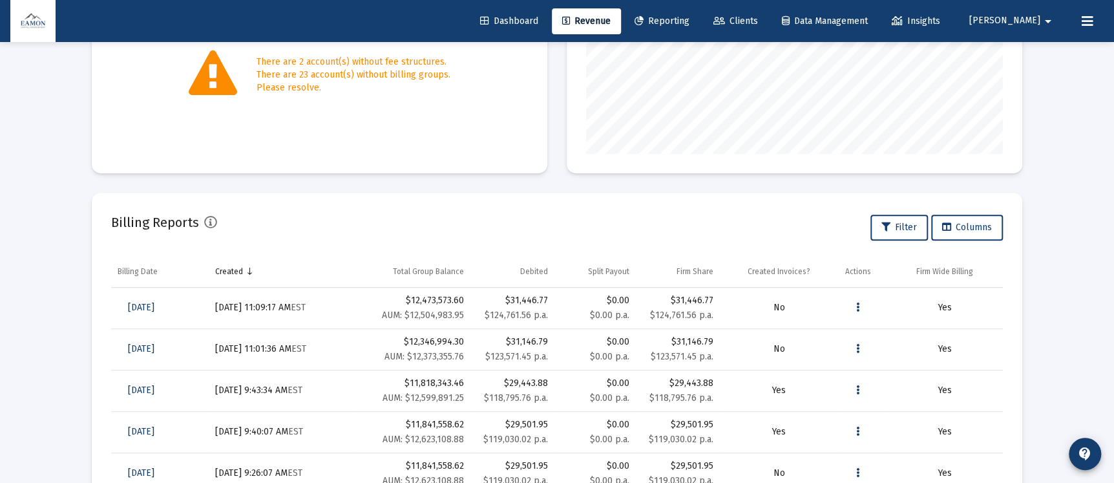
scroll to position [375, 0]
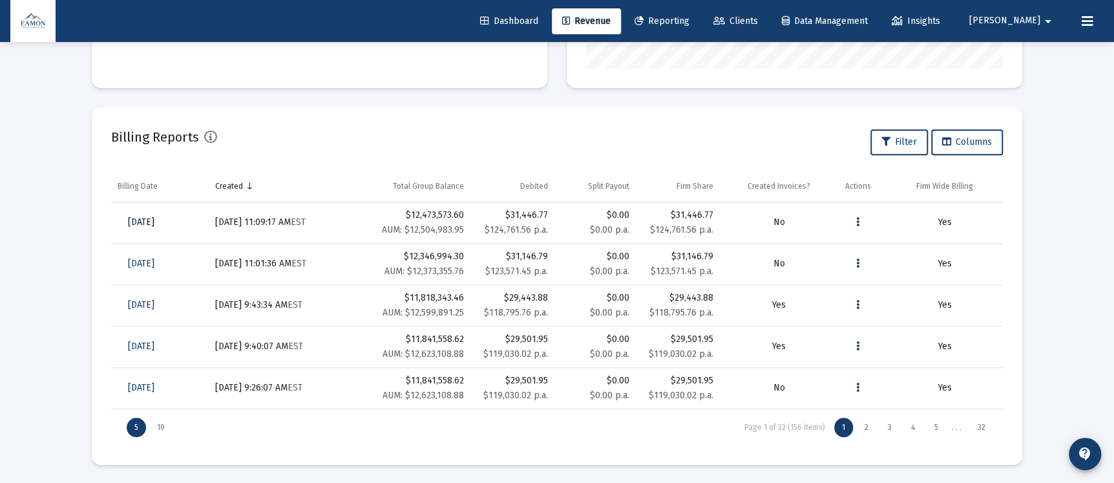
click at [154, 219] on span "Sep 30, 2025" at bounding box center [141, 221] width 26 height 11
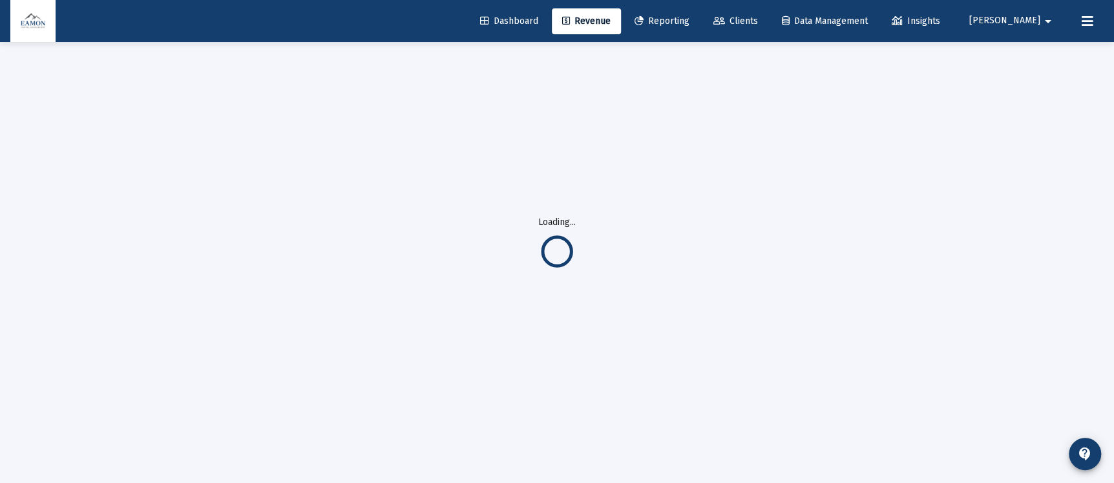
scroll to position [42, 0]
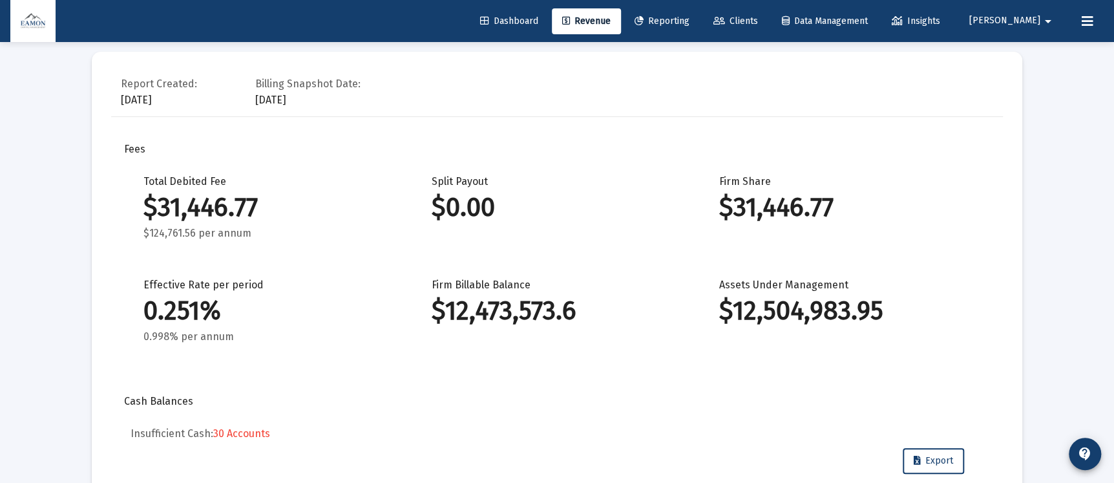
scroll to position [608, 0]
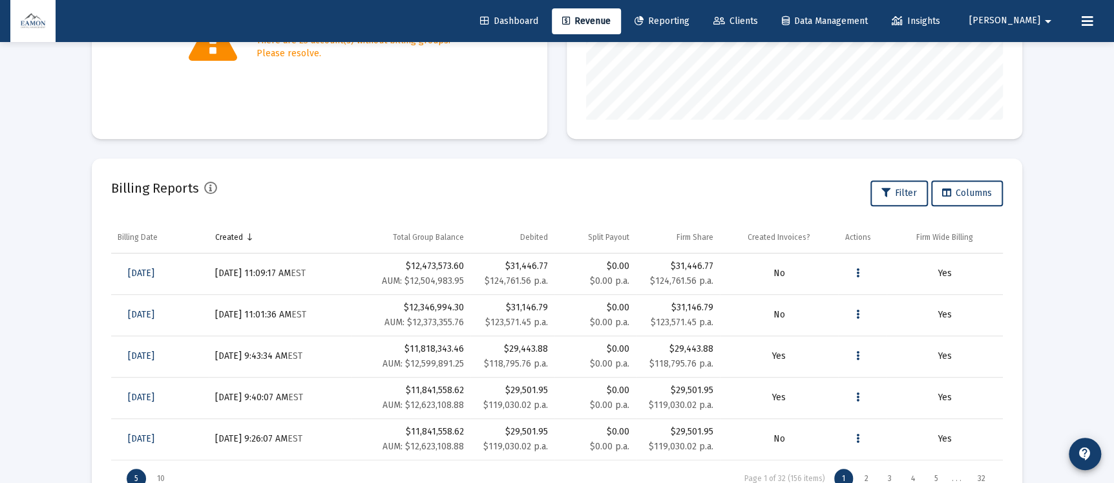
scroll to position [333, 0]
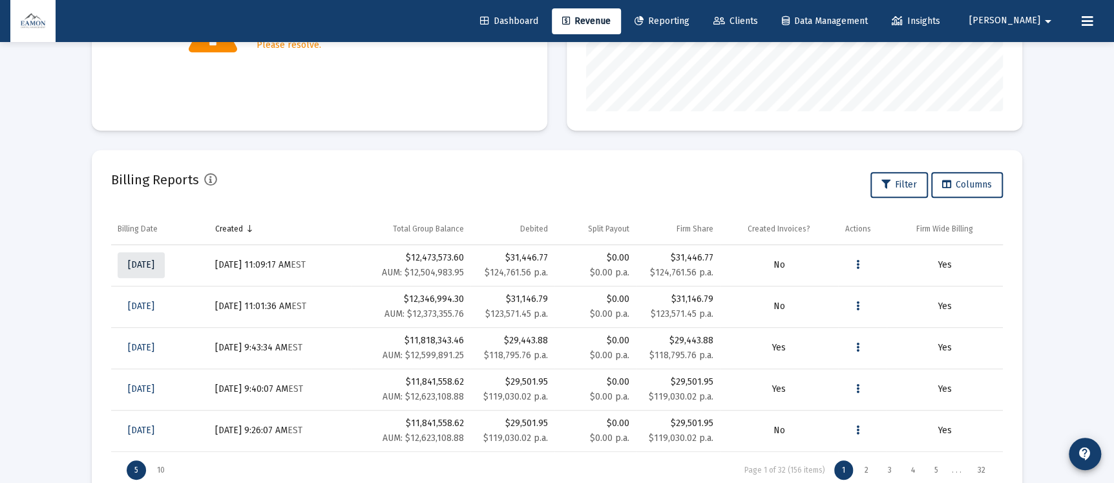
click at [154, 263] on span "[DATE]" at bounding box center [141, 264] width 26 height 11
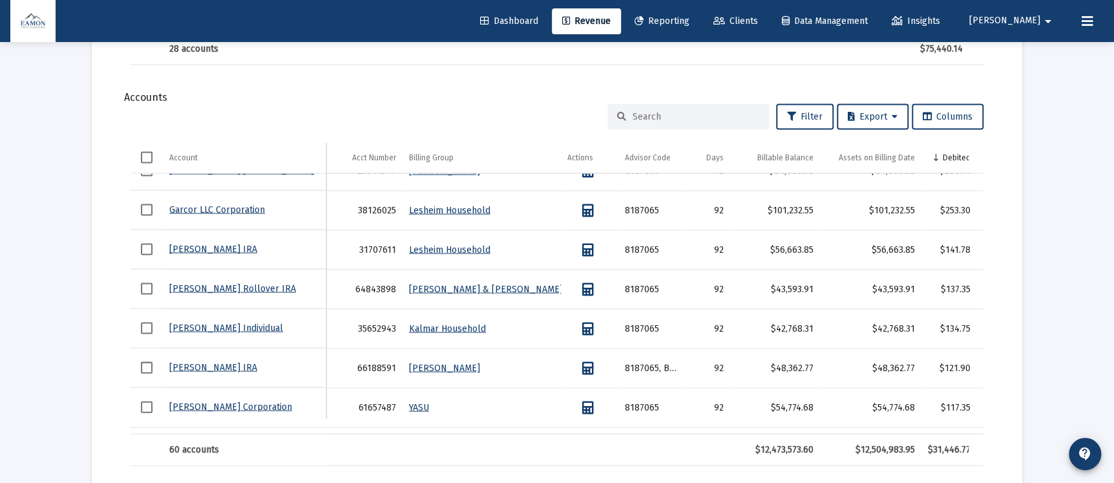
click at [702, 120] on div at bounding box center [688, 117] width 162 height 26
click at [704, 112] on input at bounding box center [696, 116] width 127 height 11
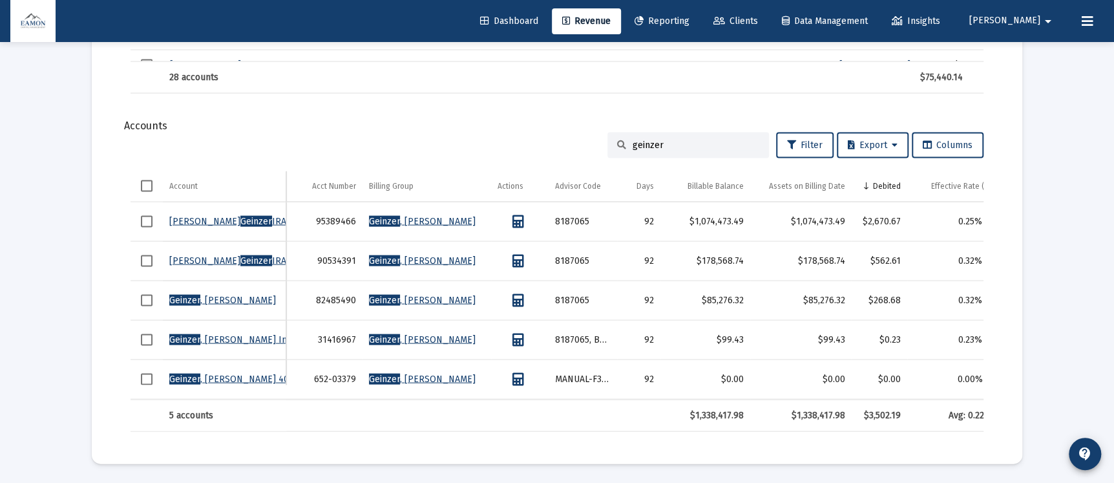
type input "geinzer"
click at [519, 215] on icon "Data grid" at bounding box center [518, 221] width 12 height 13
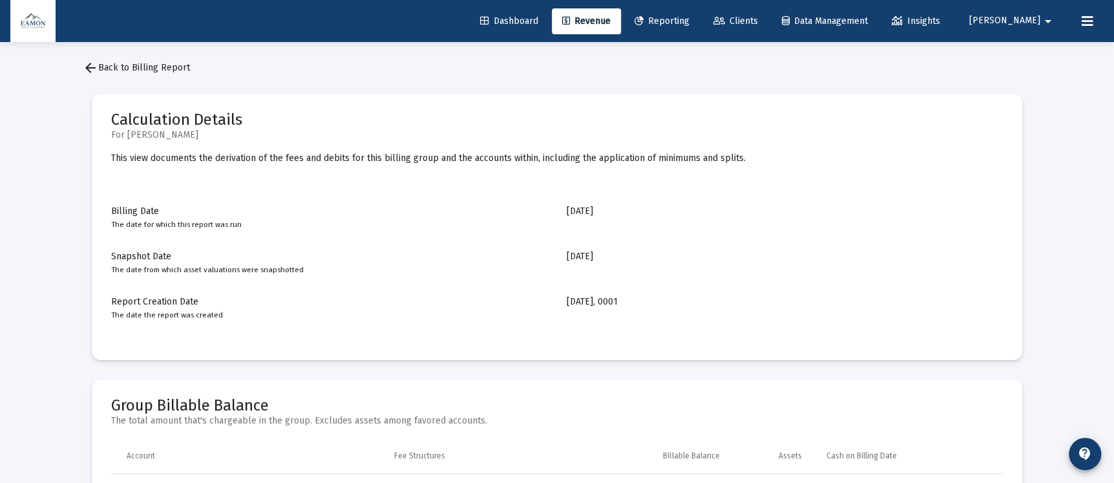
click at [179, 61] on link "arrow_back Back to Billing Report" at bounding box center [136, 68] width 128 height 26
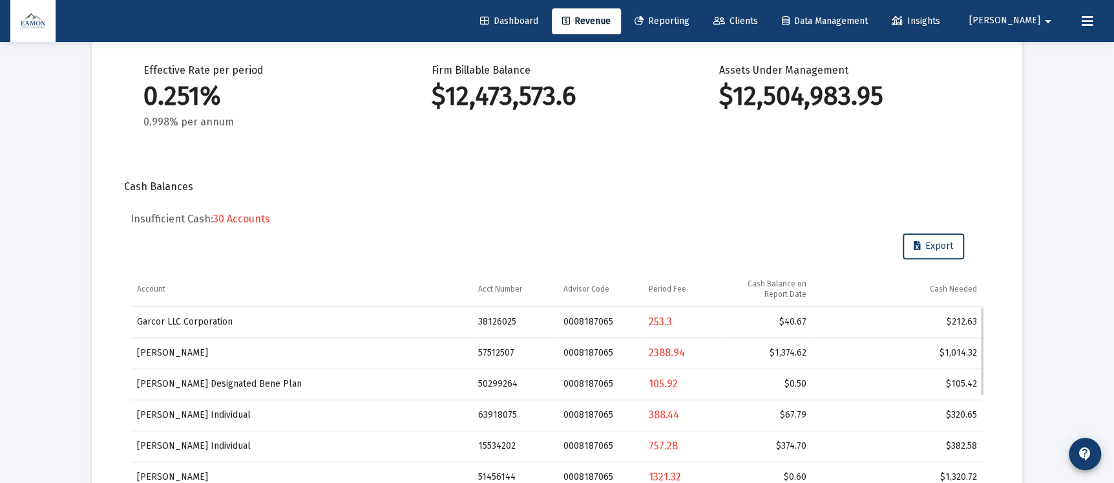
scroll to position [193, 0]
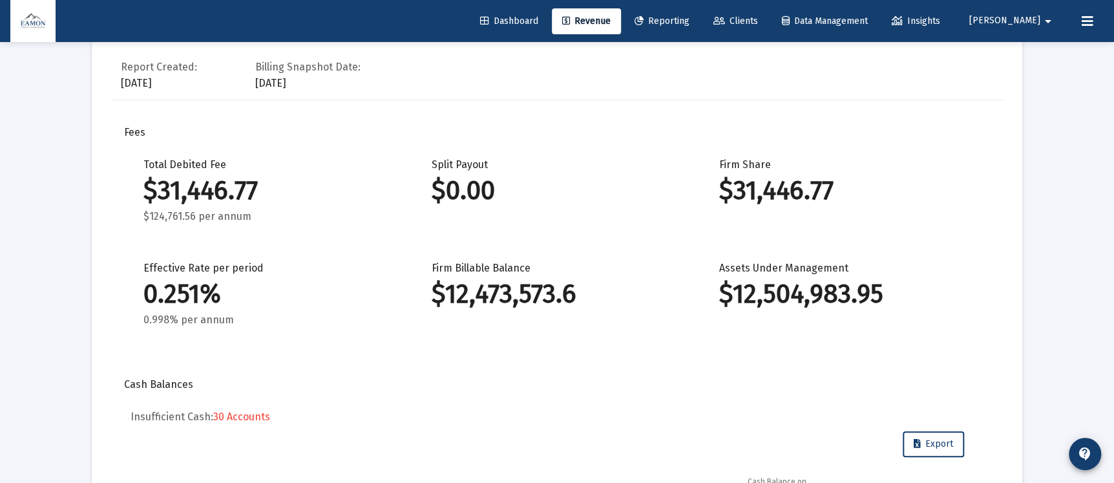
scroll to position [0, 0]
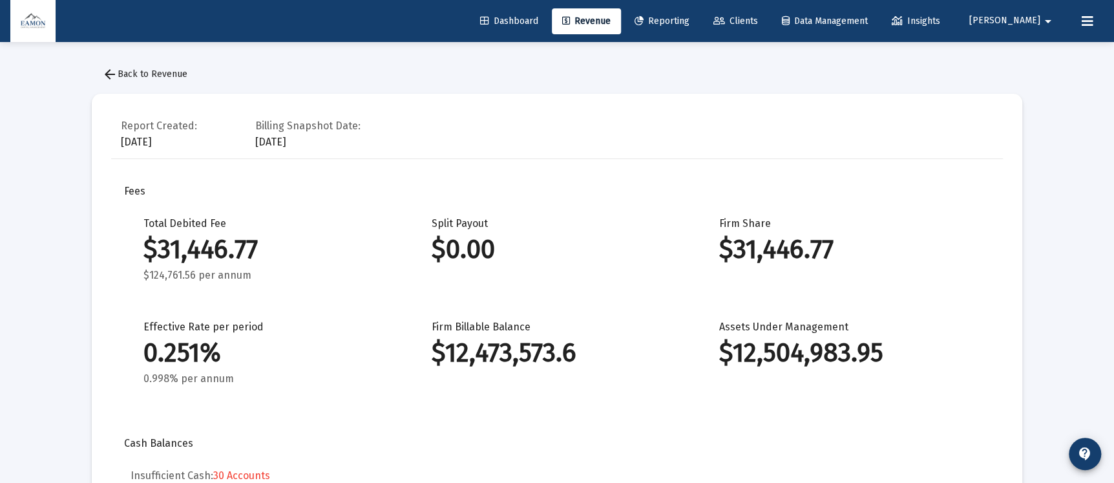
click at [768, 12] on link "Clients" at bounding box center [735, 21] width 65 height 26
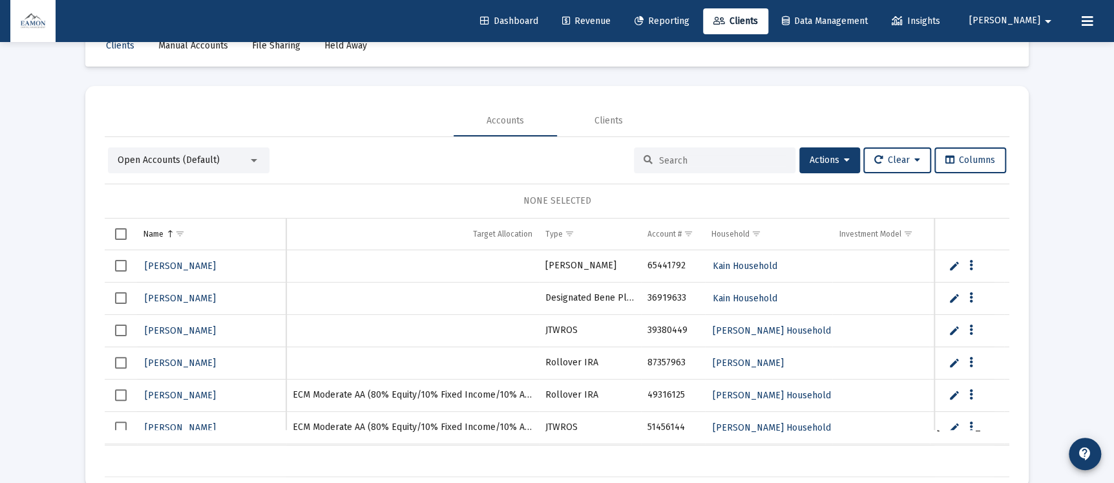
scroll to position [60, 0]
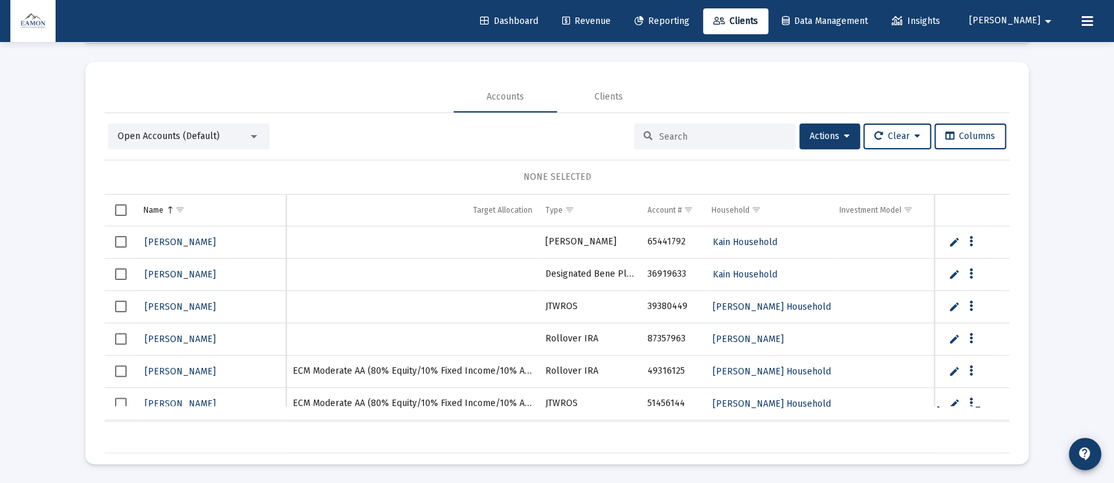
click at [211, 143] on div "Open Accounts (Default)" at bounding box center [189, 136] width 162 height 26
click at [215, 132] on span "Open Accounts (Default)" at bounding box center [169, 136] width 102 height 11
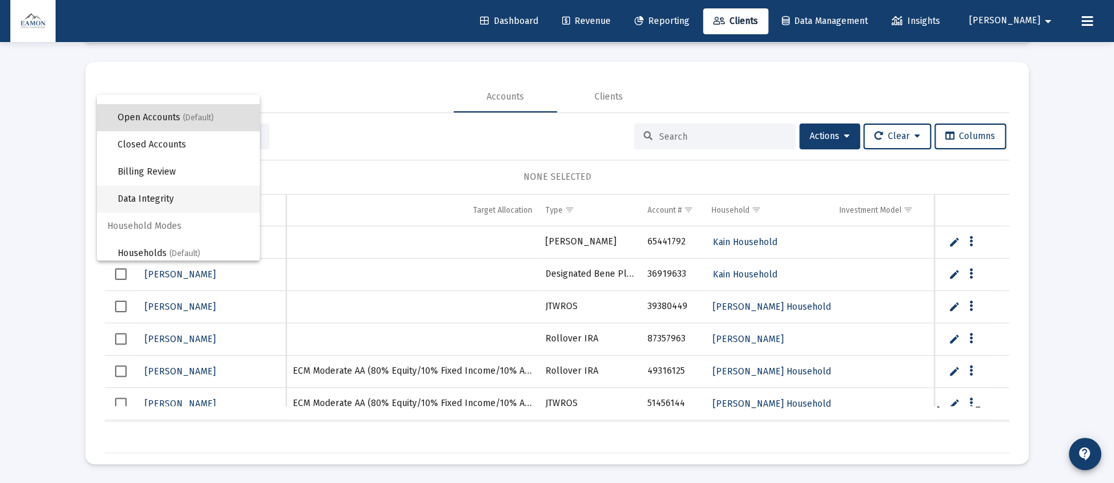
scroll to position [24, 0]
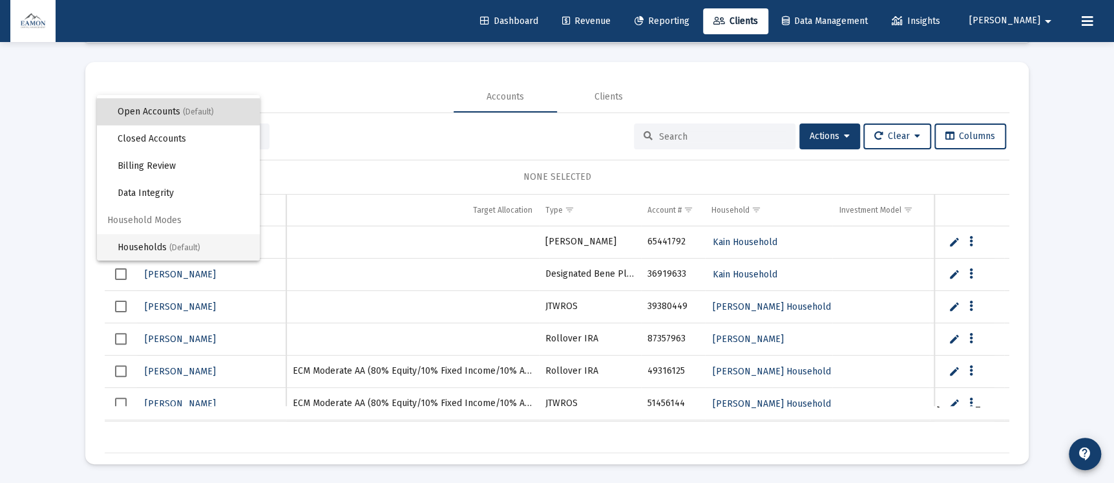
click at [168, 246] on span "Households (Default)" at bounding box center [184, 247] width 132 height 27
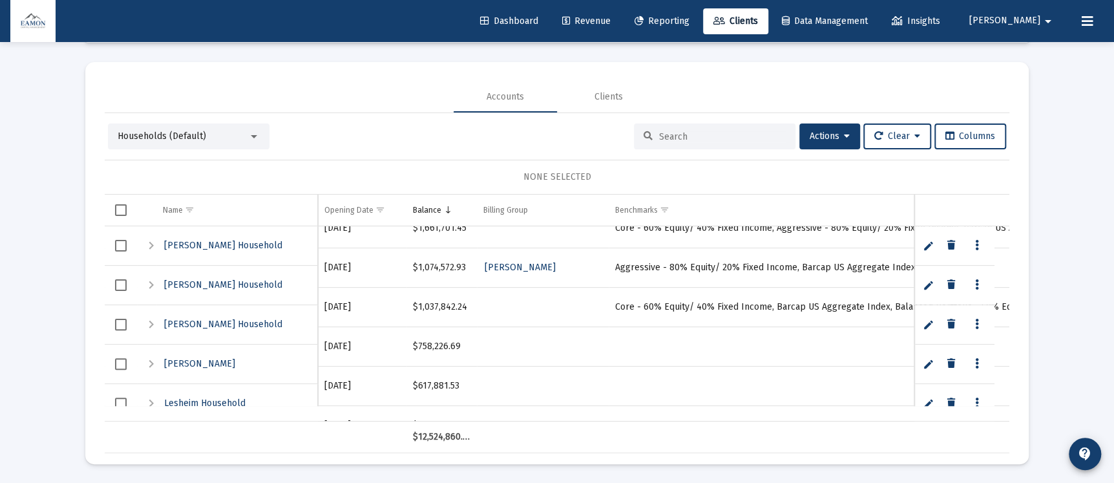
scroll to position [96, 0]
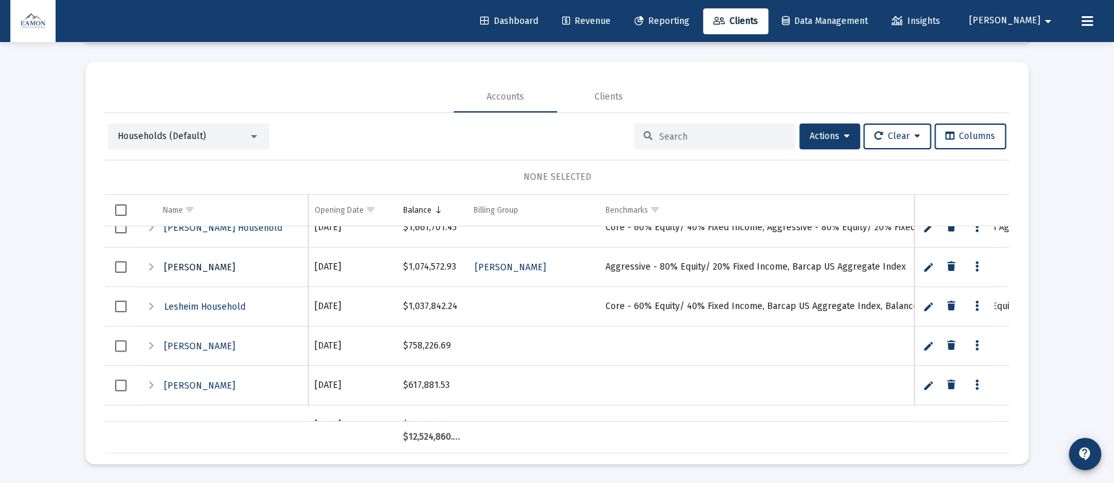
click at [209, 262] on span "[PERSON_NAME]" at bounding box center [199, 267] width 71 height 11
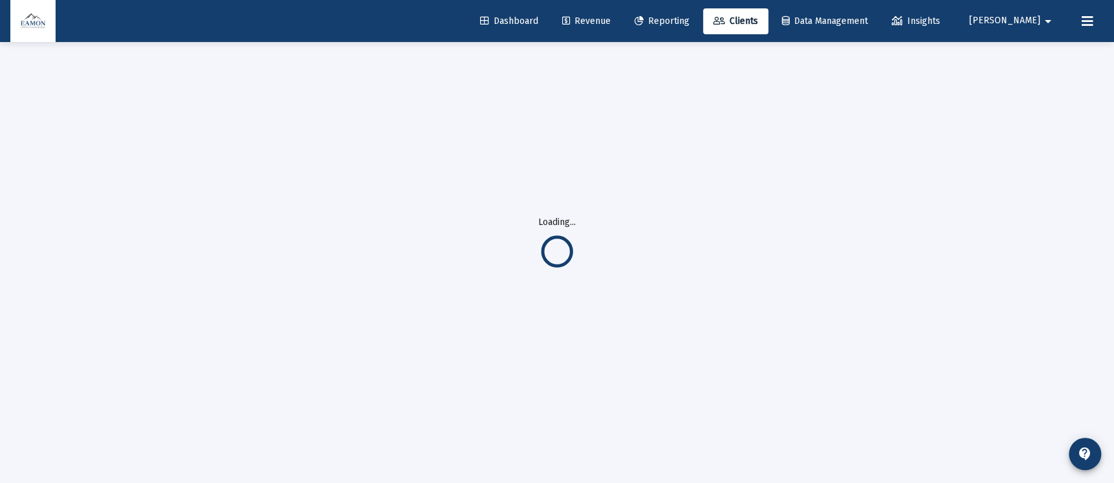
scroll to position [42, 0]
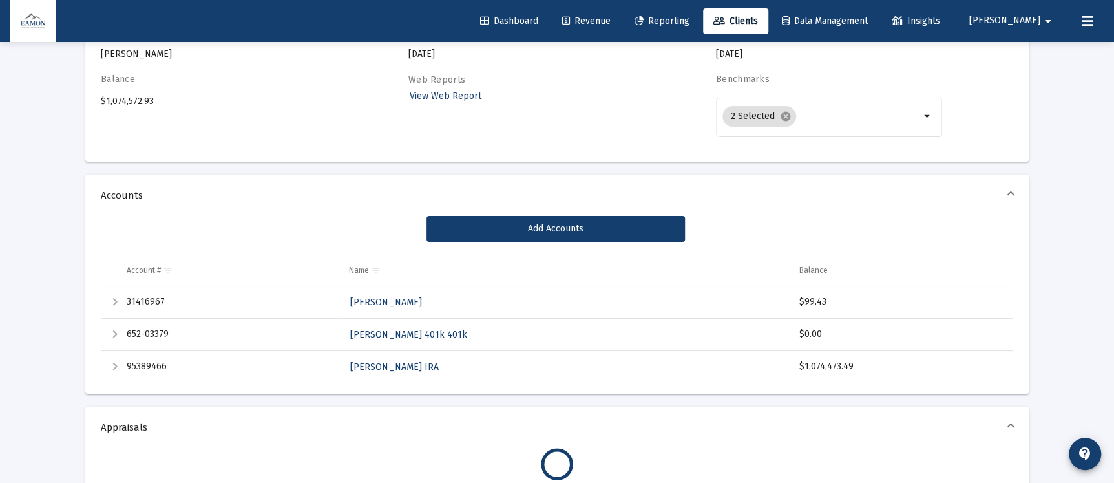
scroll to position [193, 0]
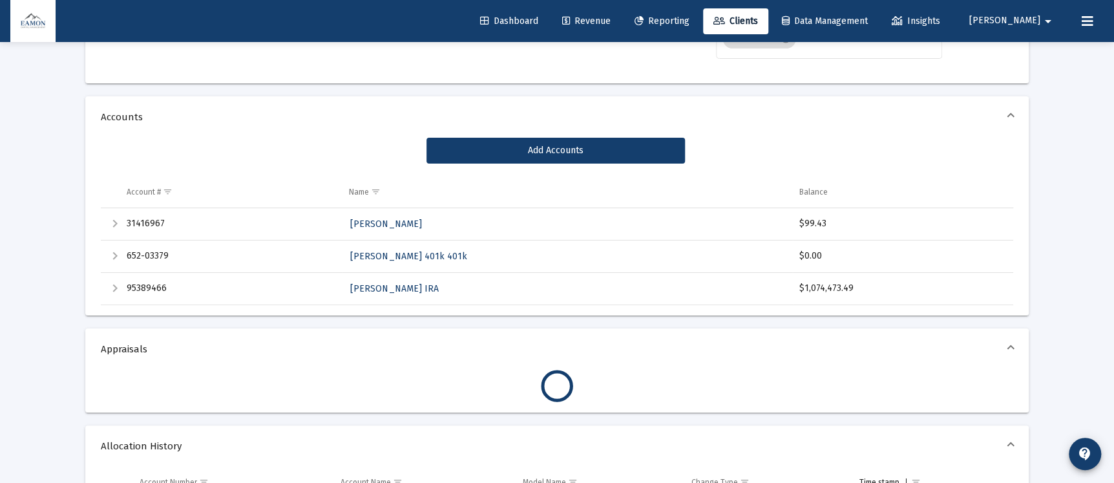
click at [112, 291] on div "Expand" at bounding box center [115, 288] width 16 height 16
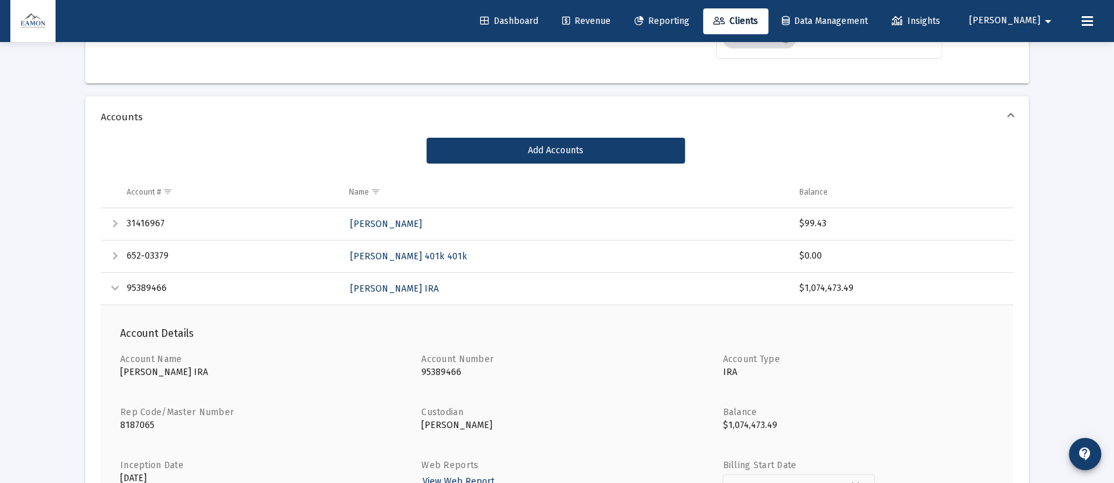
click at [112, 286] on div "Collapse" at bounding box center [115, 288] width 16 height 16
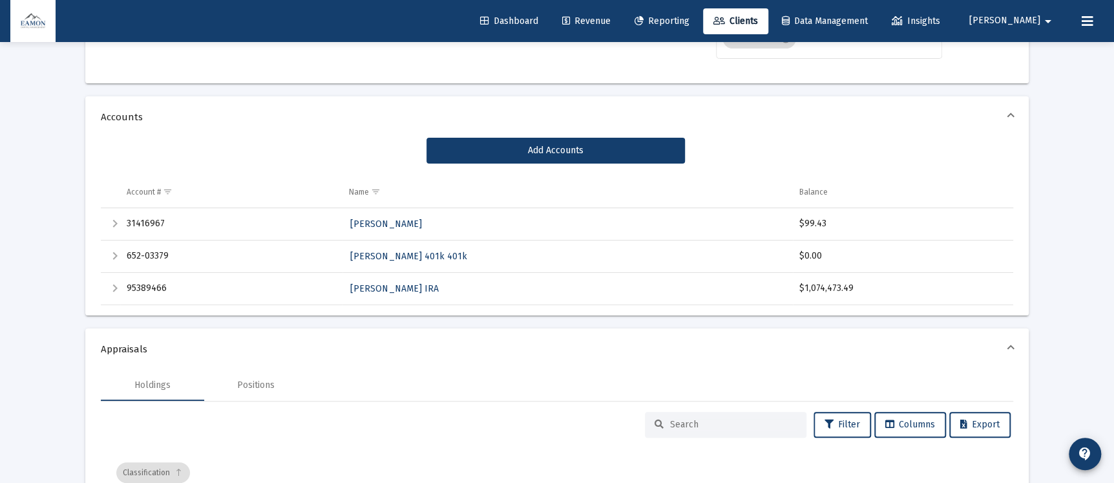
click at [110, 257] on div "Expand" at bounding box center [115, 256] width 16 height 16
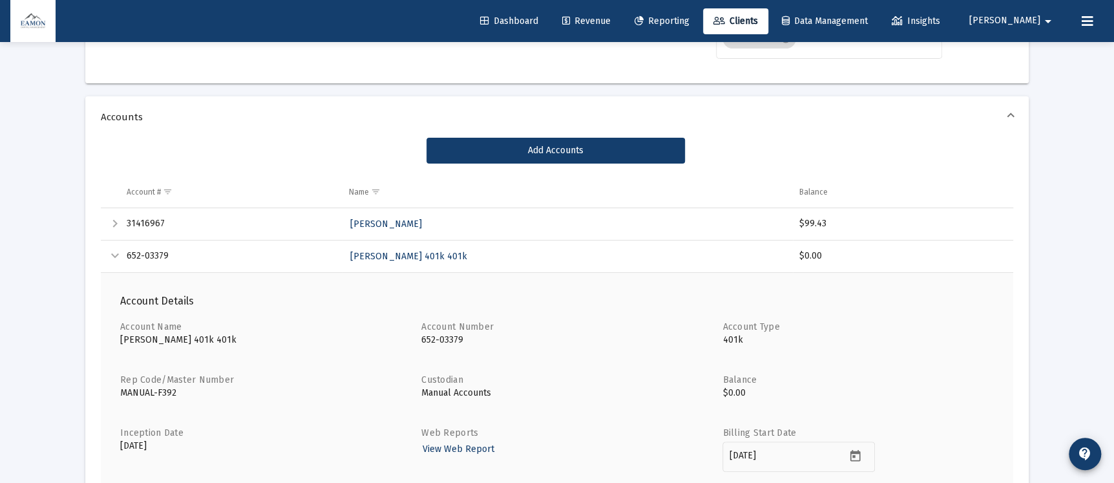
click at [110, 257] on div "Collapse" at bounding box center [115, 256] width 16 height 16
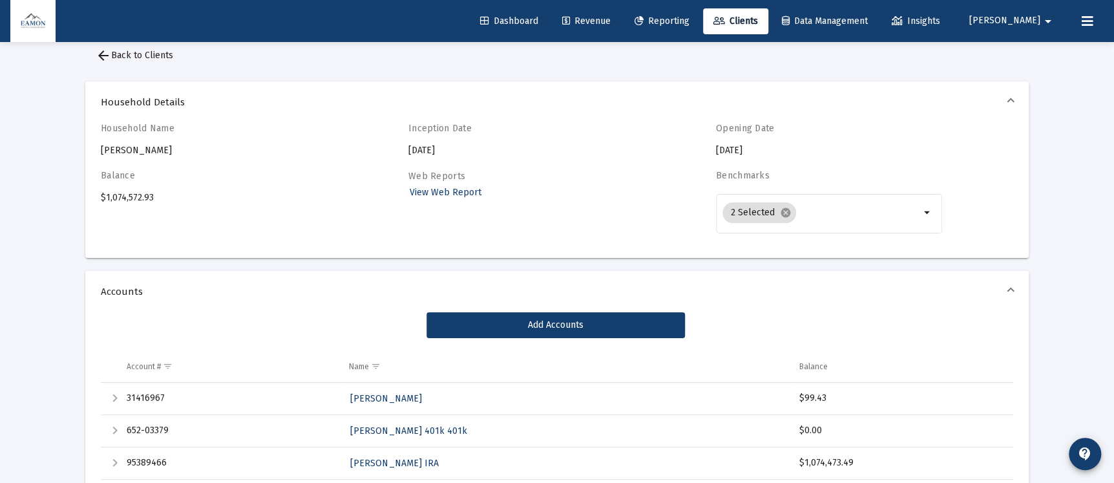
scroll to position [0, 0]
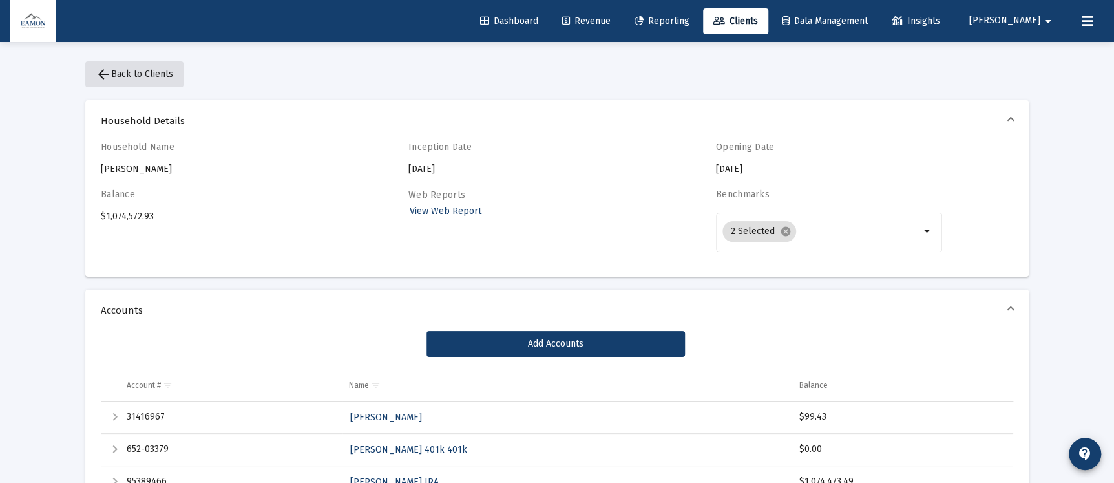
click at [152, 66] on button "arrow_back Back to Clients" at bounding box center [134, 74] width 98 height 26
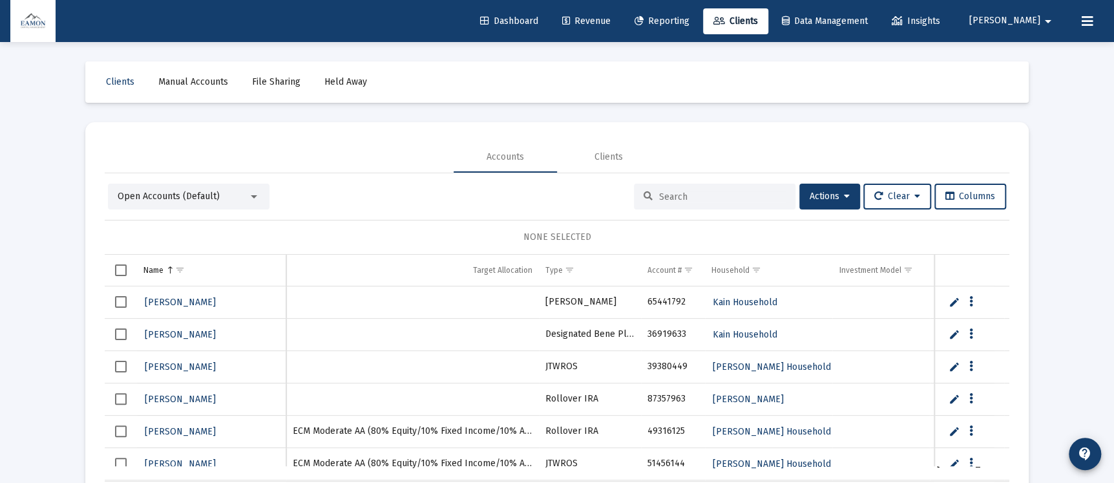
click at [229, 190] on div "Open Accounts (Default)" at bounding box center [183, 196] width 131 height 13
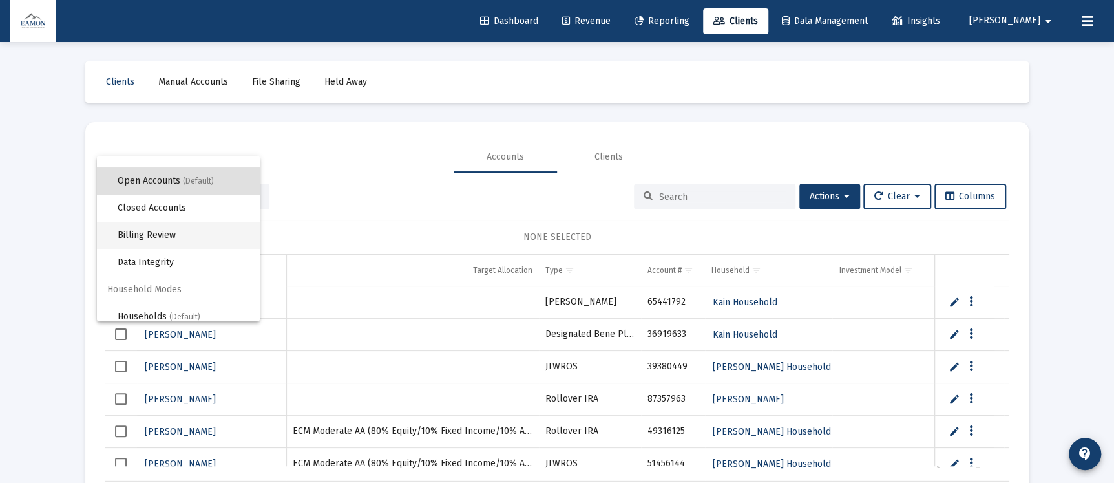
scroll to position [24, 0]
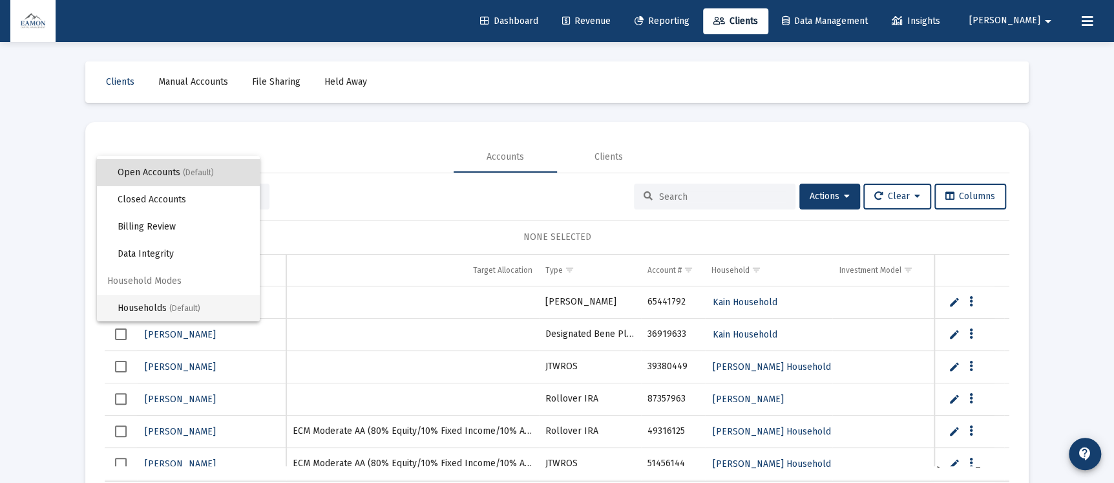
click at [158, 298] on span "Households (Default)" at bounding box center [184, 308] width 132 height 27
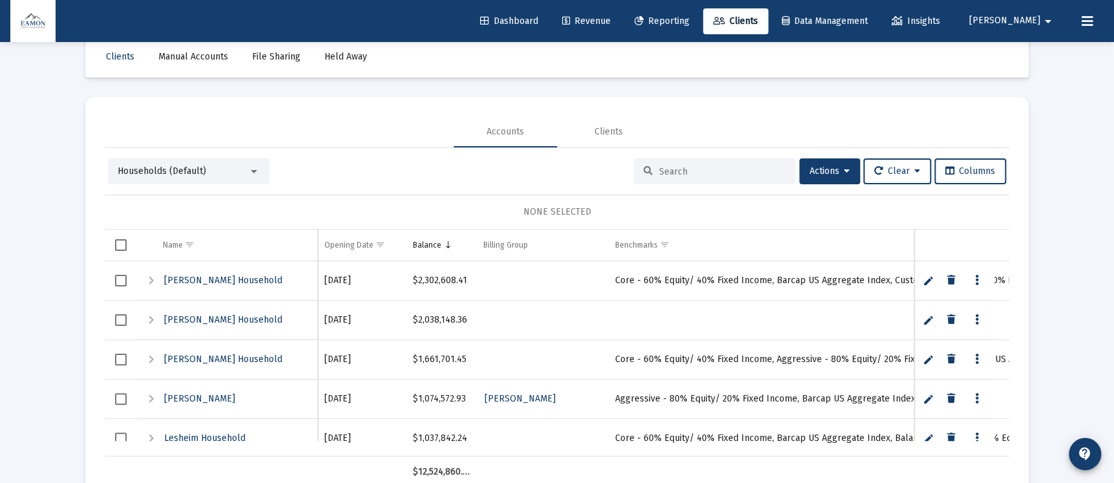
scroll to position [0, 0]
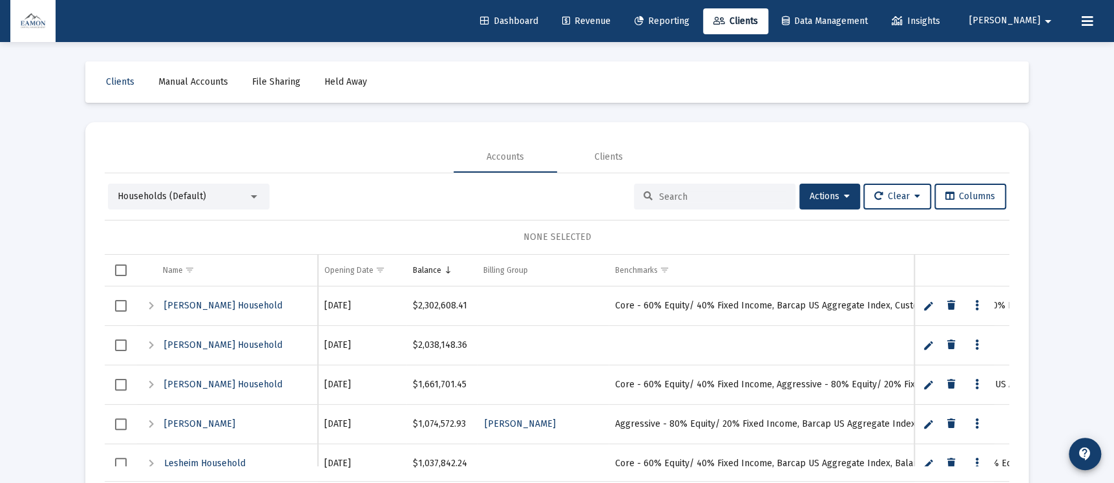
click at [618, 34] on div "Dashboard Revenue Reporting Clients Data Management Insights Tom arrow_drop_down" at bounding box center [556, 21] width 1093 height 42
click at [611, 21] on span "Revenue" at bounding box center [586, 21] width 48 height 11
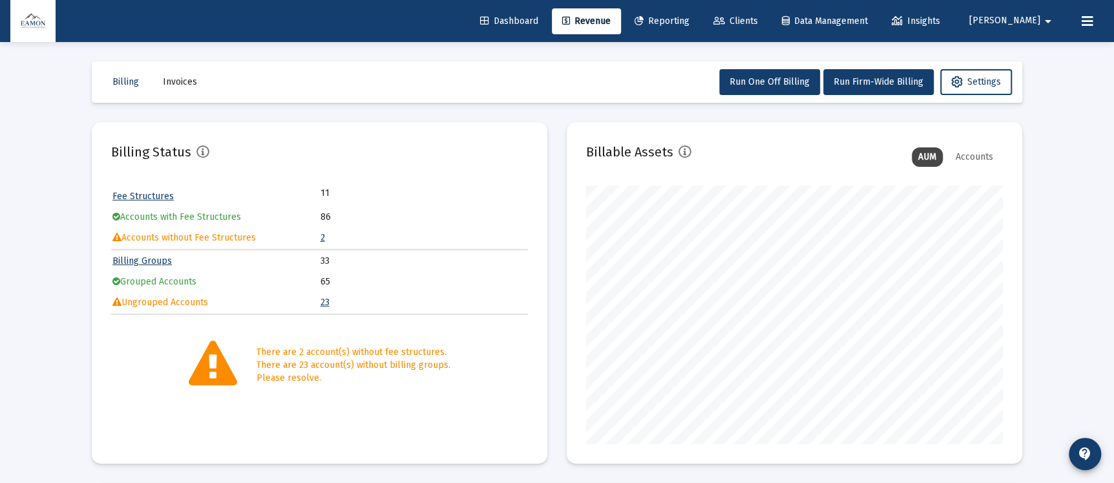
scroll to position [375, 0]
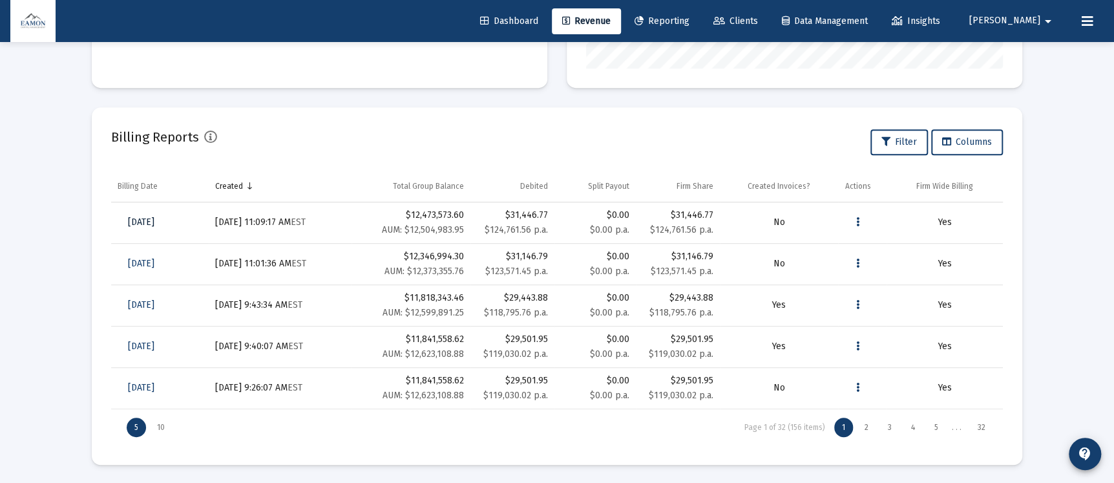
click at [144, 224] on span "[DATE]" at bounding box center [141, 221] width 26 height 11
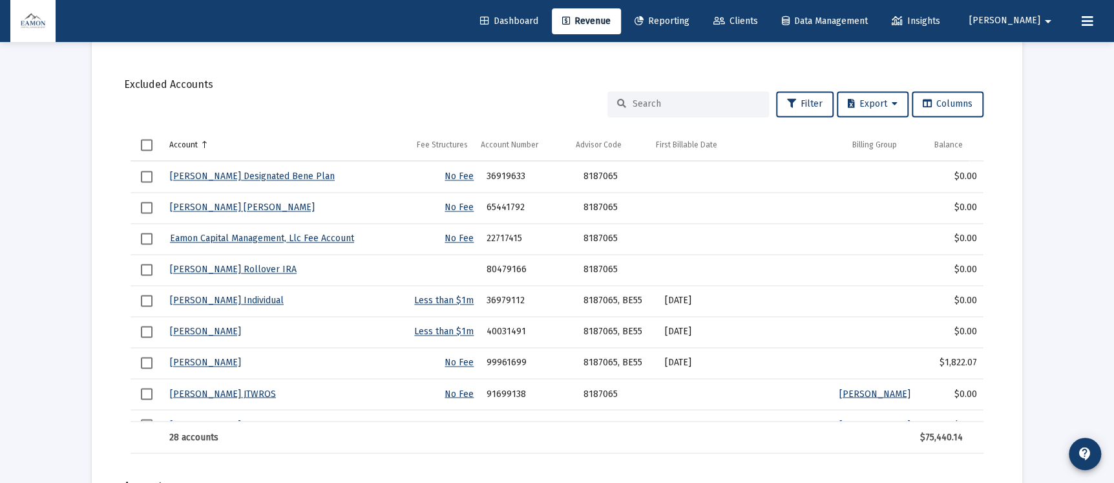
click at [662, 104] on input at bounding box center [696, 103] width 127 height 11
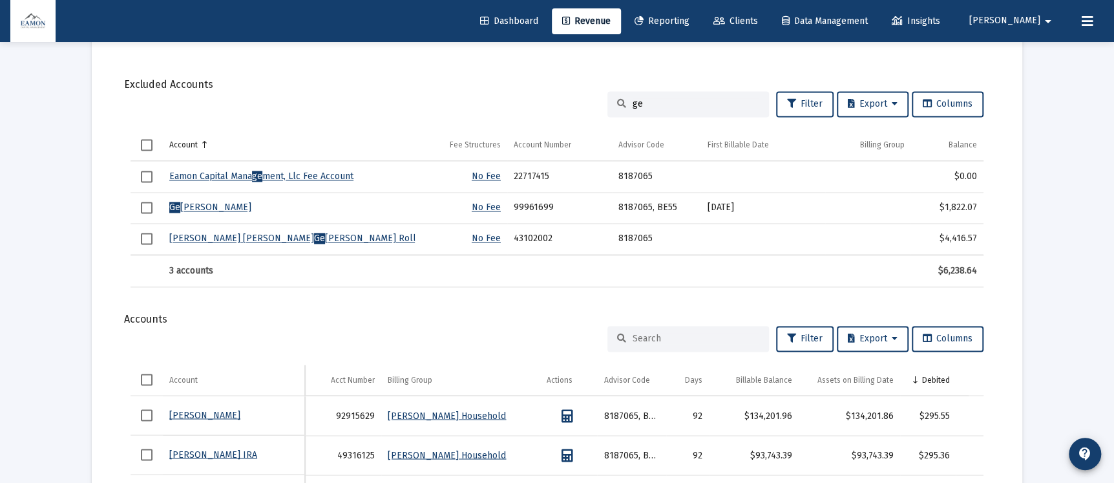
type input "ge"
click at [652, 337] on input at bounding box center [696, 338] width 127 height 11
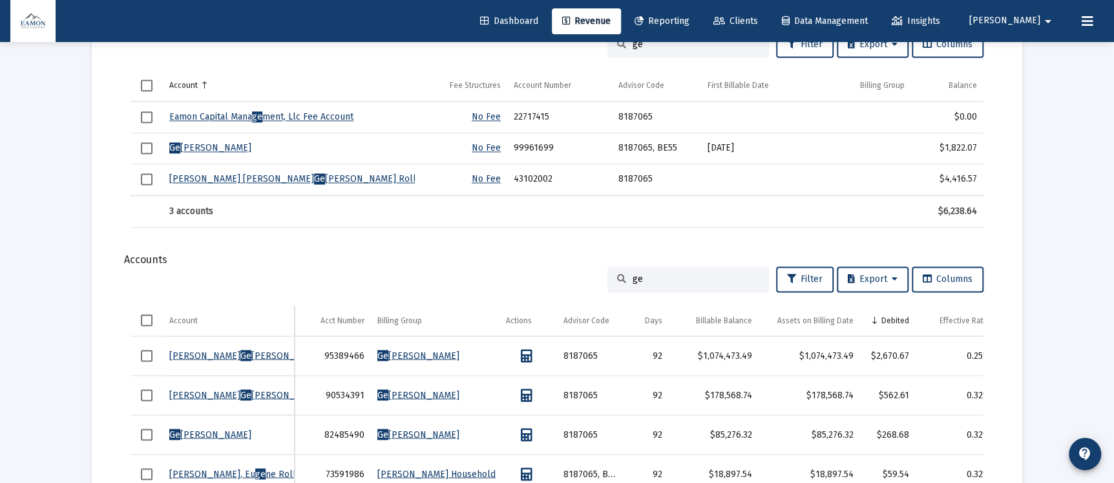
scroll to position [1259, 0]
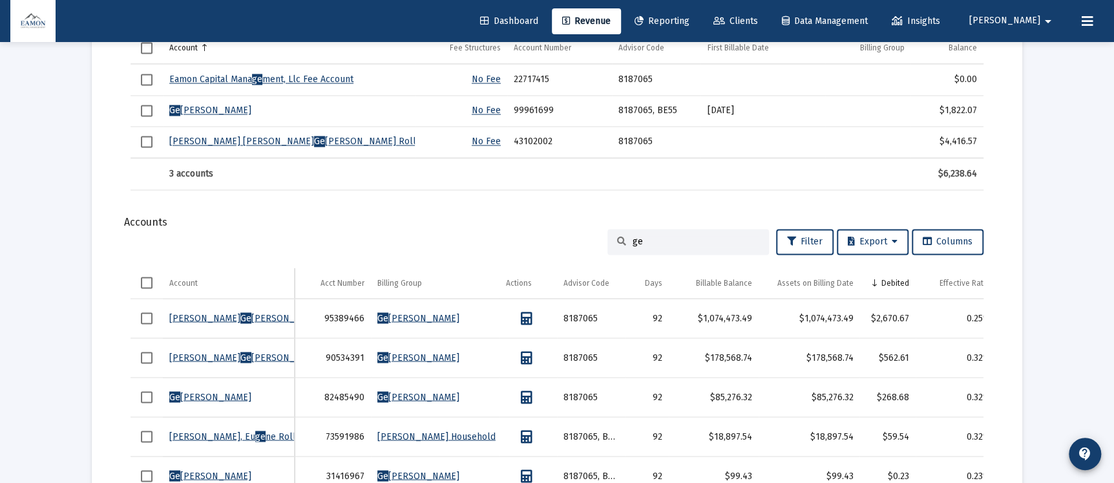
type input "ge"
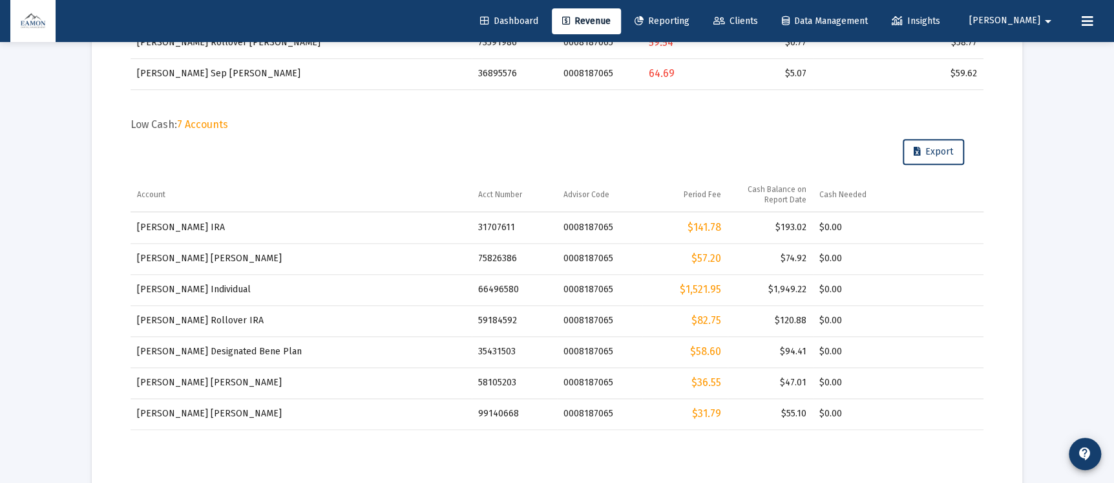
scroll to position [969, 0]
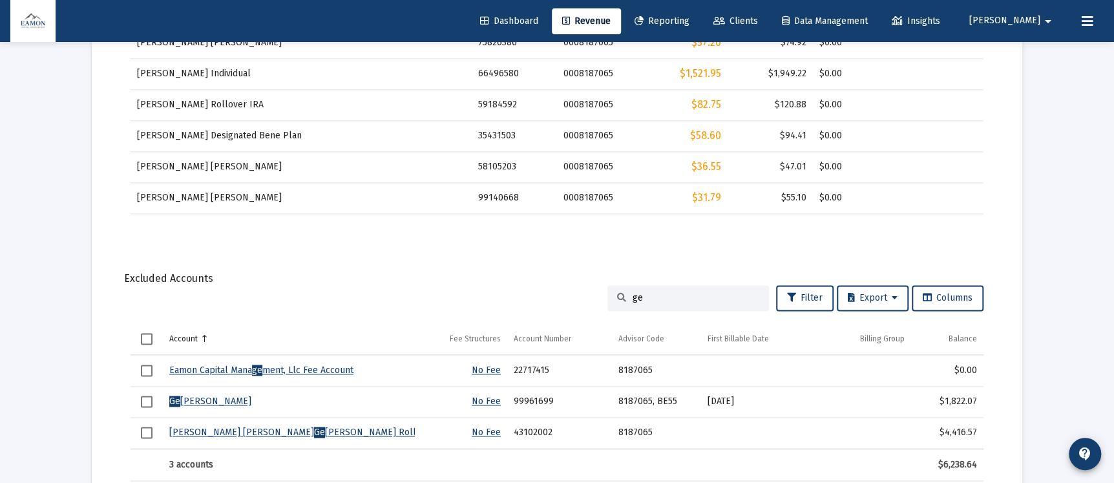
click at [659, 297] on input "ge" at bounding box center [696, 297] width 127 height 11
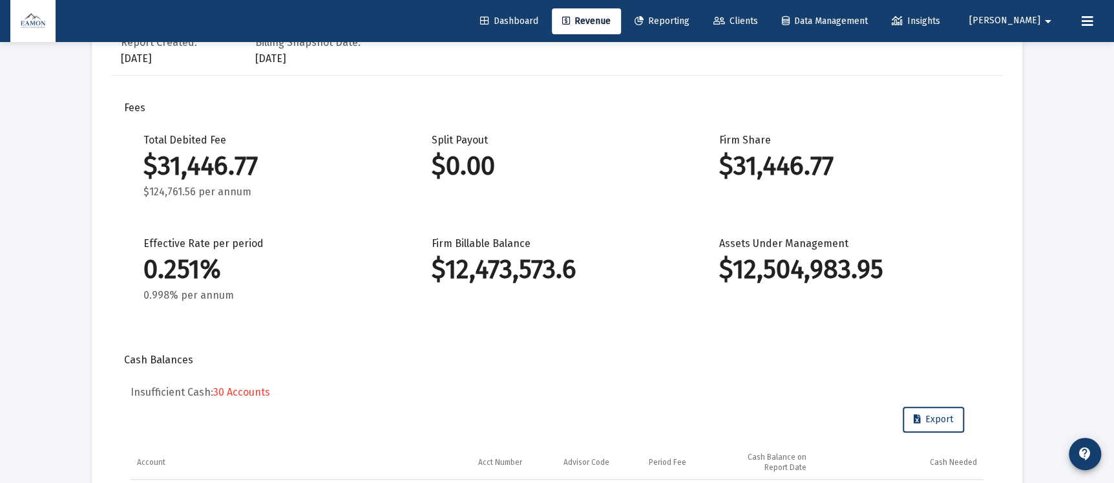
scroll to position [0, 0]
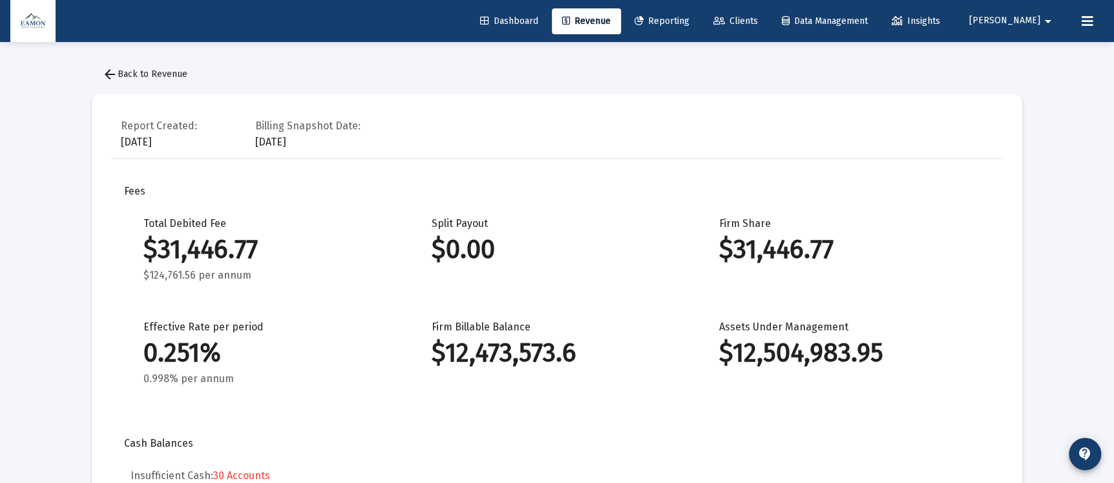
click at [141, 70] on span "arrow_back Back to Revenue" at bounding box center [144, 73] width 85 height 11
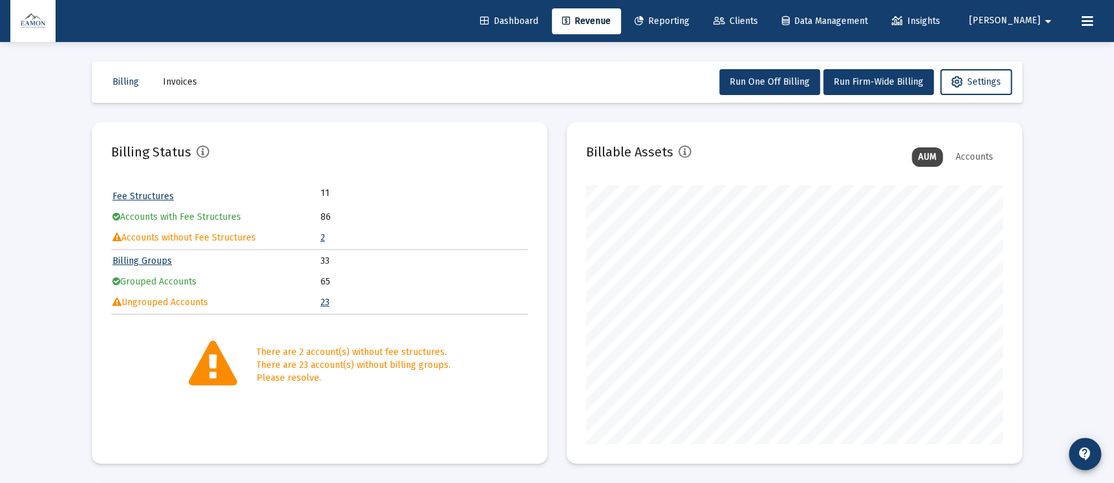
scroll to position [258, 416]
